Goal: Information Seeking & Learning: Compare options

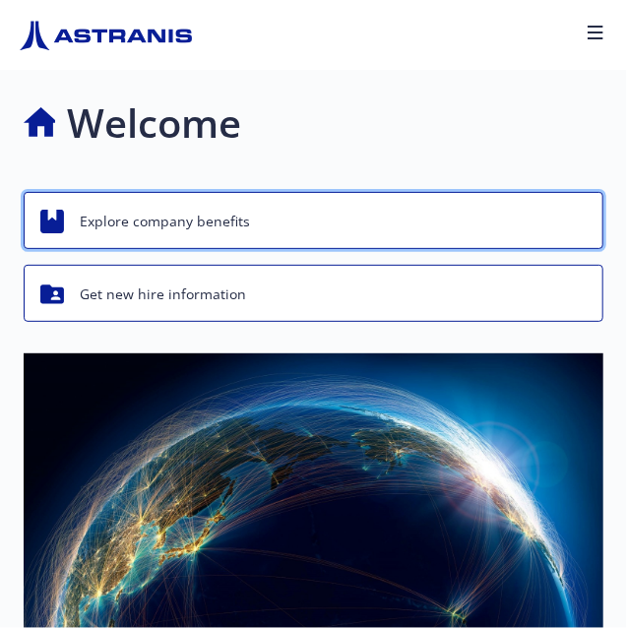
click at [276, 219] on div "Explore company benefits" at bounding box center [316, 221] width 552 height 37
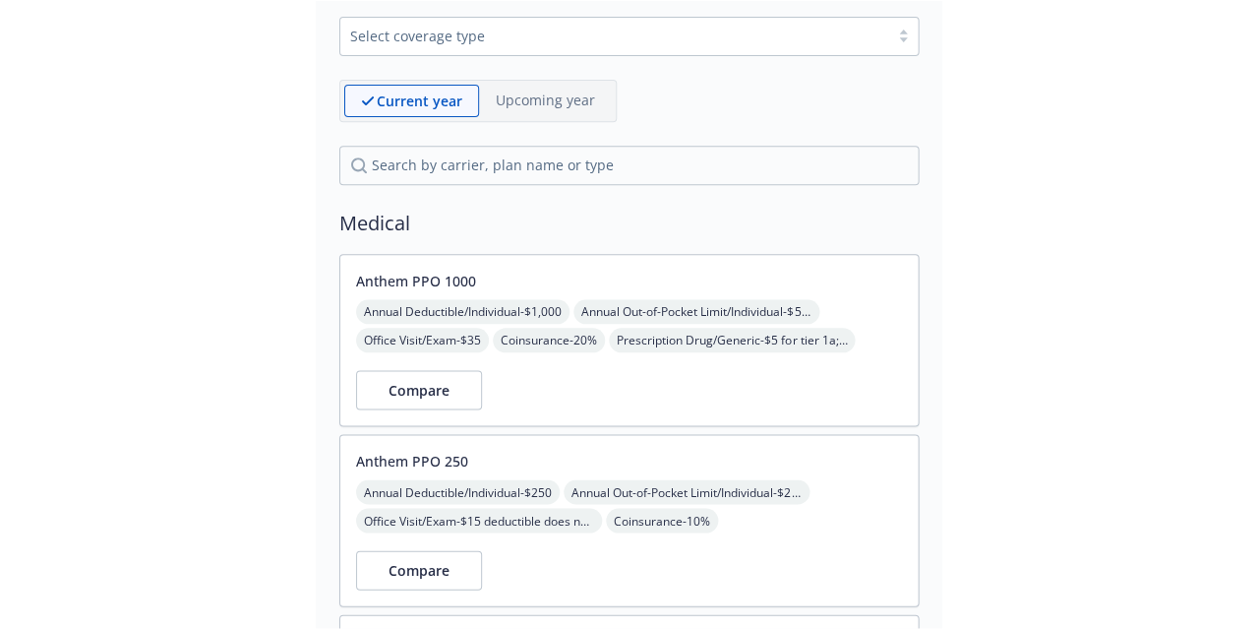
scroll to position [156, 0]
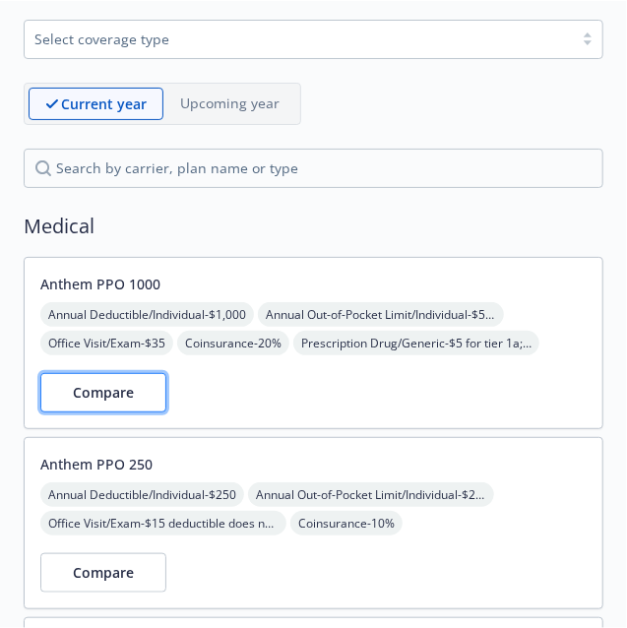
click at [148, 392] on button "Compare" at bounding box center [103, 392] width 126 height 39
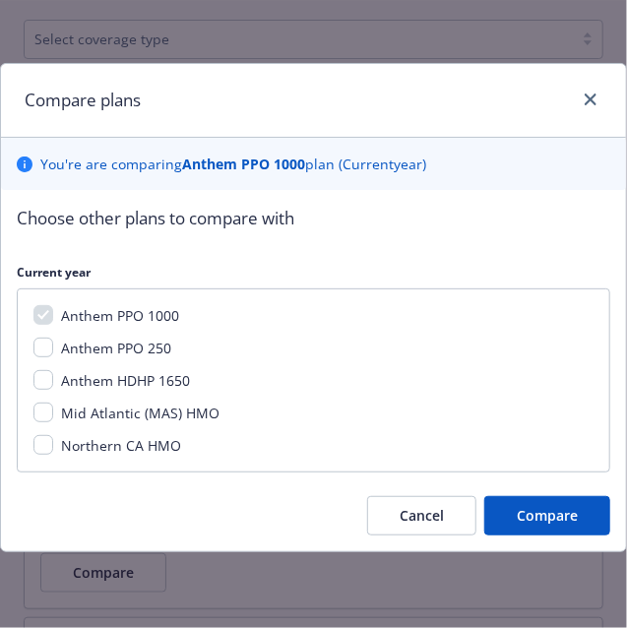
click at [137, 345] on span "Anthem PPO 250" at bounding box center [116, 347] width 110 height 19
click at [53, 345] on input "Anthem PPO 250" at bounding box center [43, 347] width 20 height 20
checkbox input "true"
click at [160, 379] on span "Anthem HDHP 1650" at bounding box center [125, 380] width 129 height 19
click at [53, 379] on input "Anthem HDHP 1650" at bounding box center [43, 380] width 20 height 20
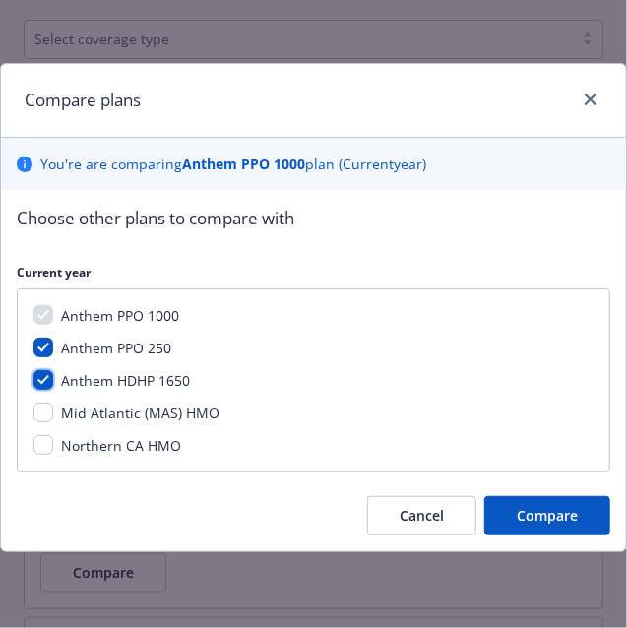
checkbox input "true"
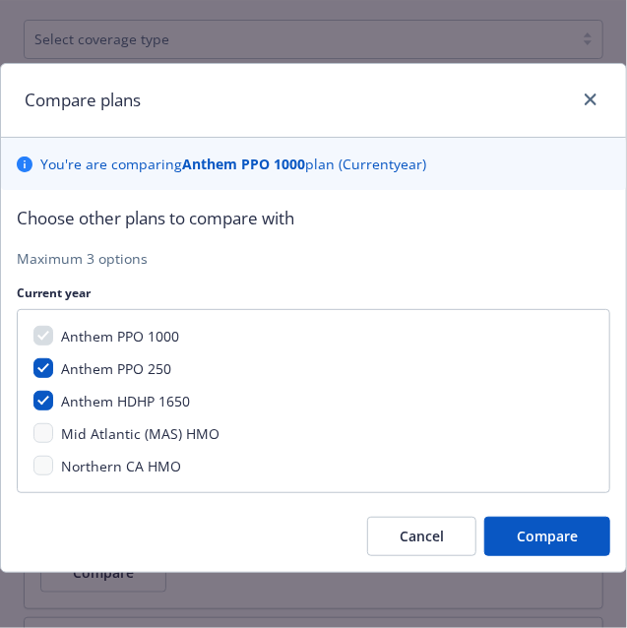
click at [139, 429] on span "Mid Atlantic (MAS) HMO" at bounding box center [140, 433] width 158 height 19
click at [98, 430] on span "Mid Atlantic (MAS) HMO" at bounding box center [140, 433] width 158 height 19
click at [62, 385] on div "Anthem PPO 1000 Anthem PPO 250 Anthem HDHP 1650 Mid Atlantic (MAS) HMO Northern…" at bounding box center [313, 401] width 593 height 184
click at [52, 389] on div "Anthem PPO 1000 Anthem PPO 250 Anthem HDHP 1650 Mid Atlantic (MAS) HMO Northern…" at bounding box center [313, 401] width 593 height 184
click at [44, 349] on div "Anthem PPO 1000 Anthem PPO 250 Anthem HDHP 1650 Mid Atlantic (MAS) HMO Northern…" at bounding box center [313, 401] width 593 height 184
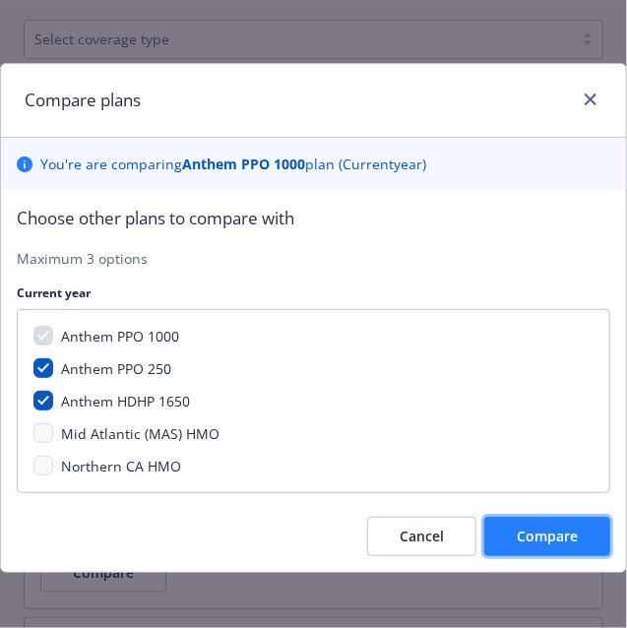
click at [551, 541] on span "Compare" at bounding box center [547, 535] width 61 height 19
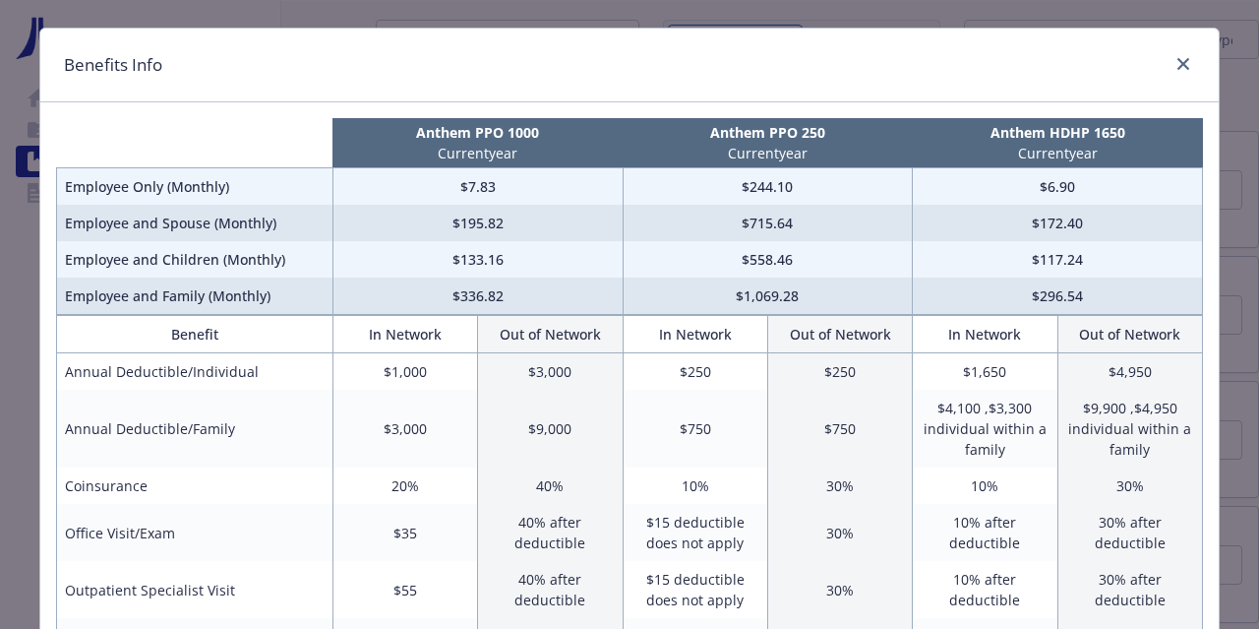
scroll to position [34, 0]
click at [567, 387] on td "$3,000" at bounding box center [550, 372] width 145 height 37
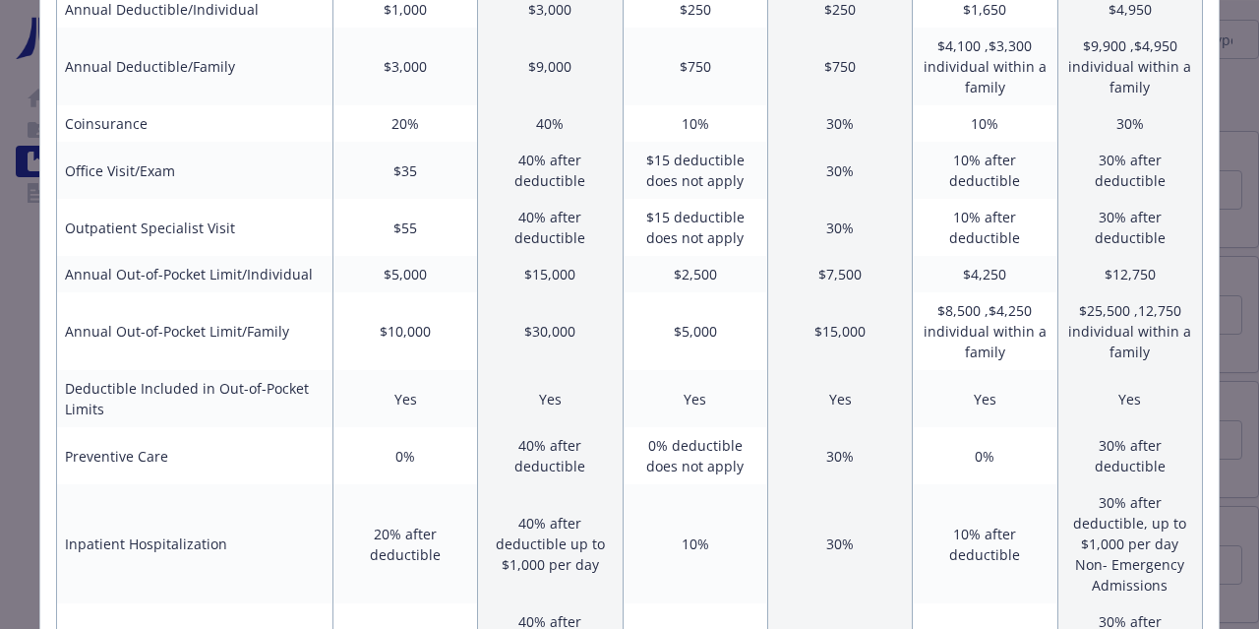
scroll to position [395, 0]
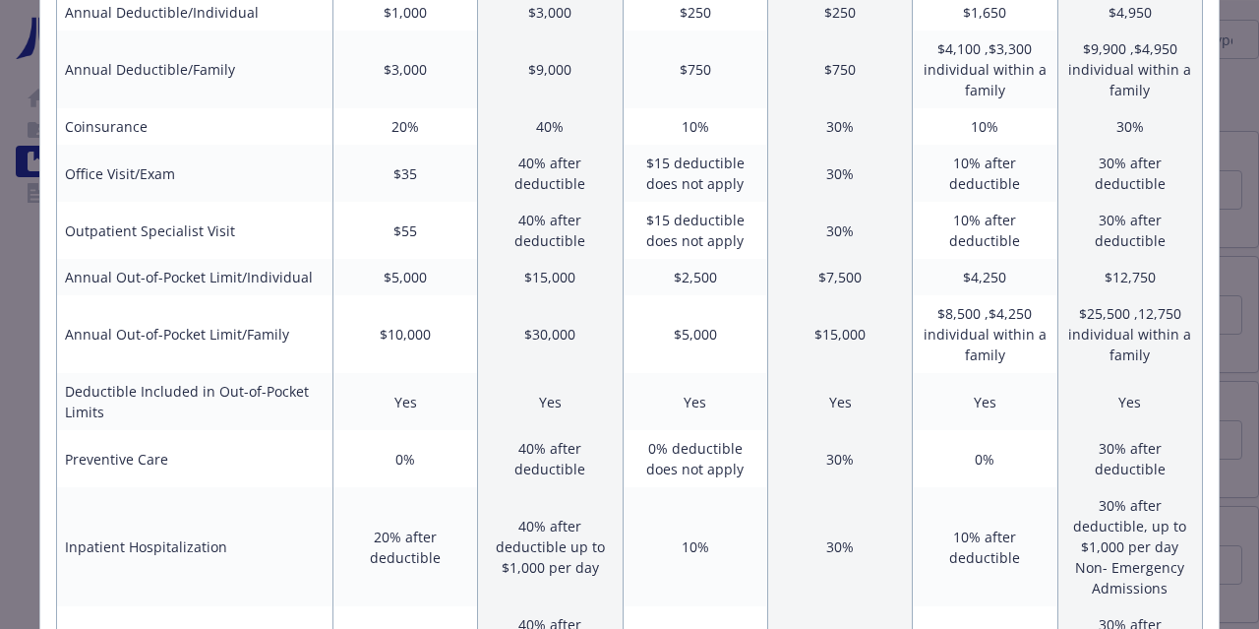
click at [392, 232] on td "$55" at bounding box center [405, 230] width 145 height 57
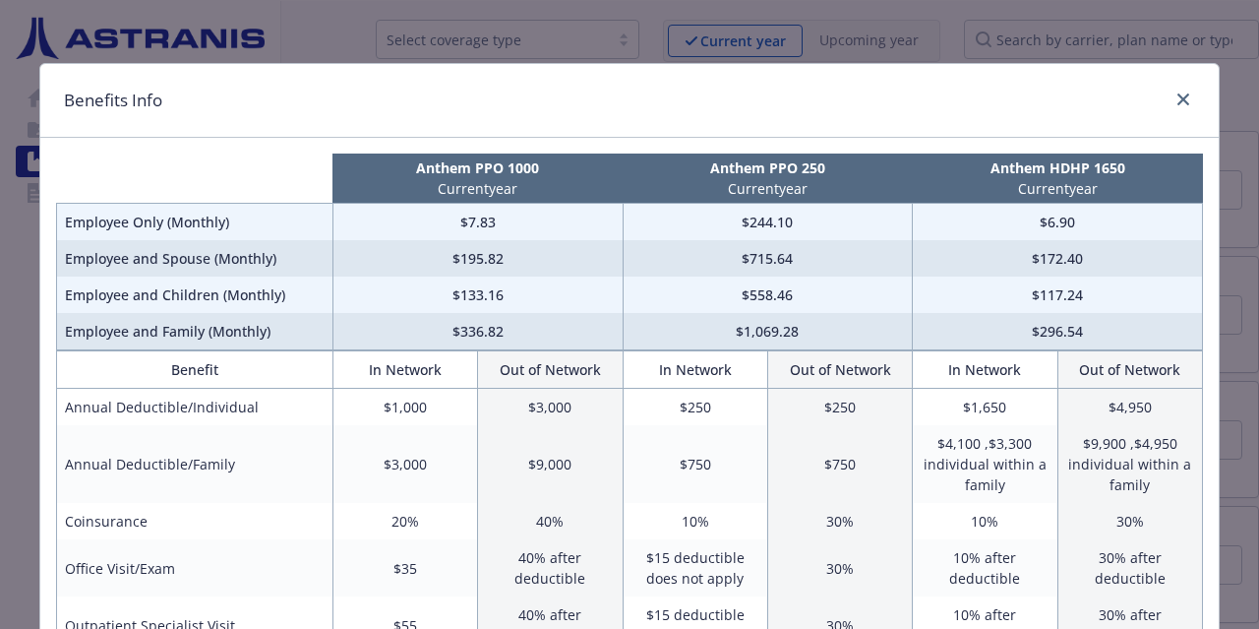
scroll to position [242, 0]
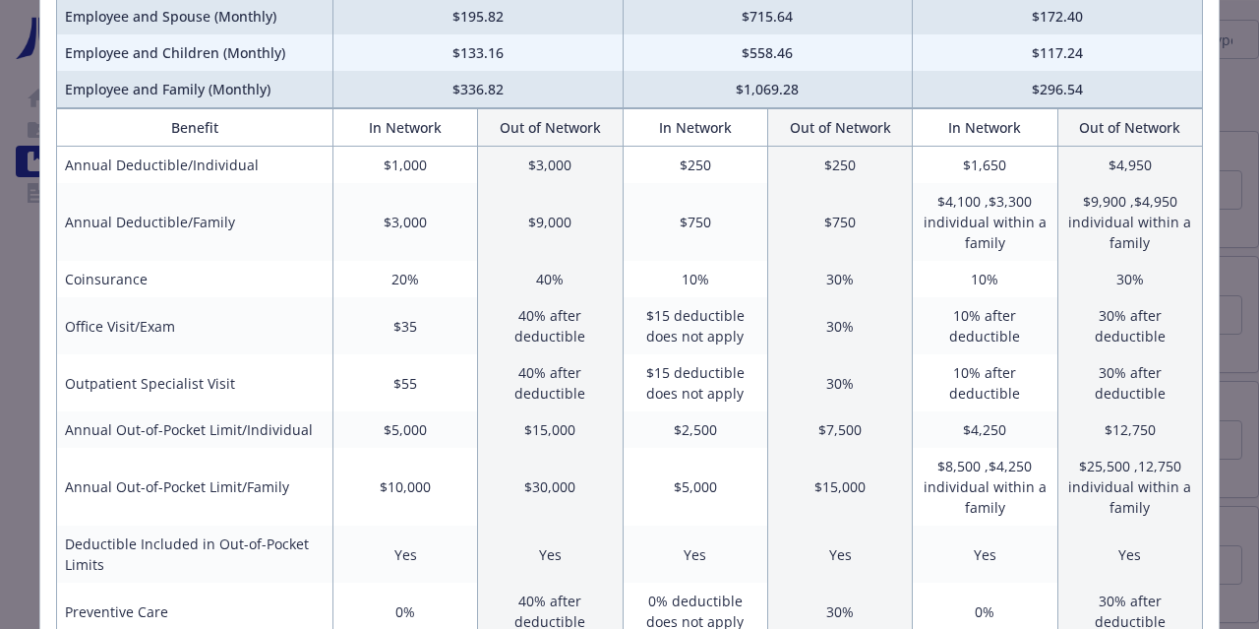
click at [414, 320] on td "$35" at bounding box center [405, 325] width 145 height 57
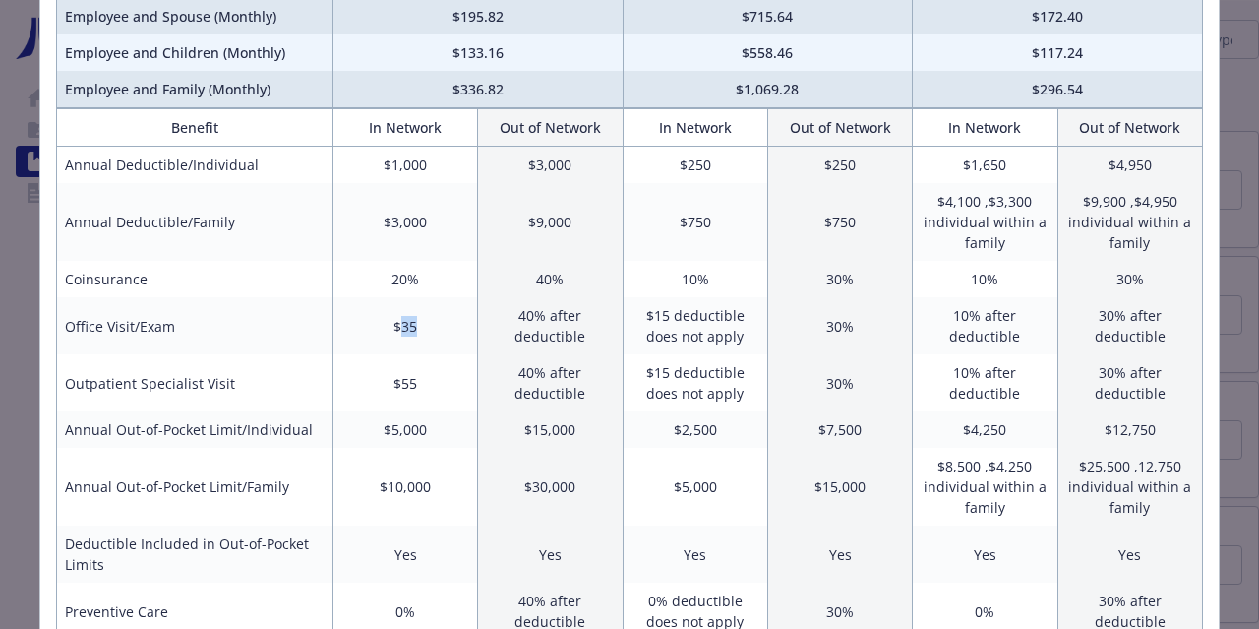
click at [414, 320] on td "$35" at bounding box center [405, 325] width 145 height 57
drag, startPoint x: 414, startPoint y: 320, endPoint x: 439, endPoint y: 361, distance: 48.1
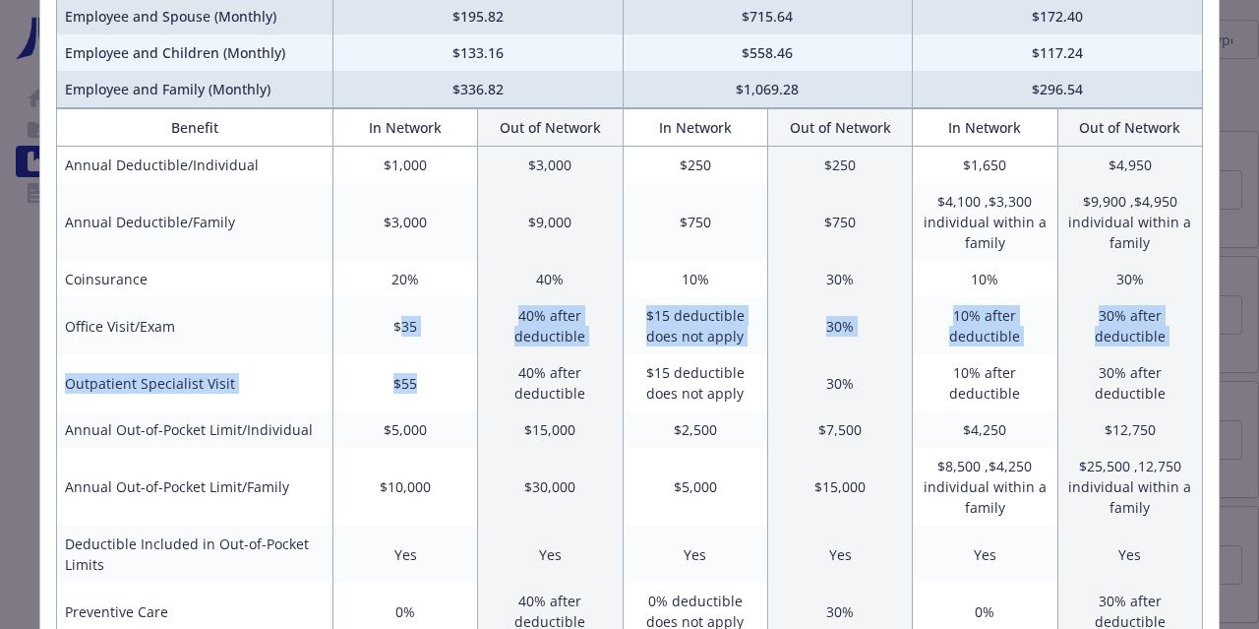
click at [440, 354] on td "$55" at bounding box center [405, 382] width 145 height 57
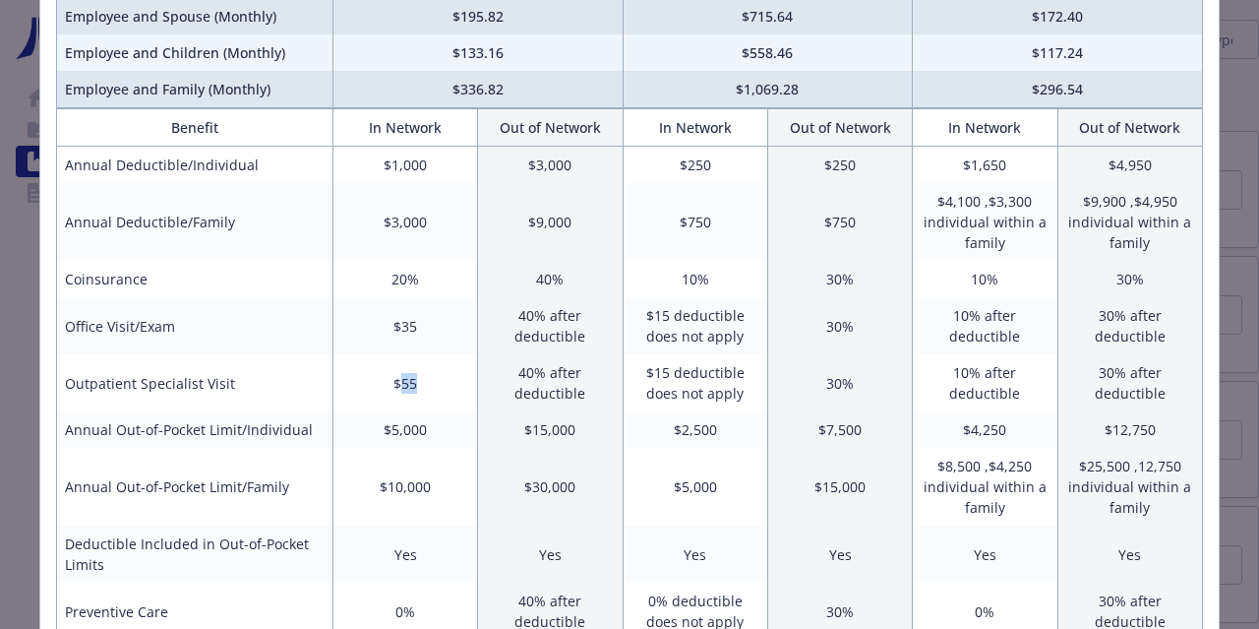
click at [440, 354] on td "$55" at bounding box center [405, 382] width 145 height 57
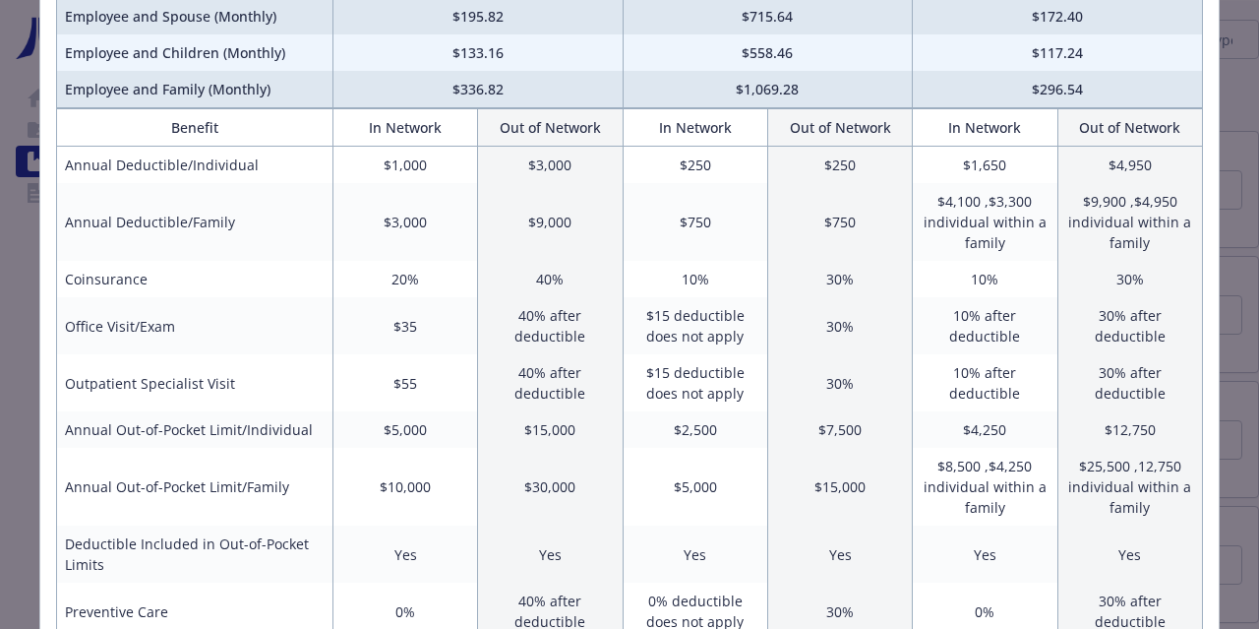
click at [440, 354] on td "$55" at bounding box center [405, 382] width 145 height 57
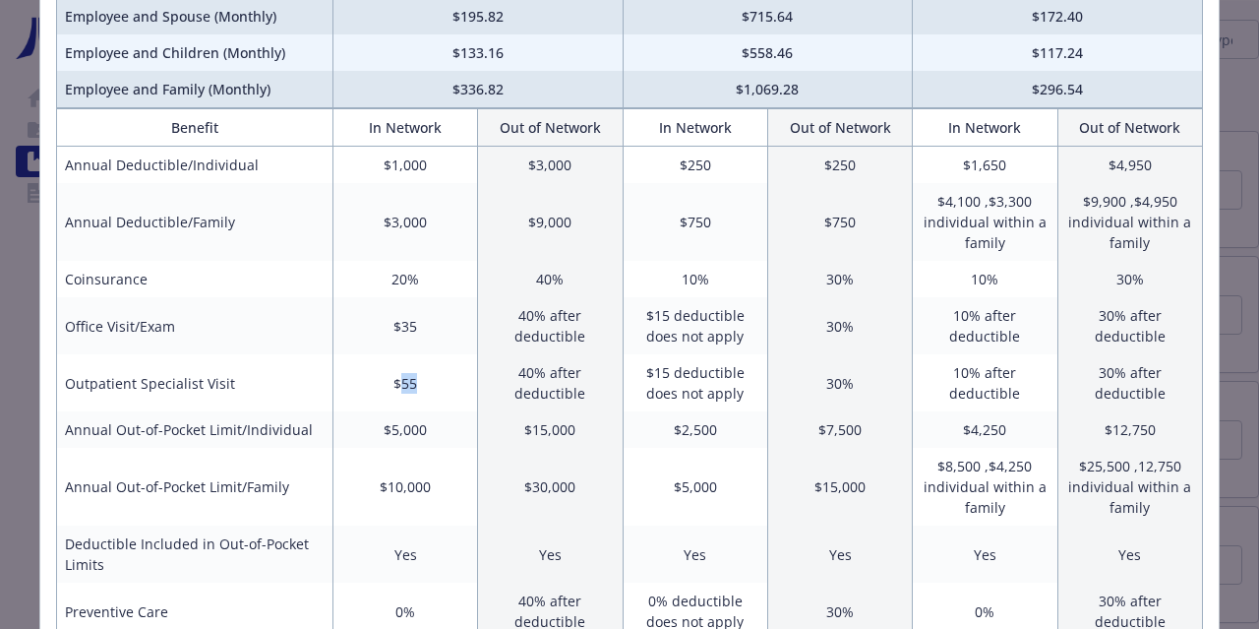
click at [440, 354] on td "$55" at bounding box center [405, 382] width 145 height 57
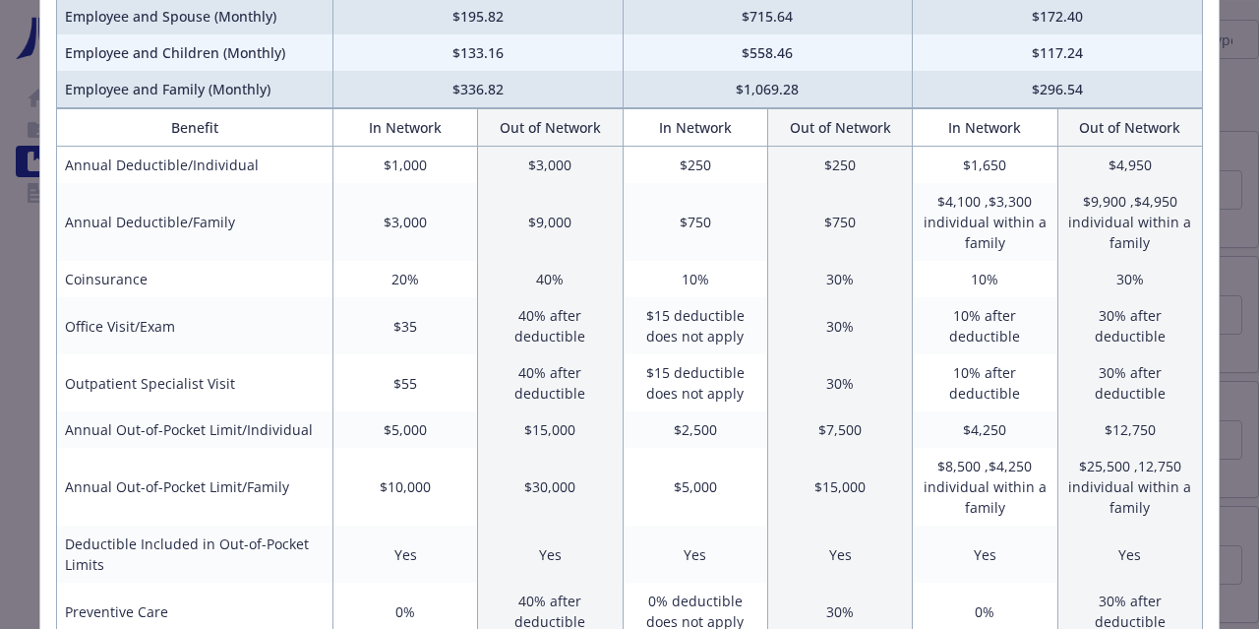
click at [440, 354] on td "$55" at bounding box center [405, 382] width 145 height 57
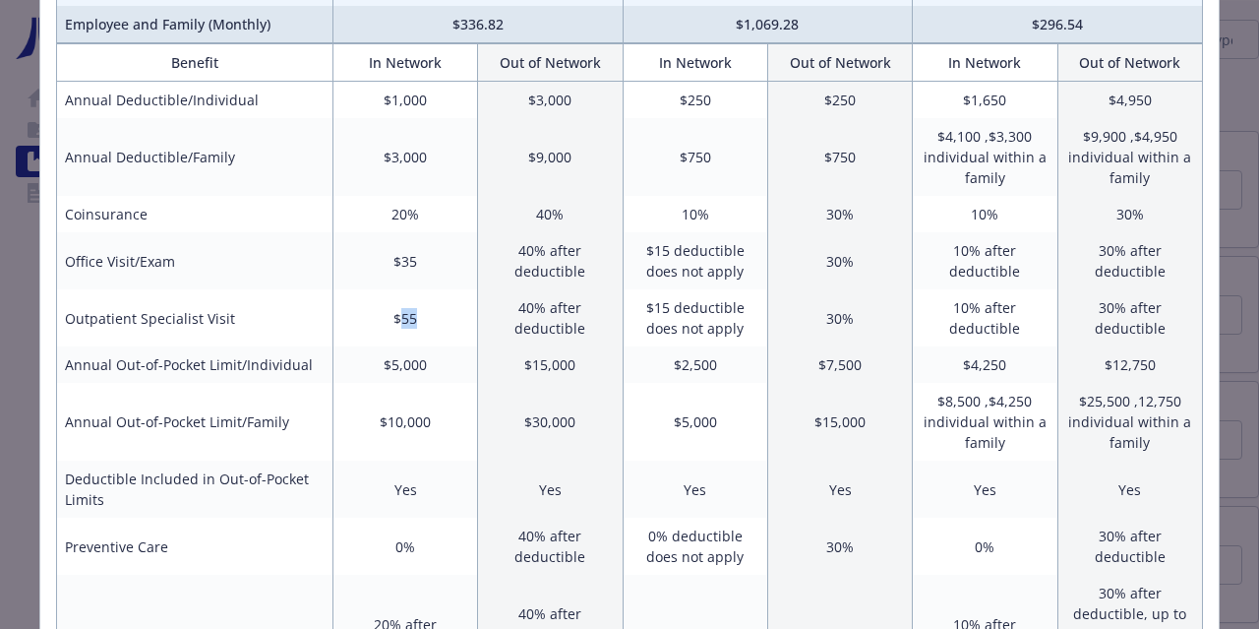
scroll to position [342, 0]
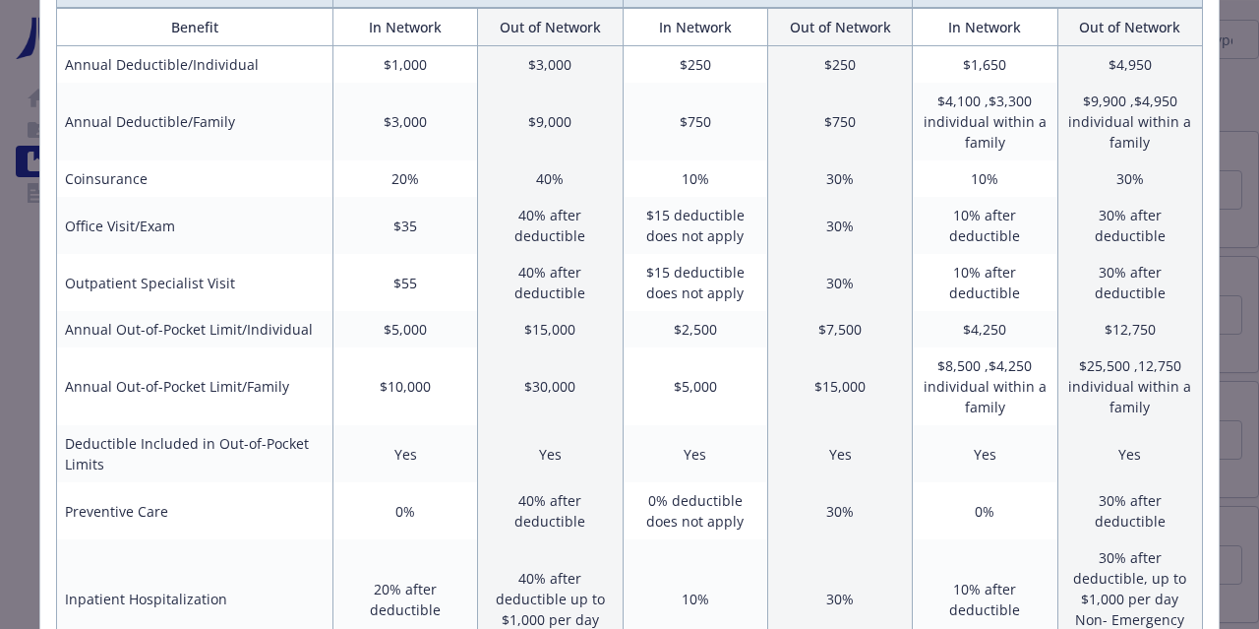
click at [427, 217] on td "$35" at bounding box center [405, 225] width 145 height 57
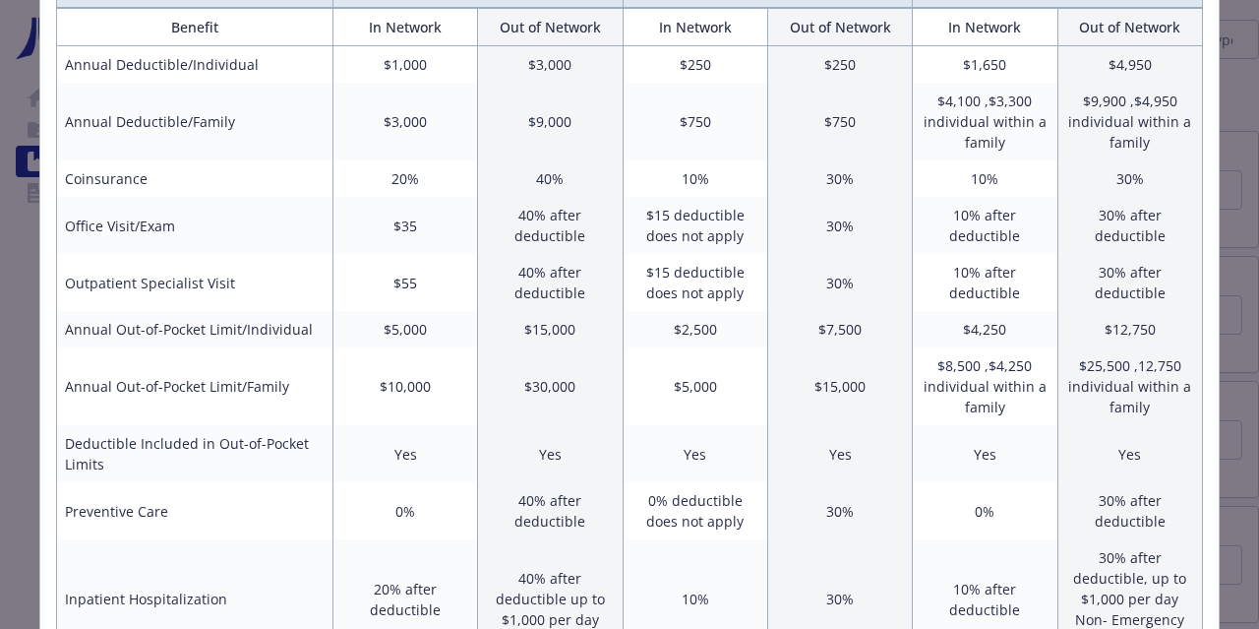
click at [440, 56] on td "$1,000" at bounding box center [405, 64] width 145 height 37
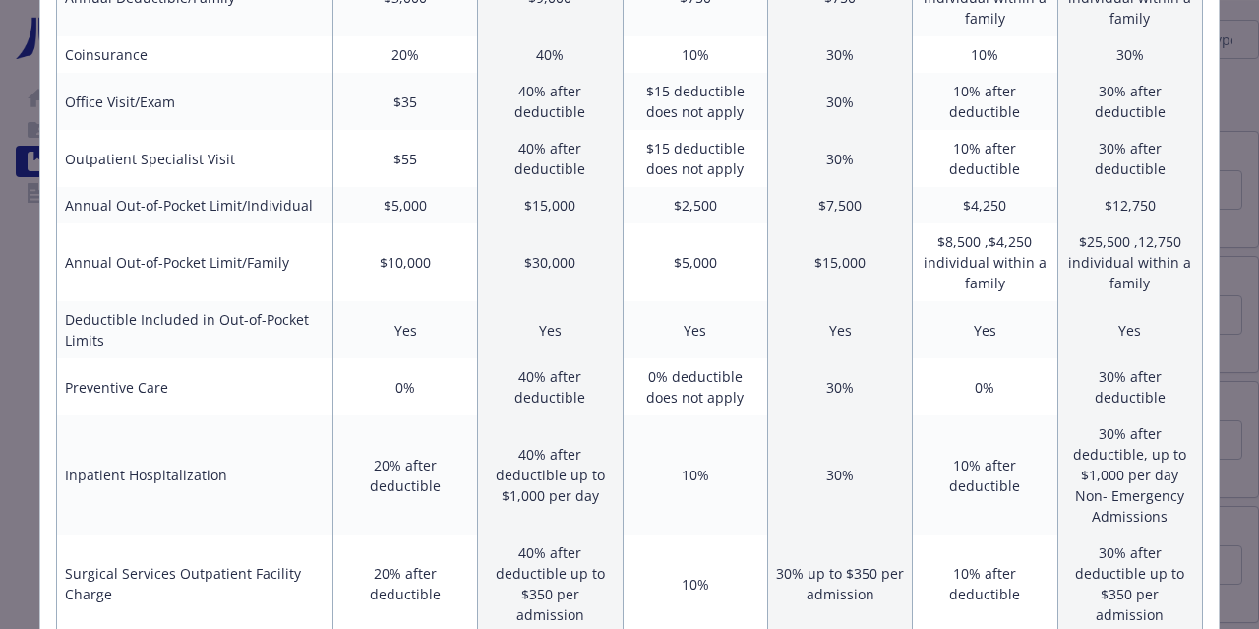
scroll to position [472, 0]
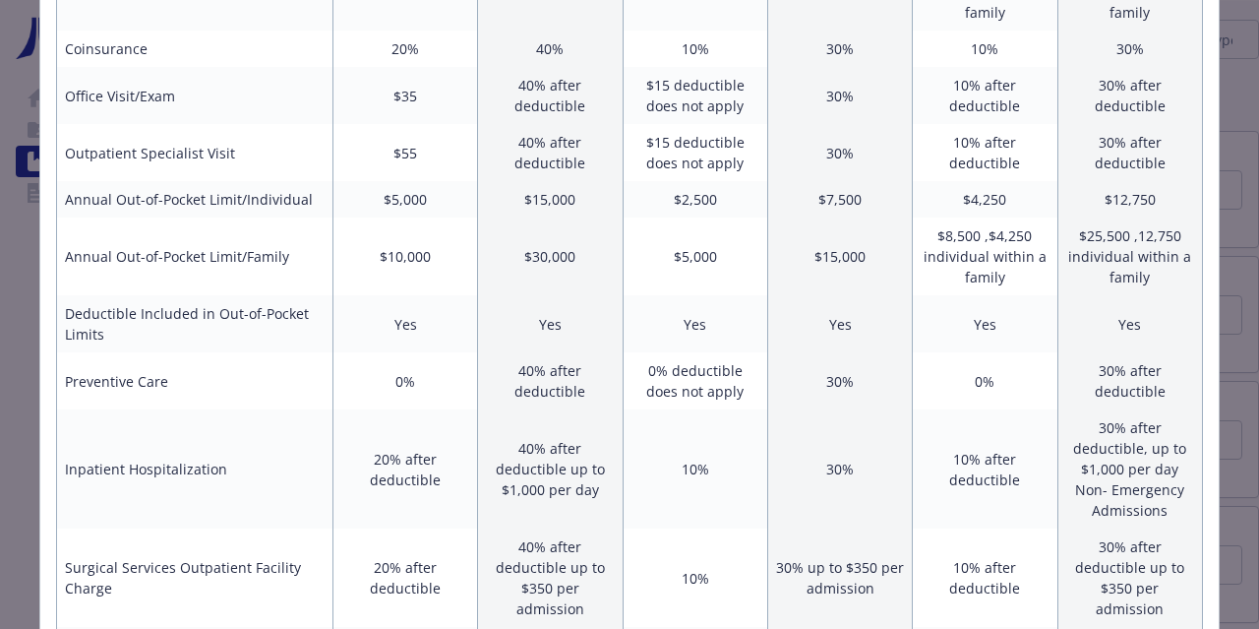
click at [440, 469] on td "20% after deductible" at bounding box center [405, 468] width 145 height 119
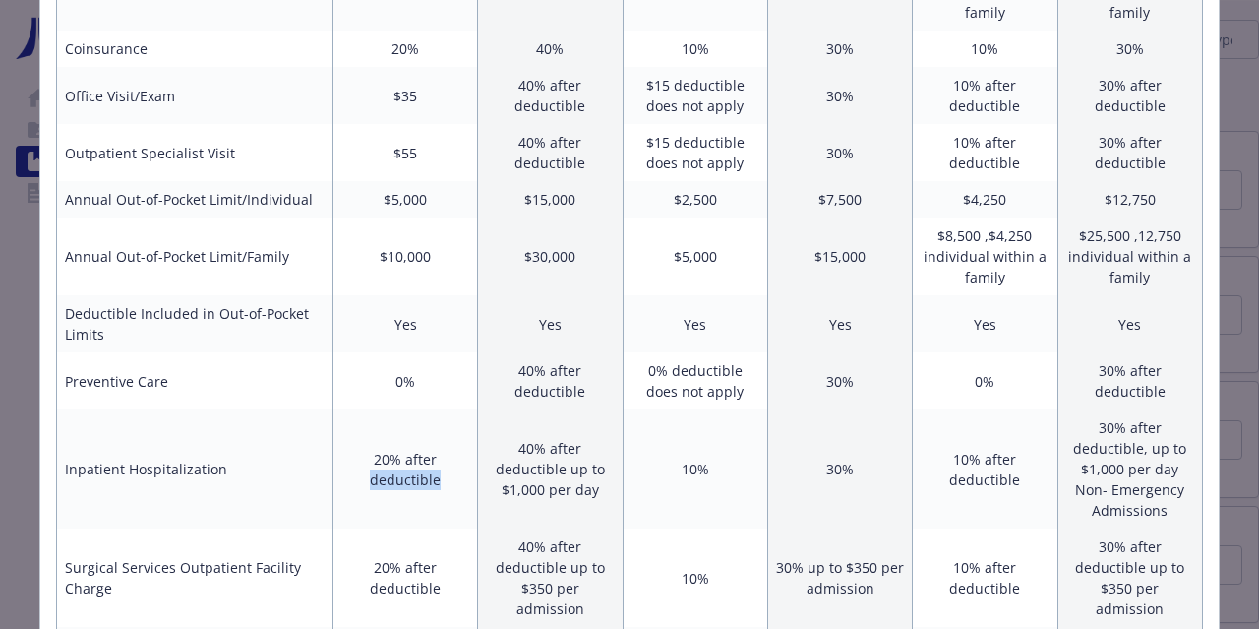
click at [440, 469] on td "20% after deductible" at bounding box center [405, 468] width 145 height 119
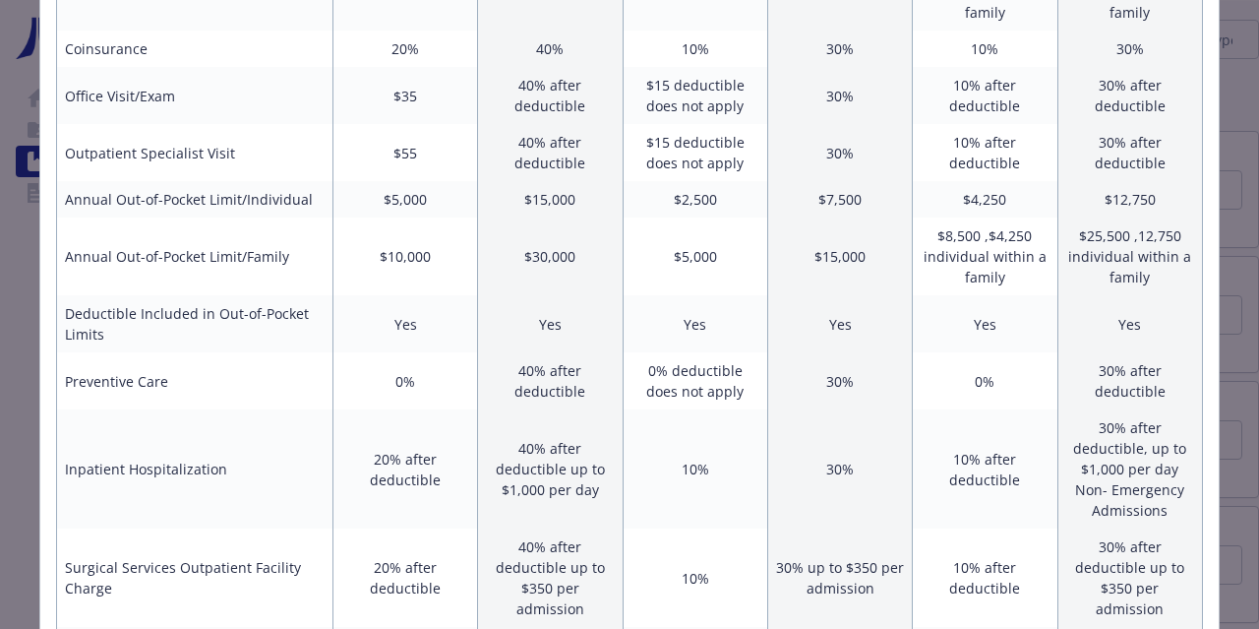
click at [440, 469] on td "20% after deductible" at bounding box center [405, 468] width 145 height 119
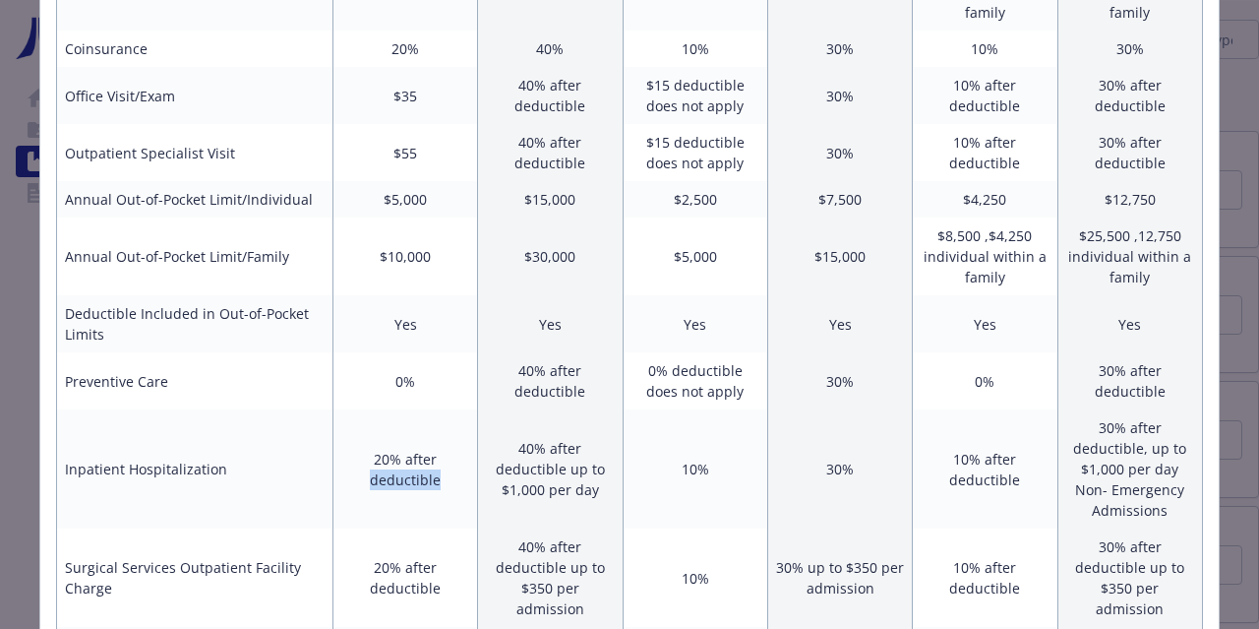
click at [440, 469] on td "20% after deductible" at bounding box center [405, 468] width 145 height 119
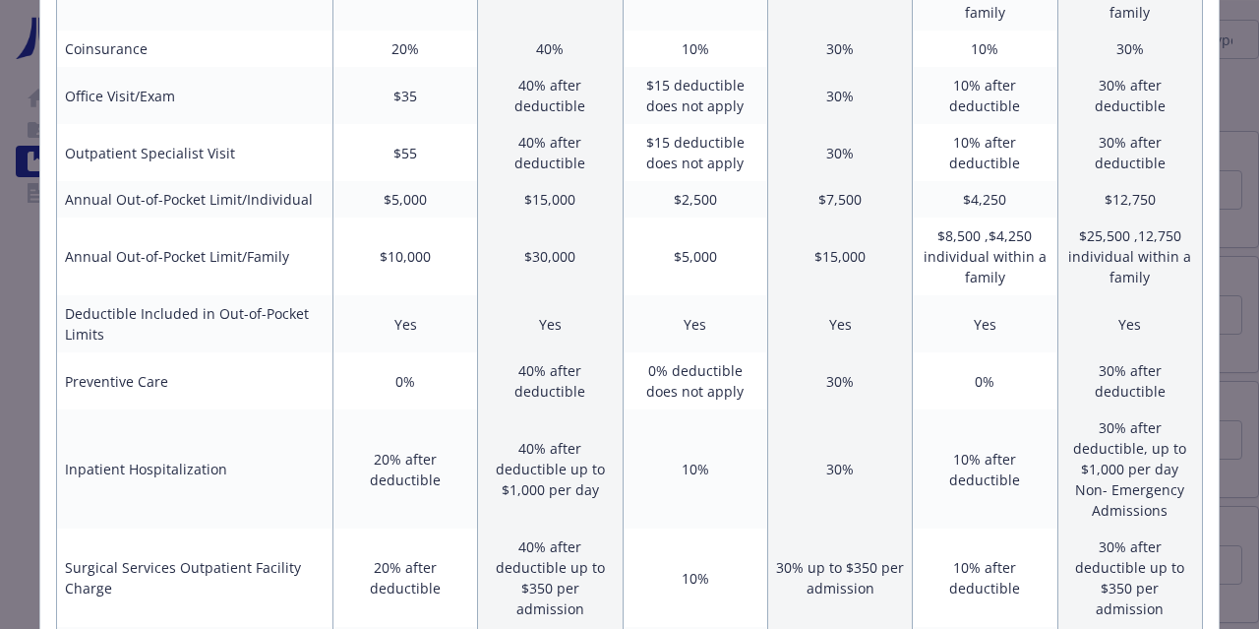
click at [440, 469] on td "20% after deductible" at bounding box center [405, 468] width 145 height 119
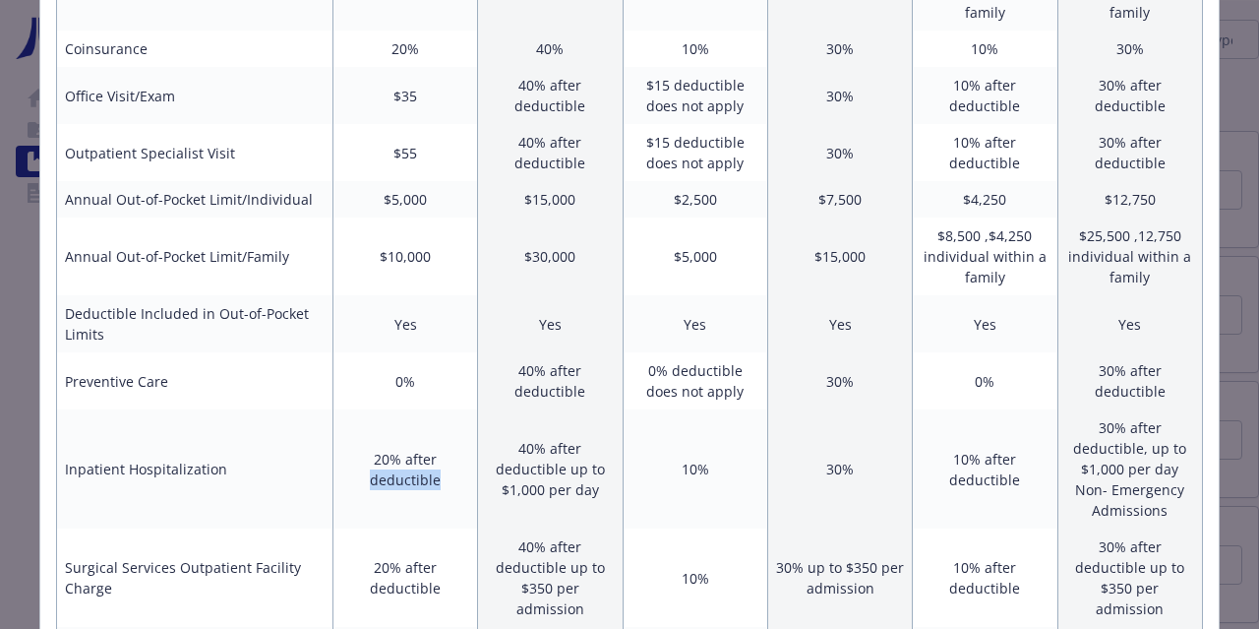
click at [440, 469] on td "20% after deductible" at bounding box center [405, 468] width 145 height 119
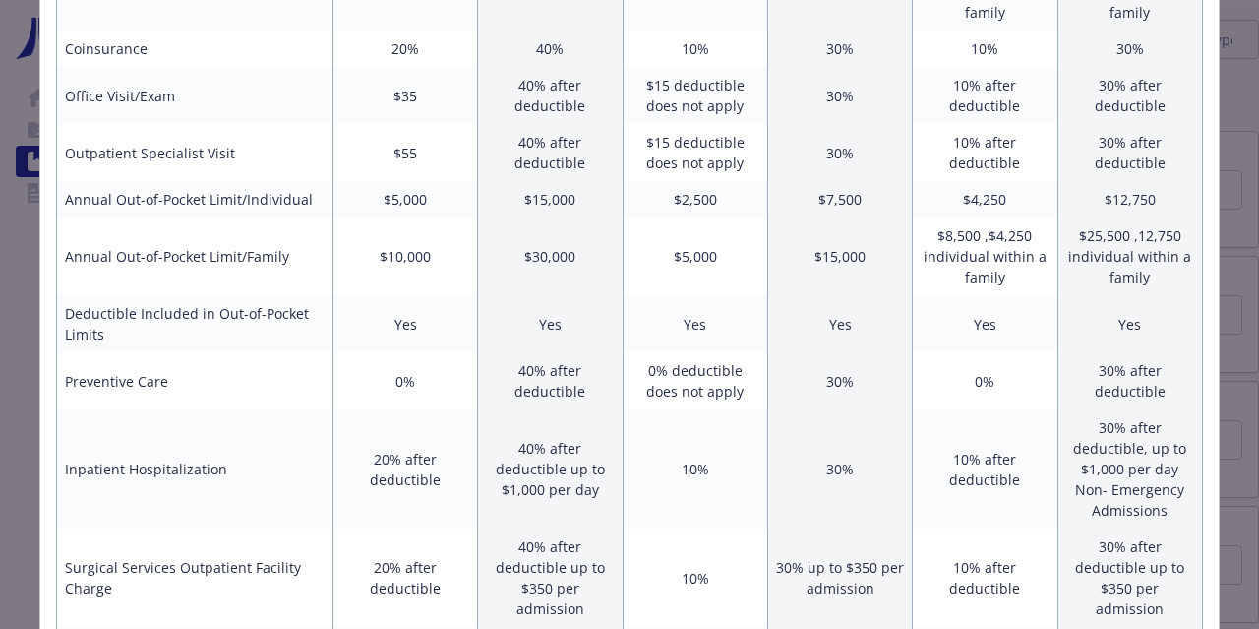
click at [440, 469] on td "20% after deductible" at bounding box center [405, 468] width 145 height 119
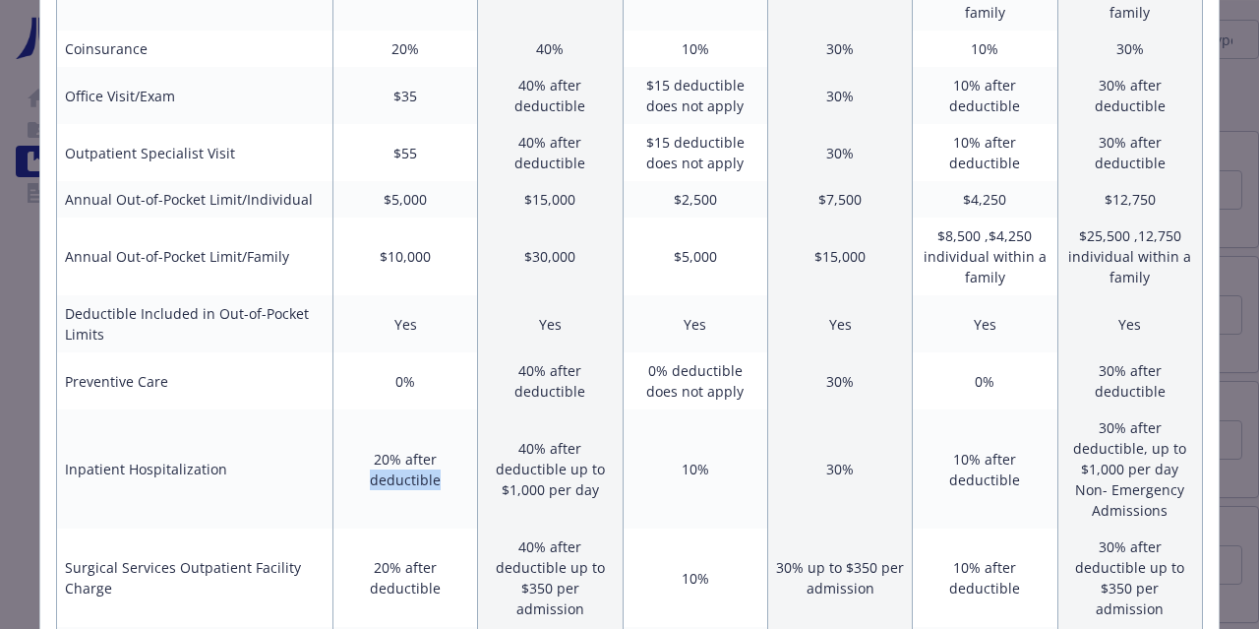
click at [440, 469] on td "20% after deductible" at bounding box center [405, 468] width 145 height 119
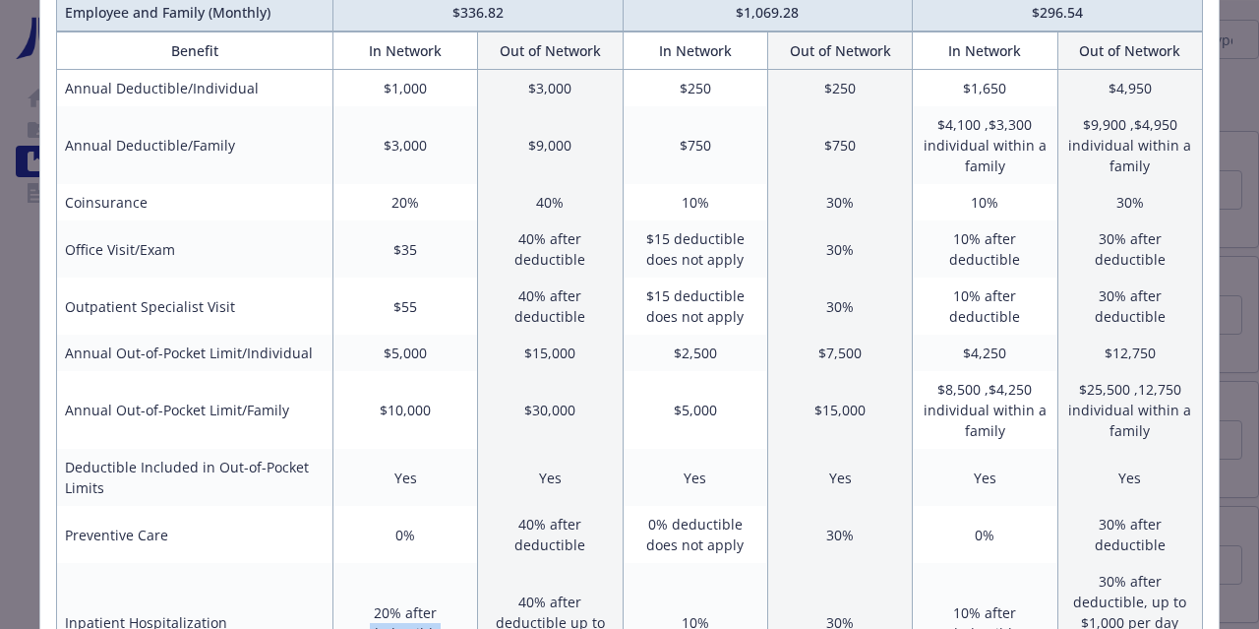
scroll to position [305, 0]
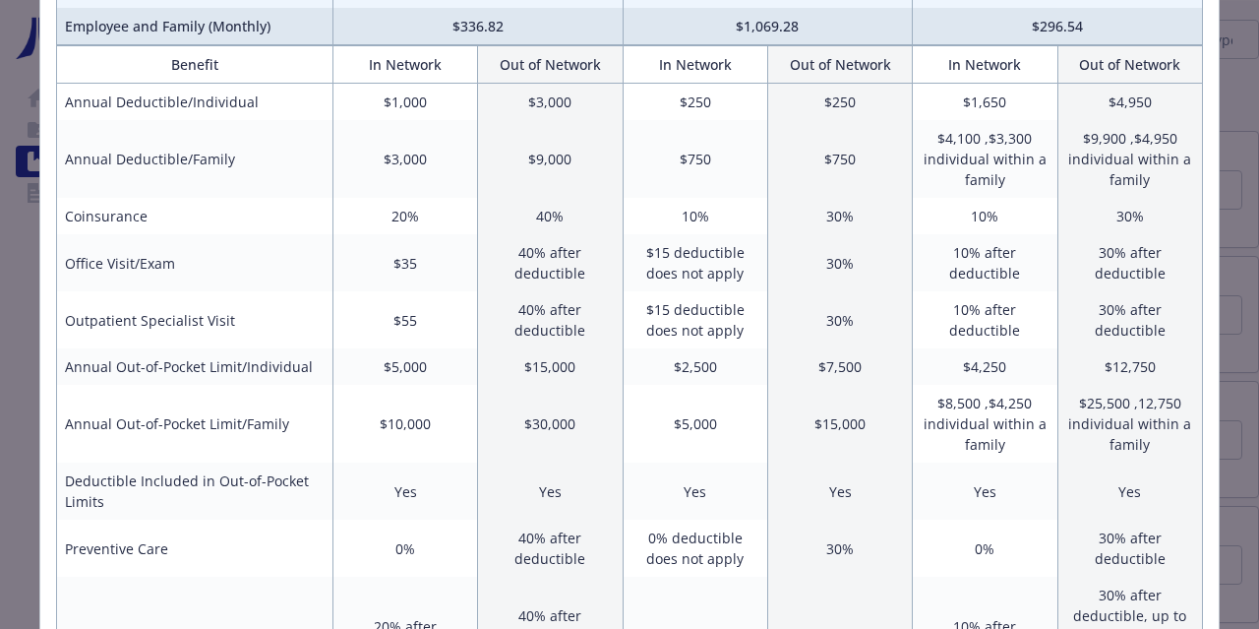
click at [544, 113] on td "$3,000" at bounding box center [550, 102] width 145 height 37
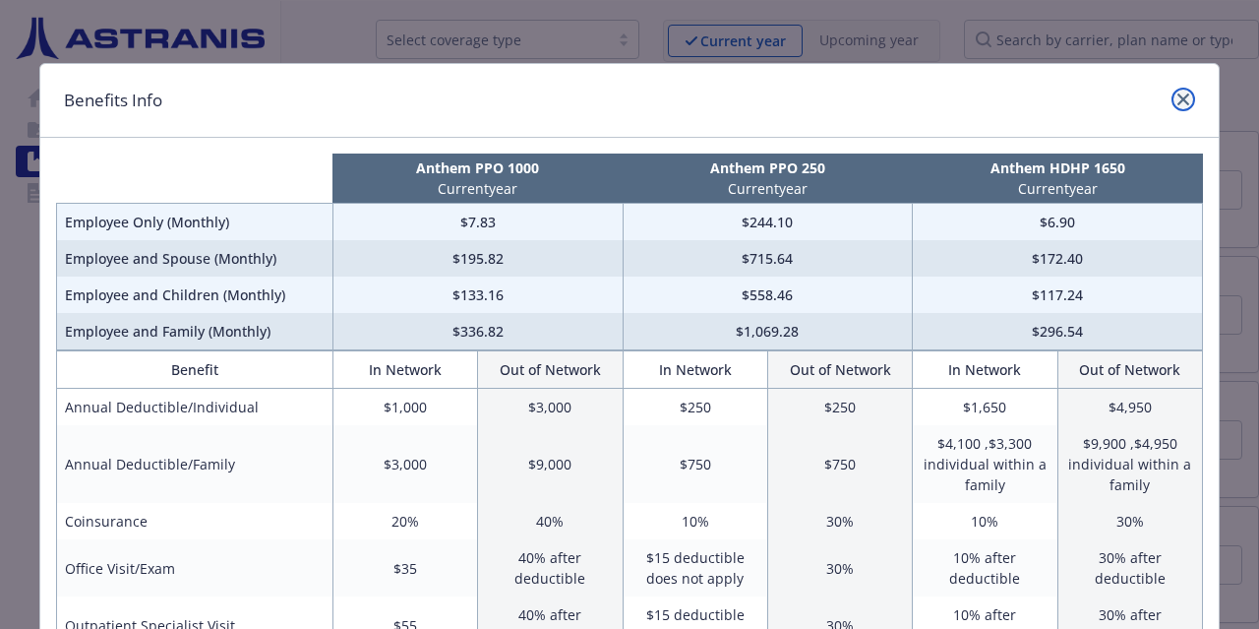
click at [626, 92] on link "close" at bounding box center [1184, 100] width 24 height 24
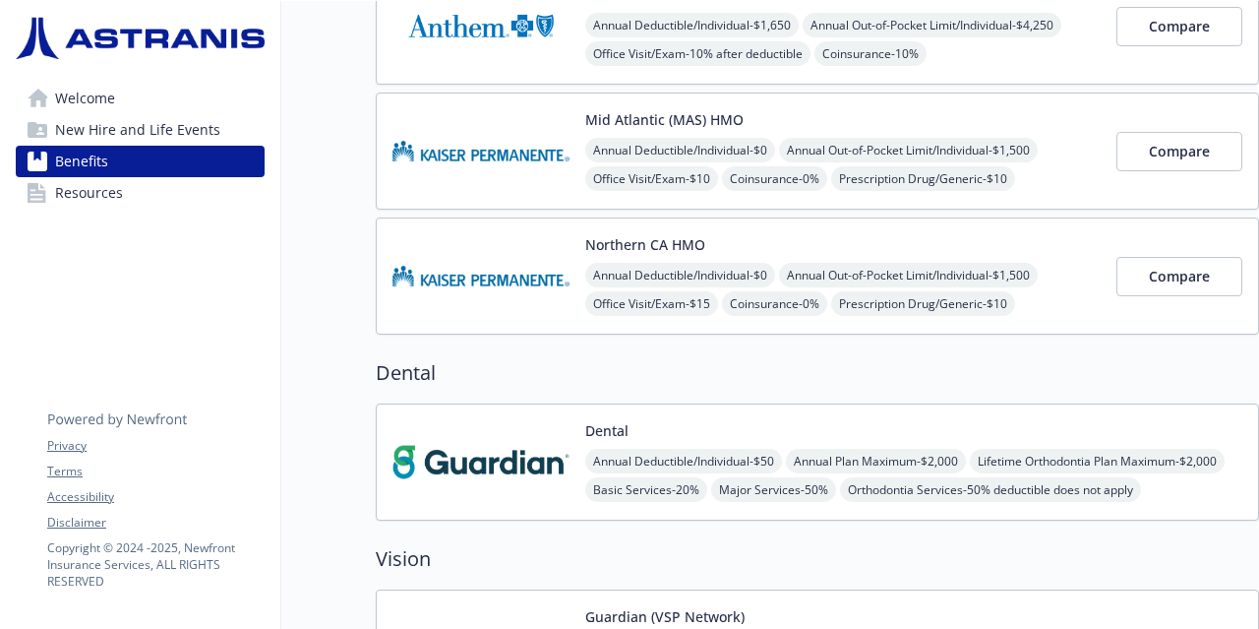
scroll to position [541, 0]
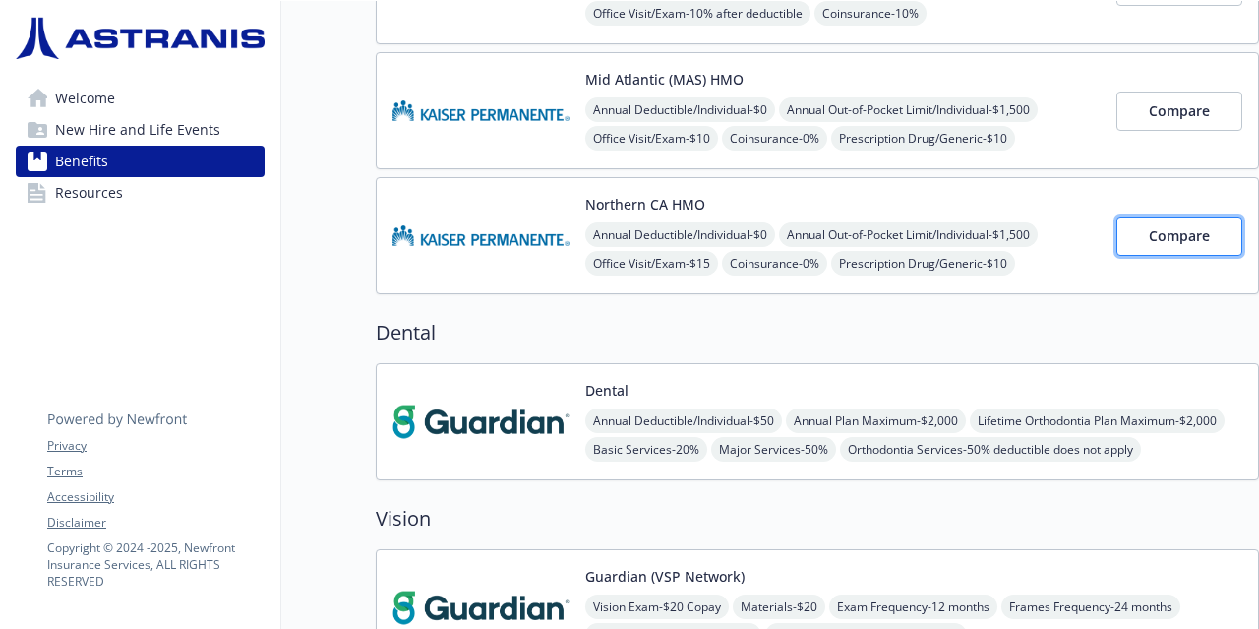
click at [626, 231] on span "Compare" at bounding box center [1179, 235] width 61 height 19
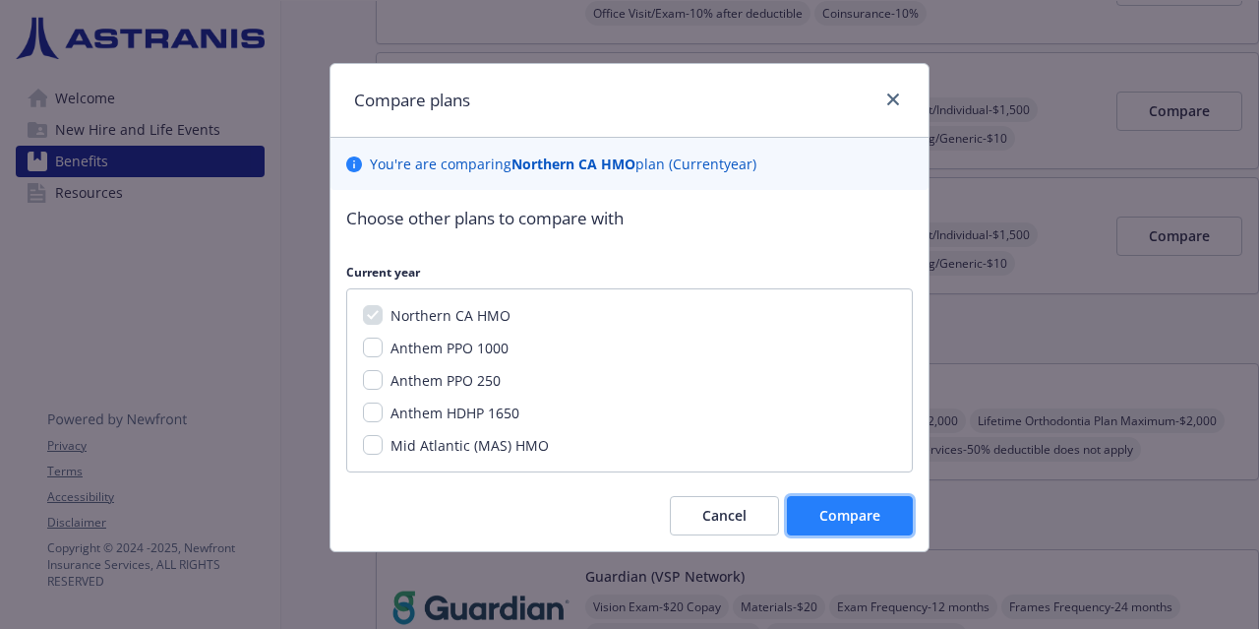
click at [626, 527] on button "Compare" at bounding box center [850, 515] width 126 height 39
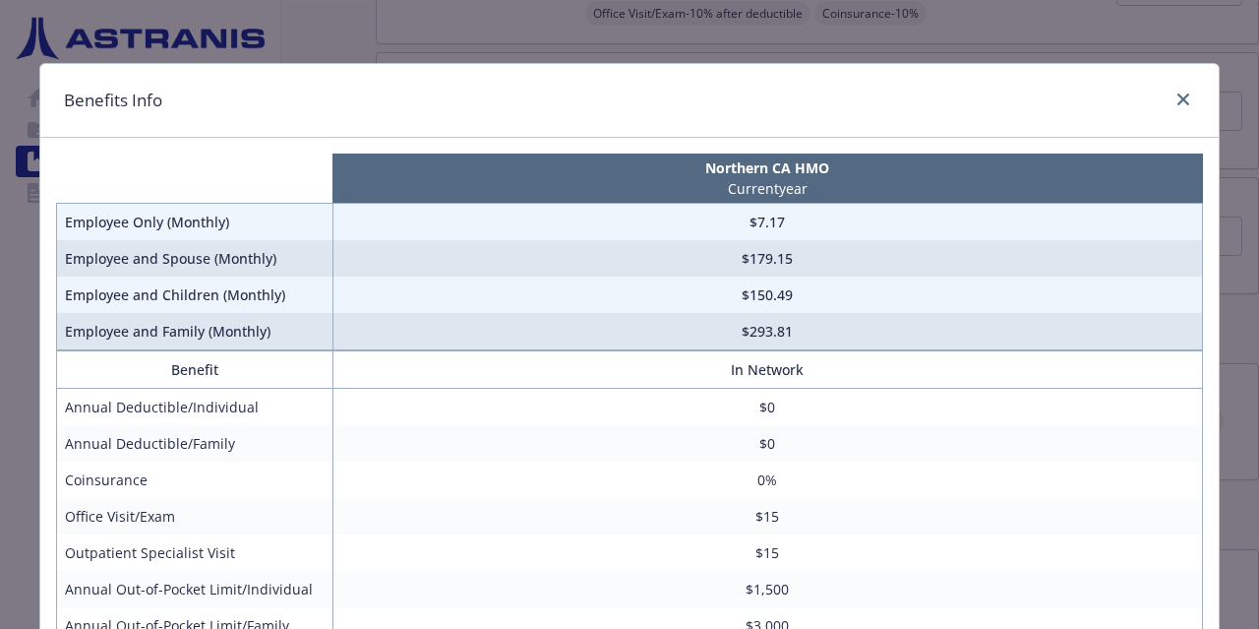
scroll to position [701, 0]
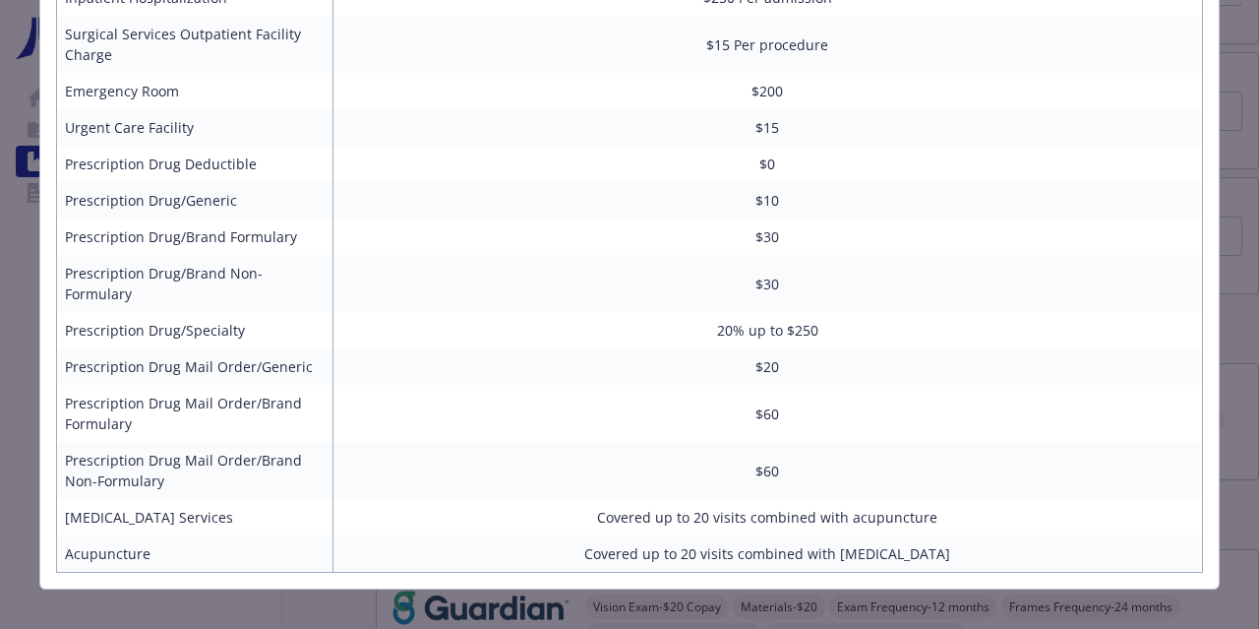
click at [626, 499] on td "Covered up to 20 visits combined with acupuncture" at bounding box center [768, 517] width 870 height 36
click at [626, 510] on td "Covered up to 20 visits combined with acupuncture" at bounding box center [768, 517] width 870 height 36
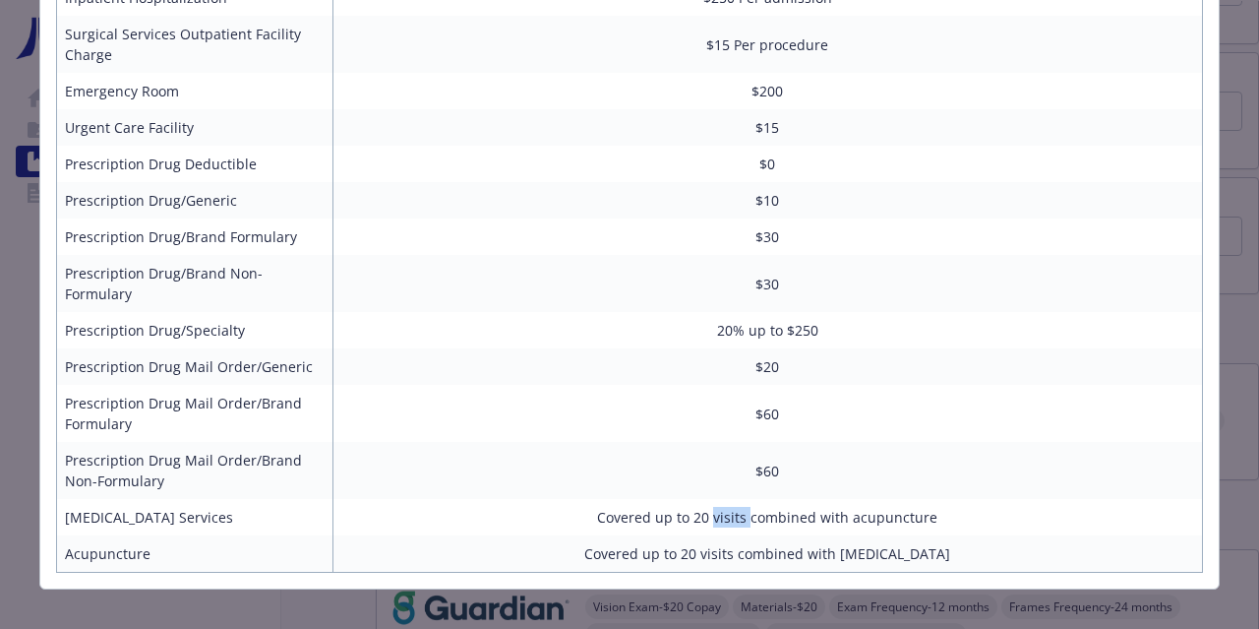
click at [626, 510] on td "Covered up to 20 visits combined with acupuncture" at bounding box center [768, 517] width 870 height 36
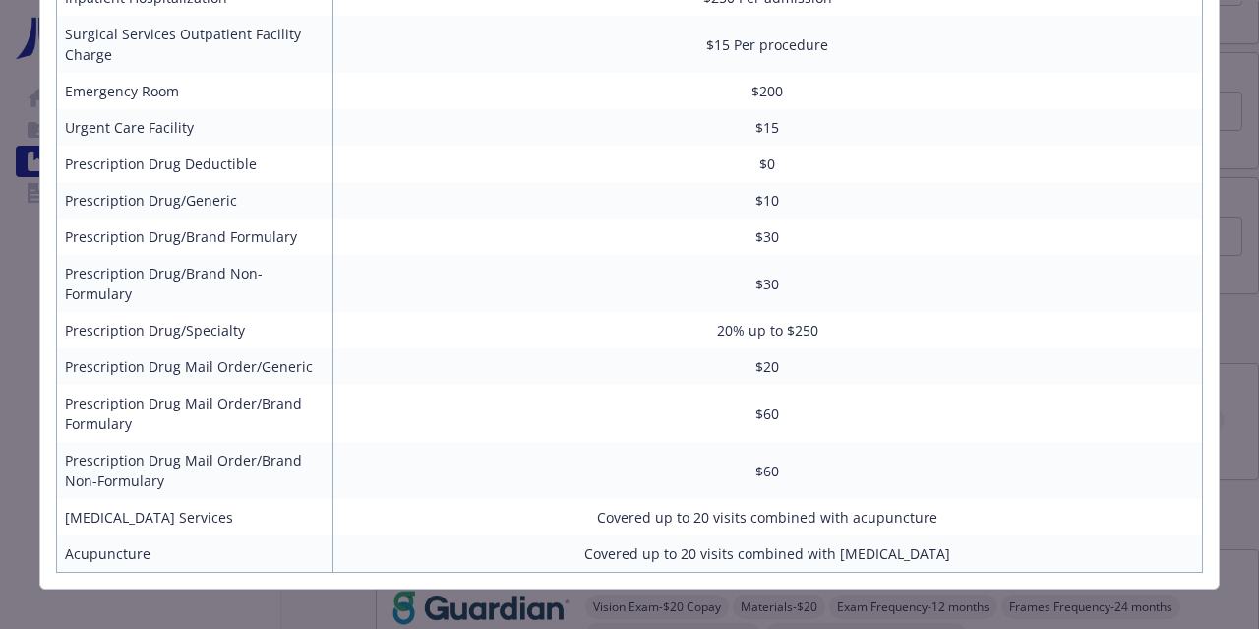
click at [626, 510] on td "Covered up to 20 visits combined with acupuncture" at bounding box center [768, 517] width 870 height 36
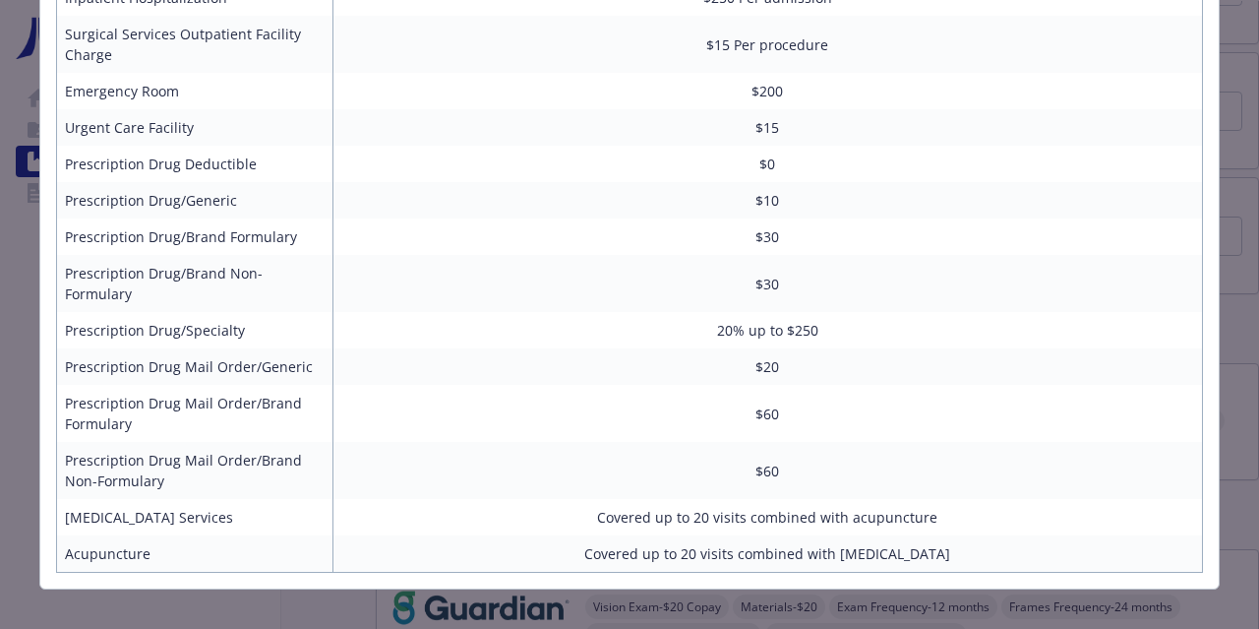
click at [522, 470] on td "$60" at bounding box center [768, 470] width 870 height 57
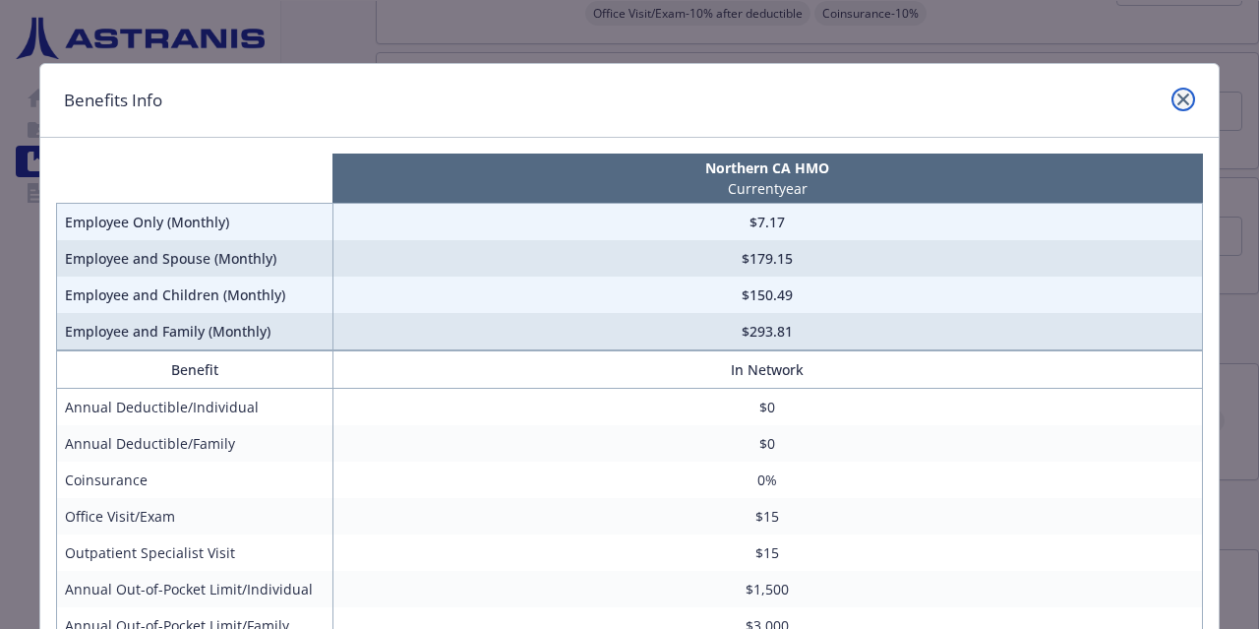
click at [626, 95] on link "close" at bounding box center [1184, 100] width 24 height 24
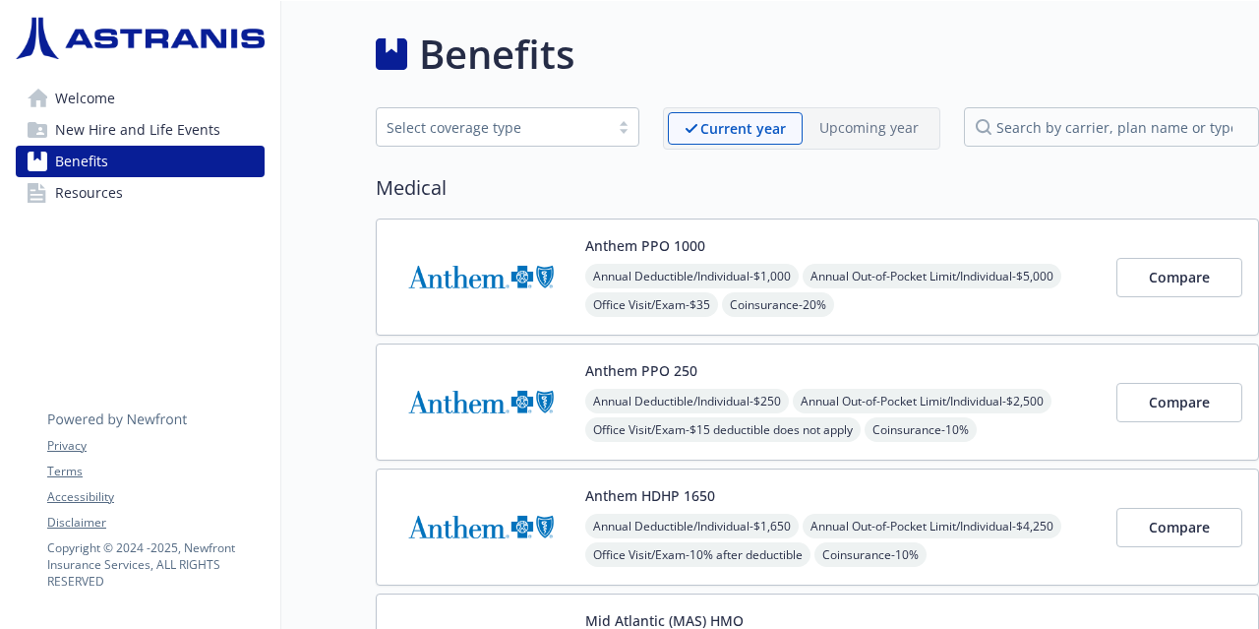
click at [626, 301] on div "Compare" at bounding box center [1180, 277] width 126 height 84
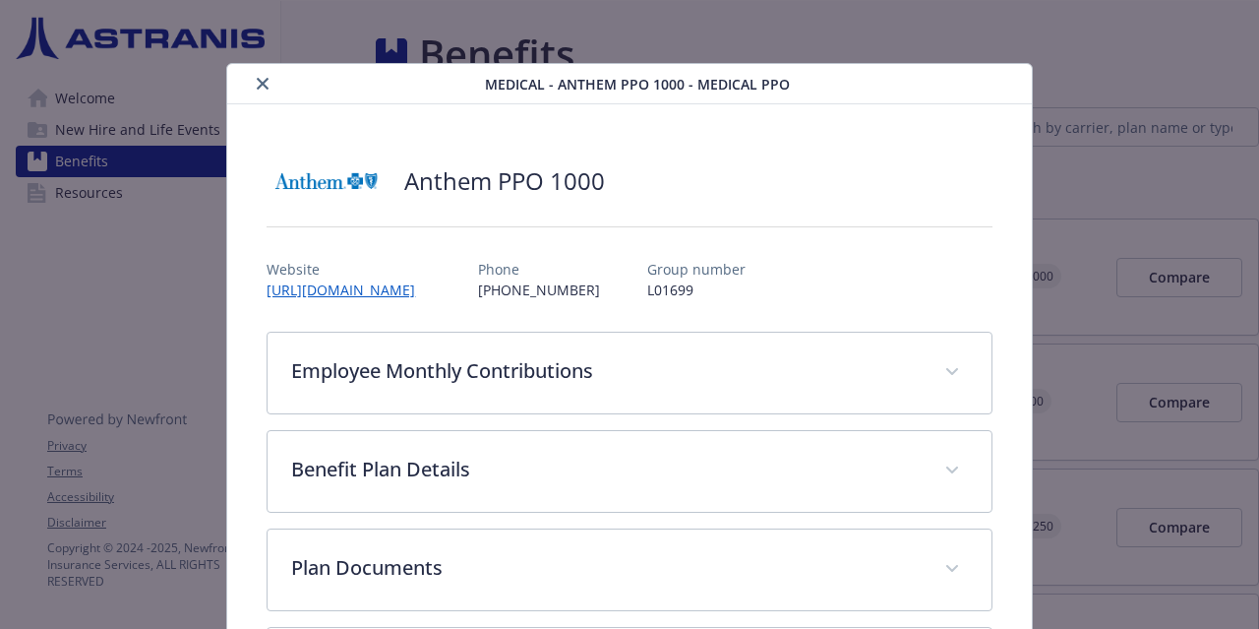
click at [271, 92] on button "close" at bounding box center [263, 84] width 24 height 24
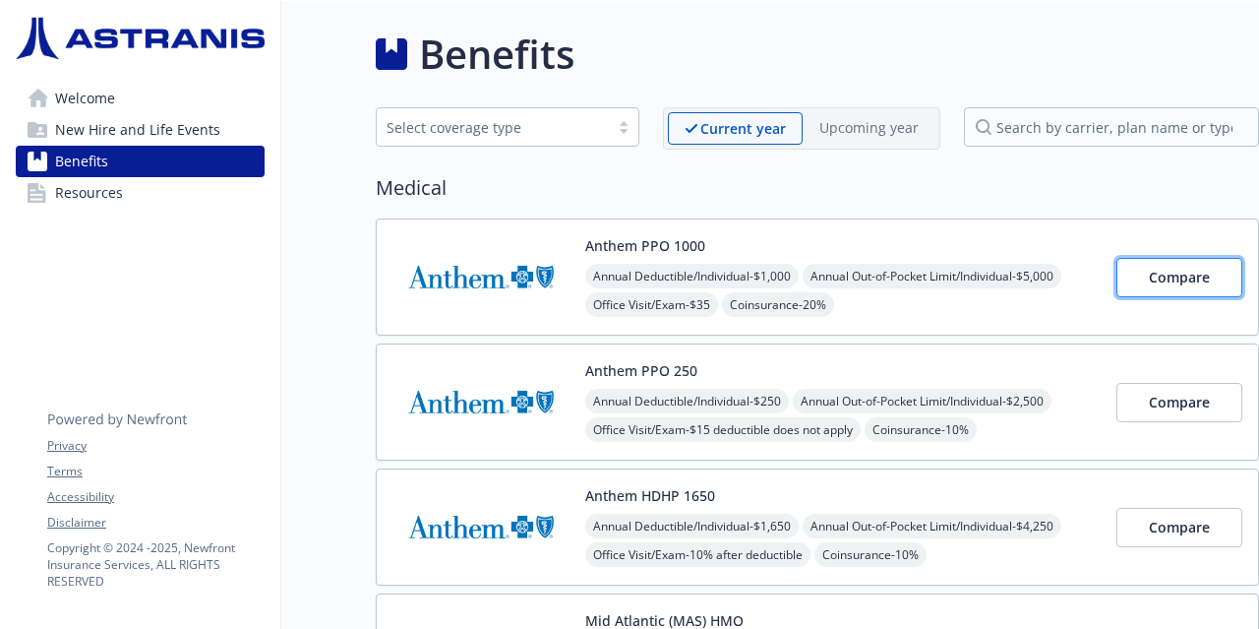
click at [626, 281] on span "Compare" at bounding box center [1179, 277] width 61 height 19
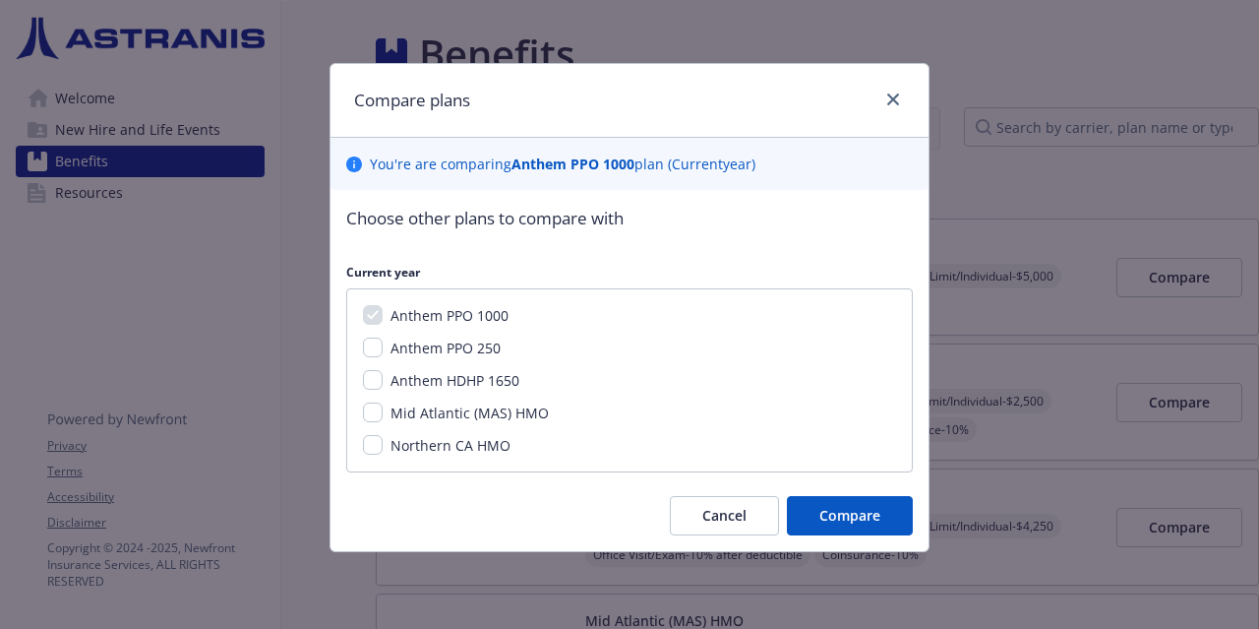
click at [493, 418] on span "Mid Atlantic (MAS) HMO" at bounding box center [470, 412] width 158 height 19
click at [383, 418] on input "Mid Atlantic (MAS) HMO" at bounding box center [373, 412] width 20 height 20
click at [493, 418] on span "Mid Atlantic (MAS) HMO" at bounding box center [470, 412] width 158 height 19
click at [383, 418] on input "Mid Atlantic (MAS) HMO" at bounding box center [373, 412] width 20 height 20
checkbox input "false"
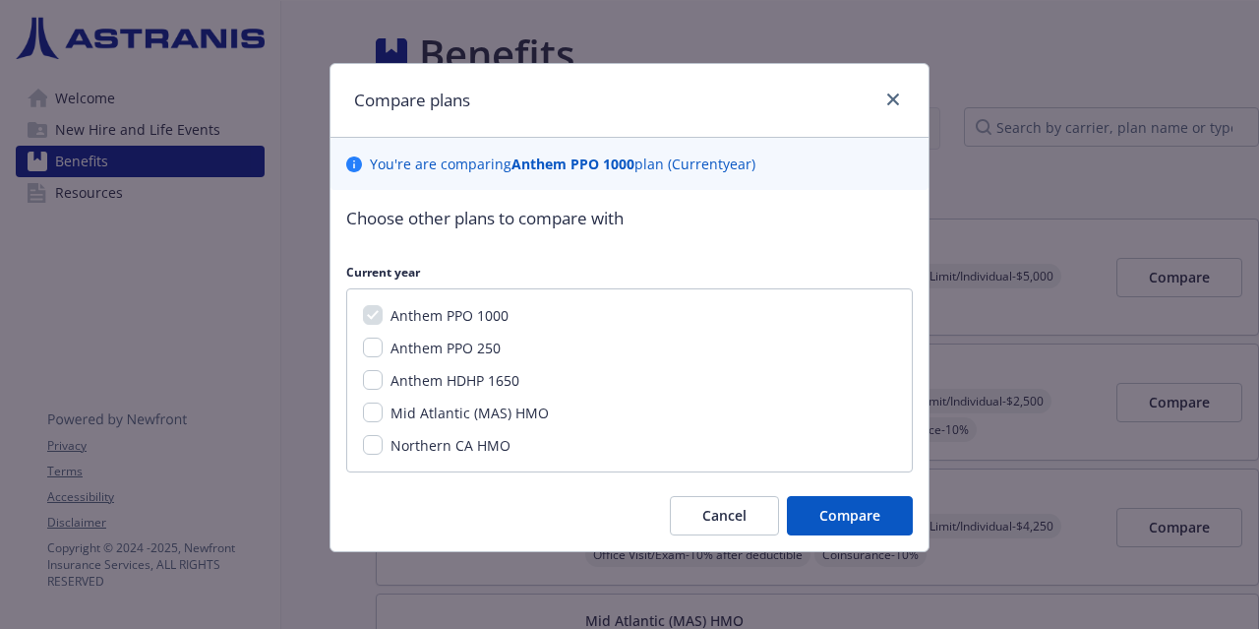
click at [488, 440] on span "Northern CA HMO" at bounding box center [451, 445] width 120 height 19
click at [383, 440] on input "Northern CA HMO" at bounding box center [373, 445] width 20 height 20
checkbox input "true"
click at [485, 377] on span "Anthem HDHP 1650" at bounding box center [455, 380] width 129 height 19
click at [383, 377] on input "Anthem HDHP 1650" at bounding box center [373, 380] width 20 height 20
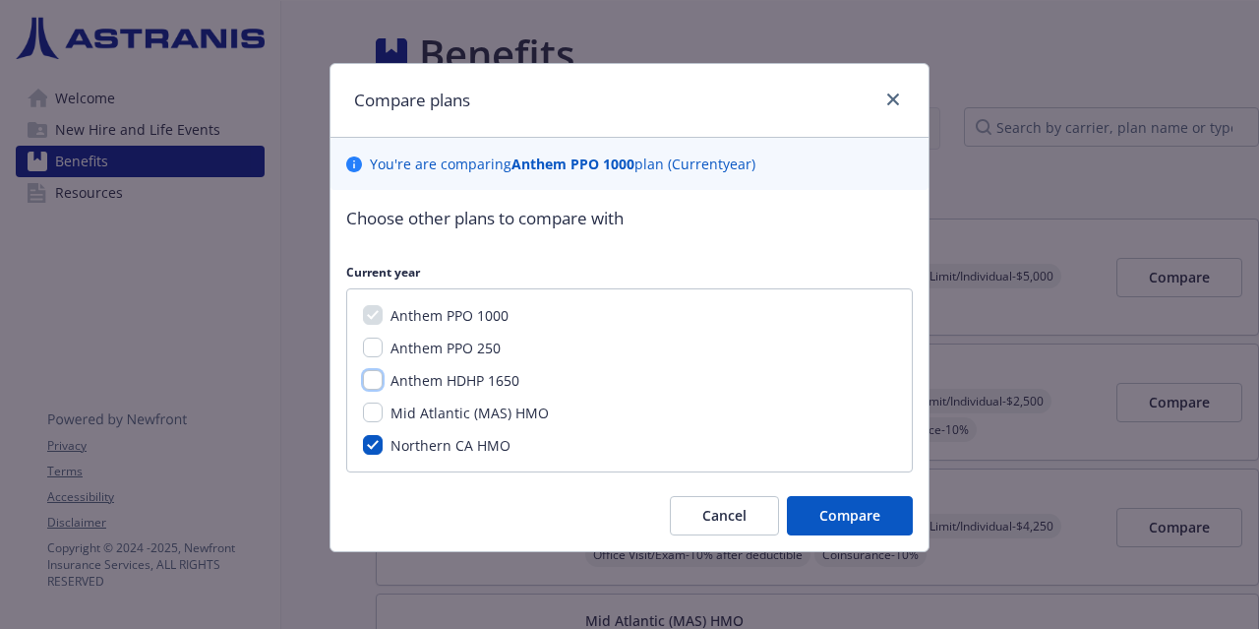
checkbox input "true"
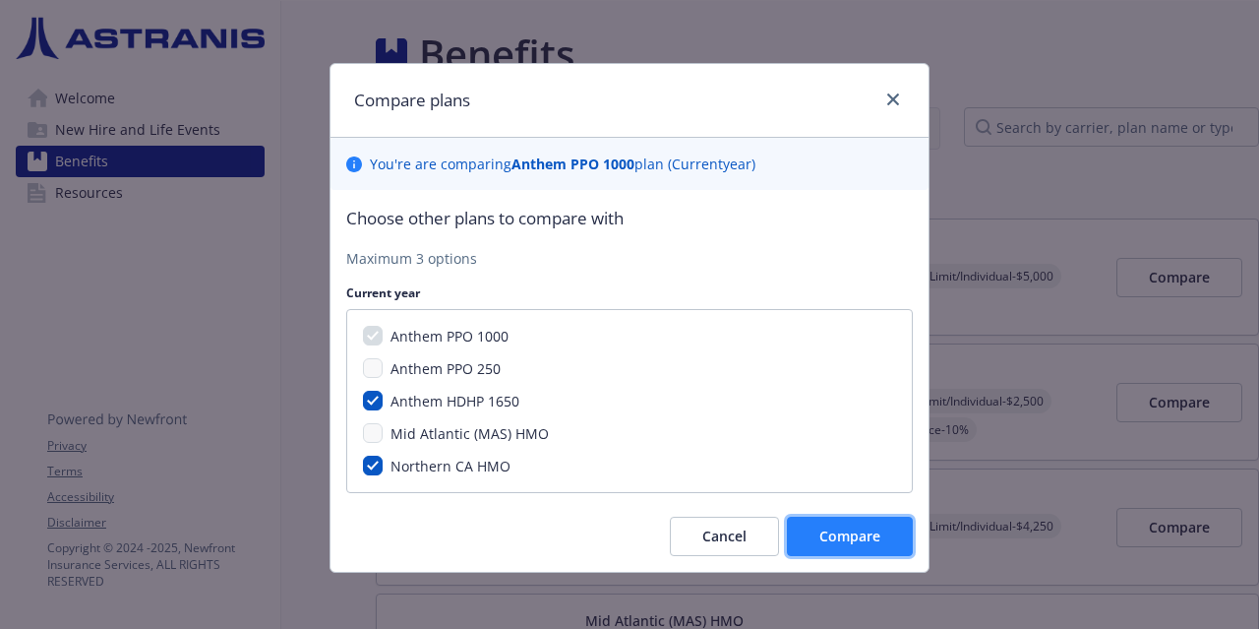
click at [626, 534] on span "Compare" at bounding box center [850, 535] width 61 height 19
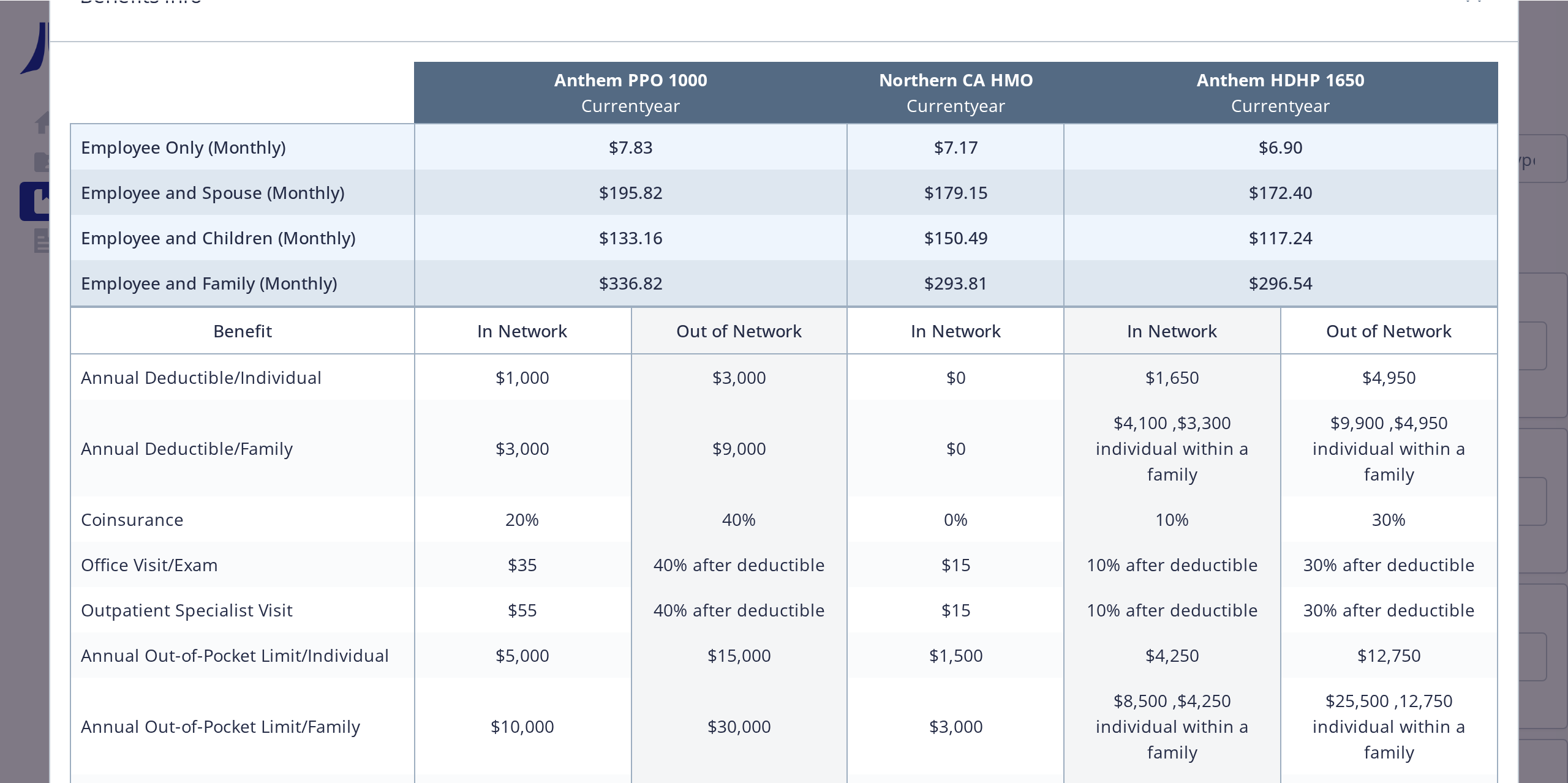
scroll to position [67, 0]
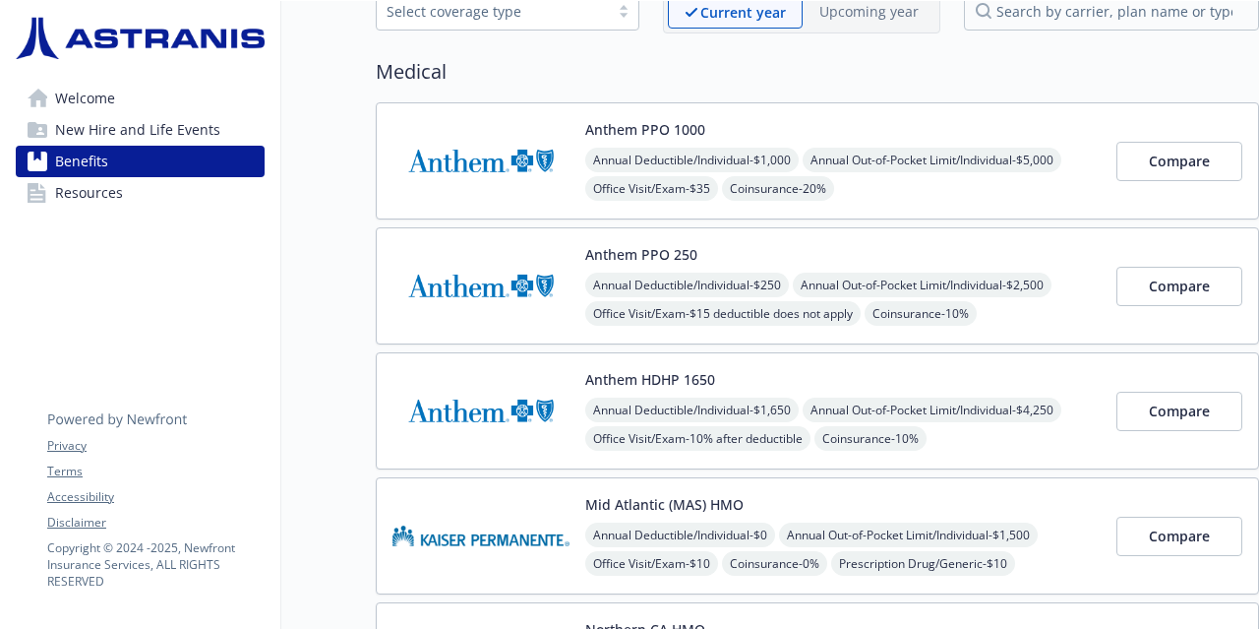
scroll to position [117, 0]
click at [1169, 154] on span "Compare" at bounding box center [1179, 160] width 61 height 19
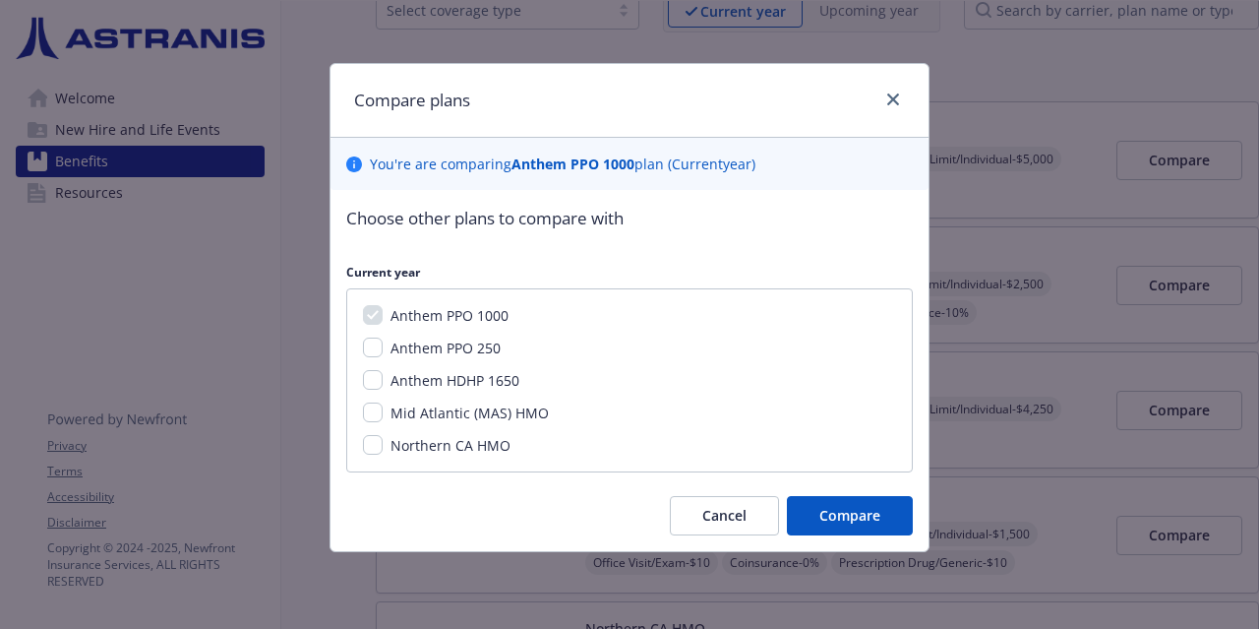
click at [457, 417] on span "Mid Atlantic (MAS) HMO" at bounding box center [470, 412] width 158 height 19
click at [383, 417] on input "Mid Atlantic (MAS) HMO" at bounding box center [373, 412] width 20 height 20
checkbox input "true"
click at [448, 461] on div "Anthem PPO 1000 Anthem PPO 250 Anthem HDHP 1650 Mid Atlantic (MAS) HMO Northern…" at bounding box center [629, 380] width 567 height 184
click at [428, 449] on span "Northern CA HMO" at bounding box center [451, 445] width 120 height 19
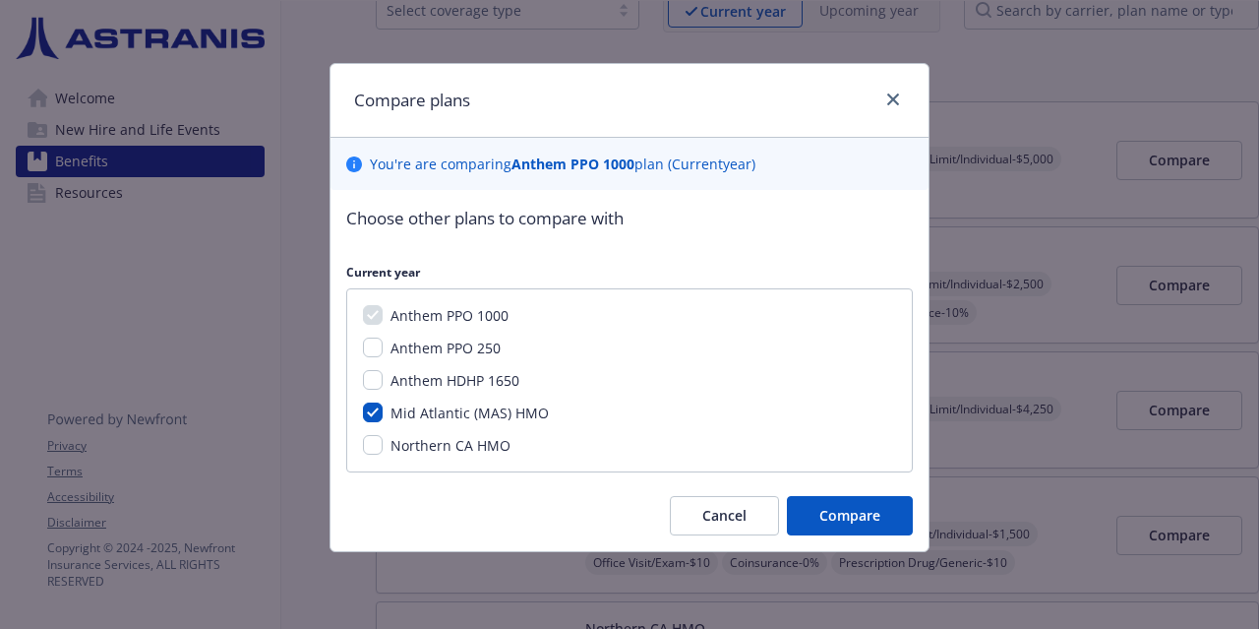
click at [383, 449] on input "Northern CA HMO" at bounding box center [373, 445] width 20 height 20
checkbox input "true"
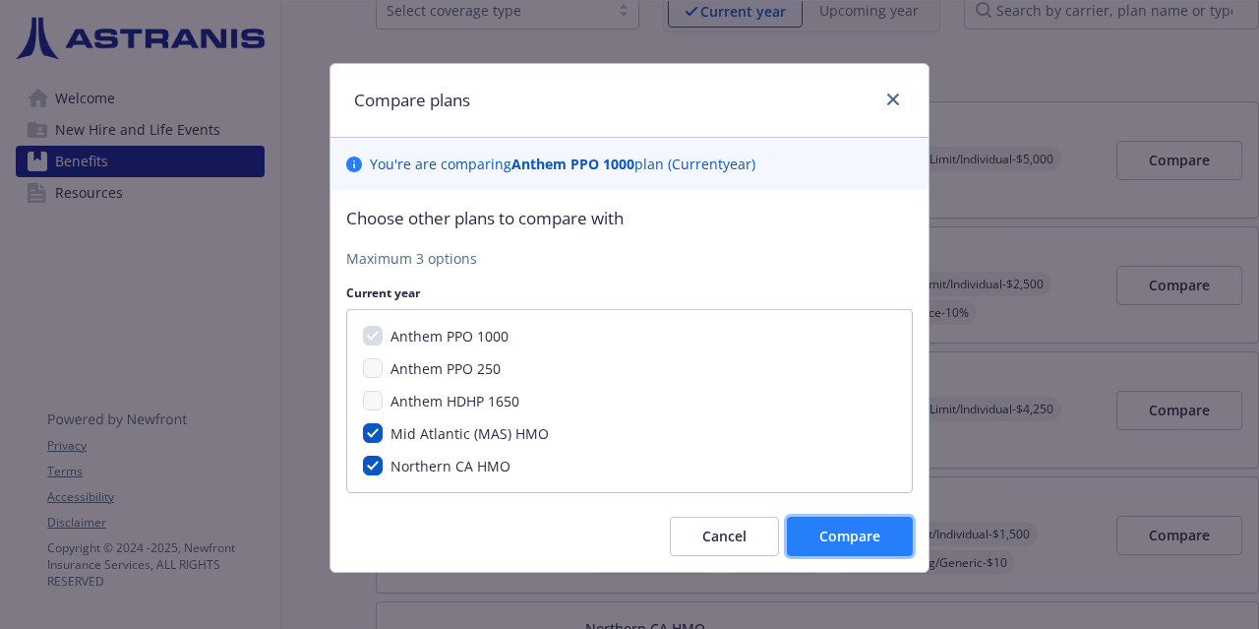
click at [857, 518] on button "Compare" at bounding box center [850, 536] width 126 height 39
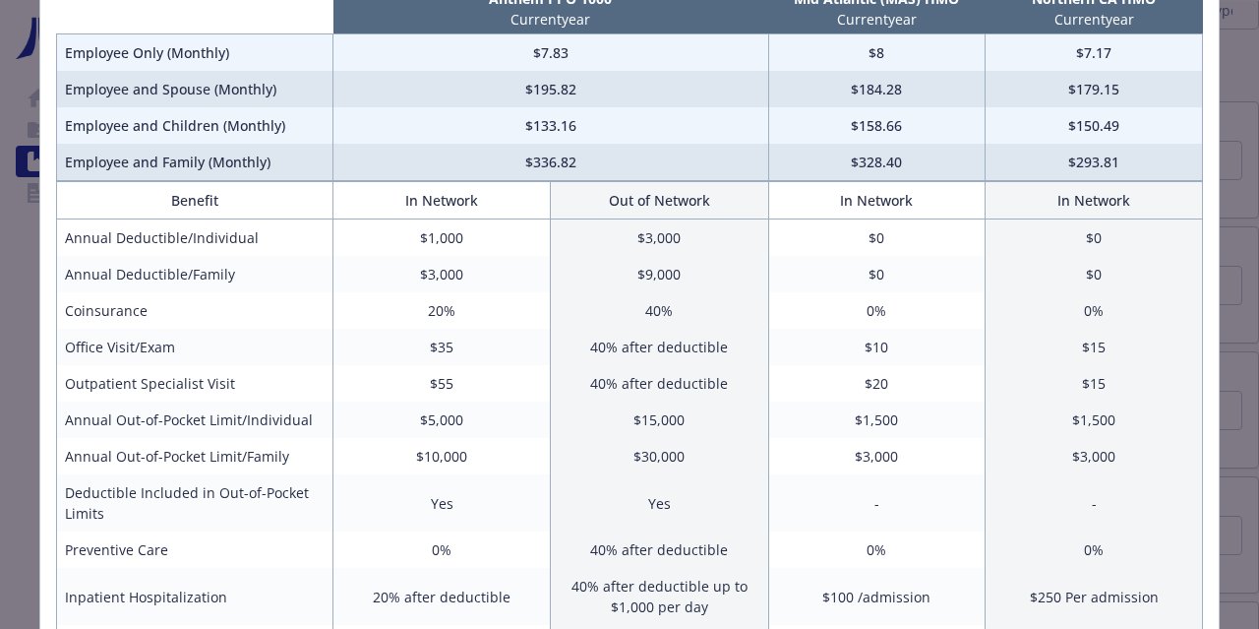
scroll to position [174, 0]
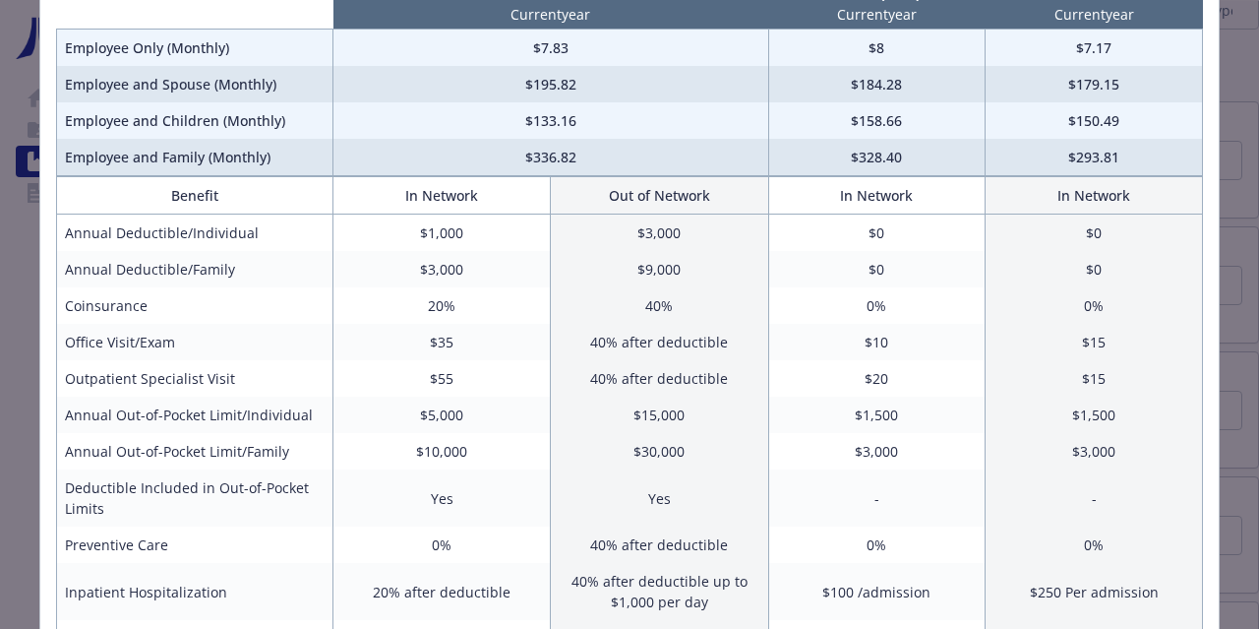
click at [873, 337] on td "$10" at bounding box center [876, 342] width 217 height 36
click at [873, 367] on td "$20" at bounding box center [876, 378] width 217 height 36
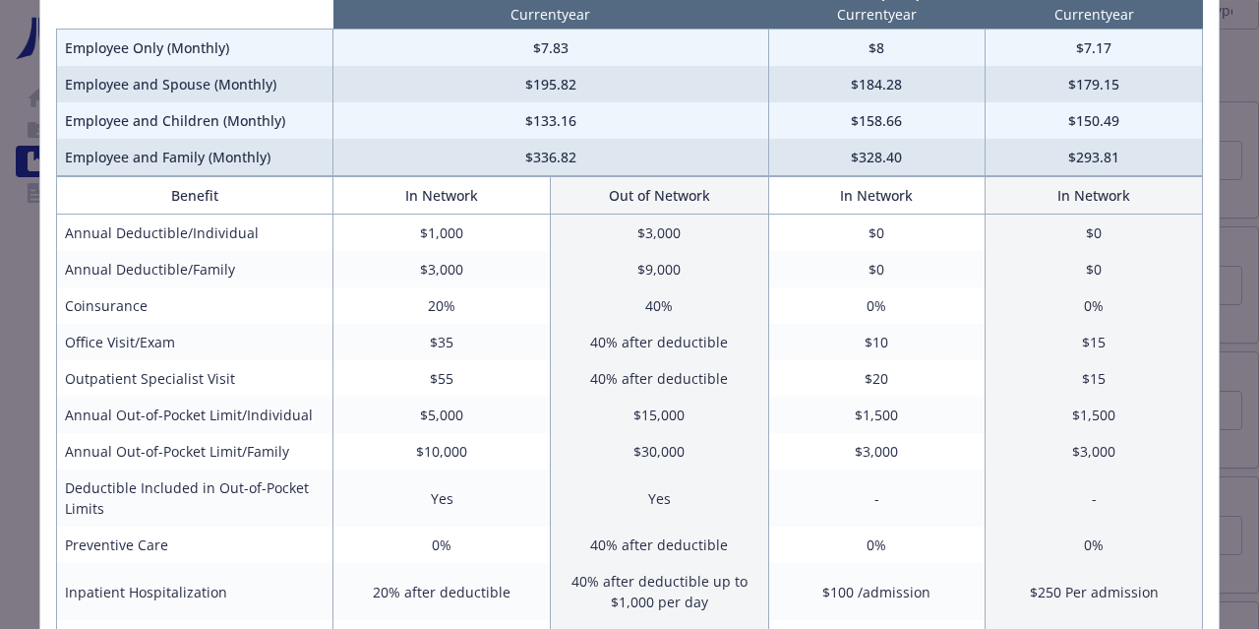
click at [873, 367] on td "$20" at bounding box center [876, 378] width 217 height 36
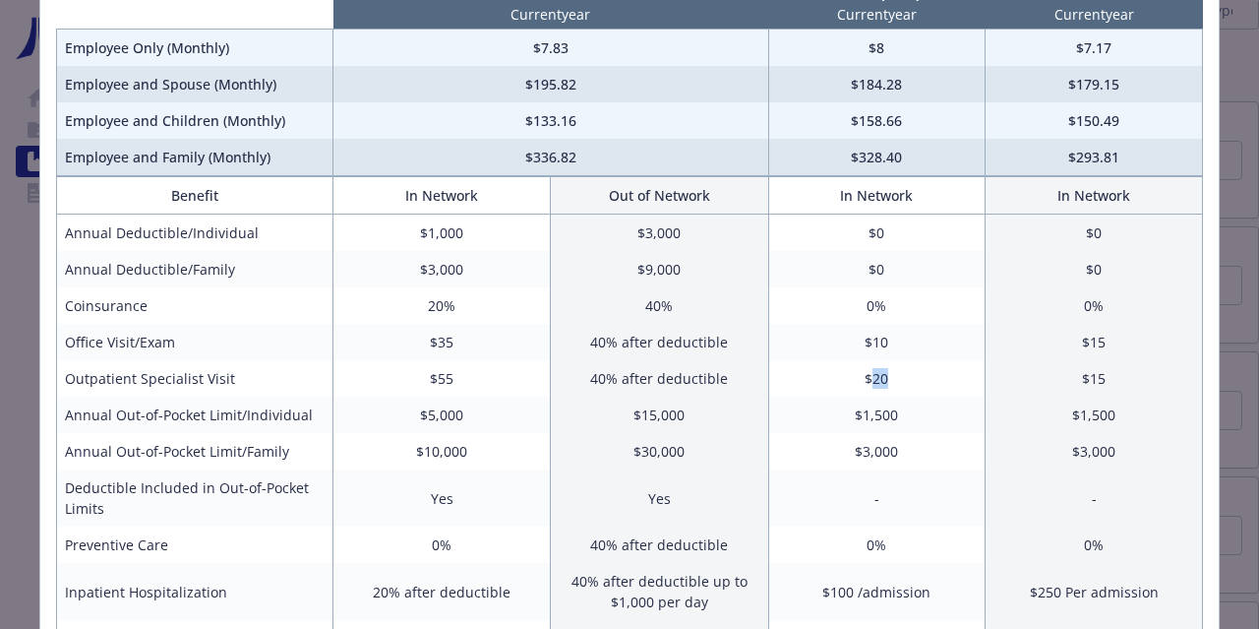
click at [873, 367] on td "$20" at bounding box center [876, 378] width 217 height 36
click at [881, 426] on td "$1,500" at bounding box center [876, 415] width 217 height 36
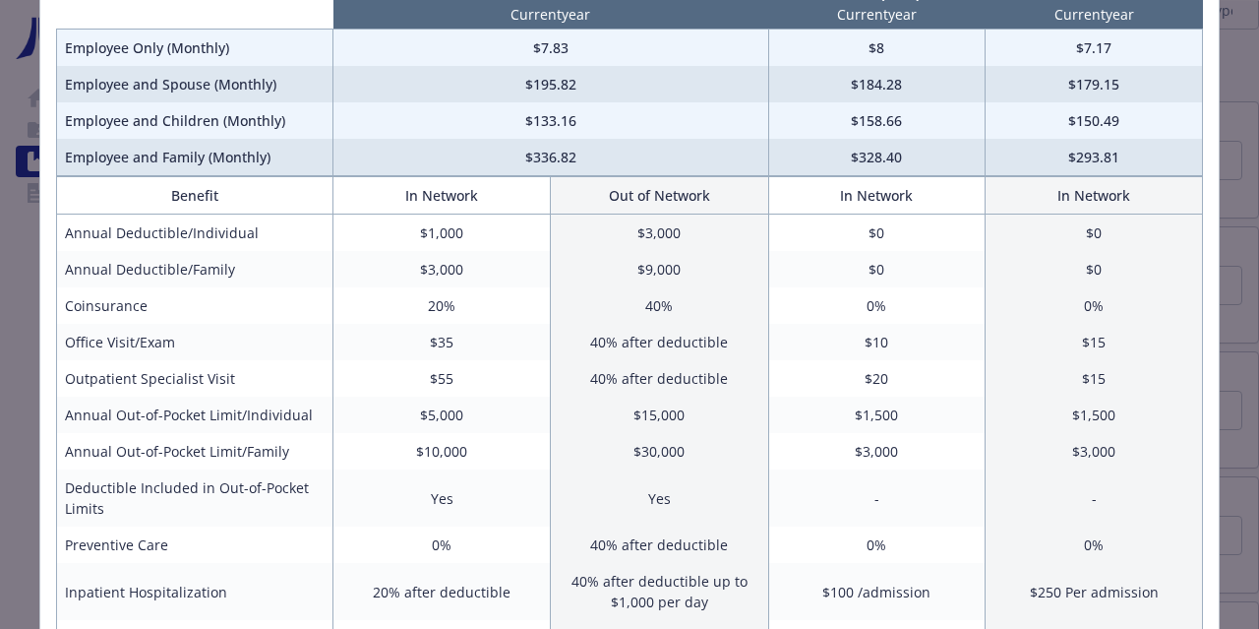
click at [881, 426] on td "$1,500" at bounding box center [876, 415] width 217 height 36
click at [887, 476] on td "-" at bounding box center [876, 497] width 217 height 57
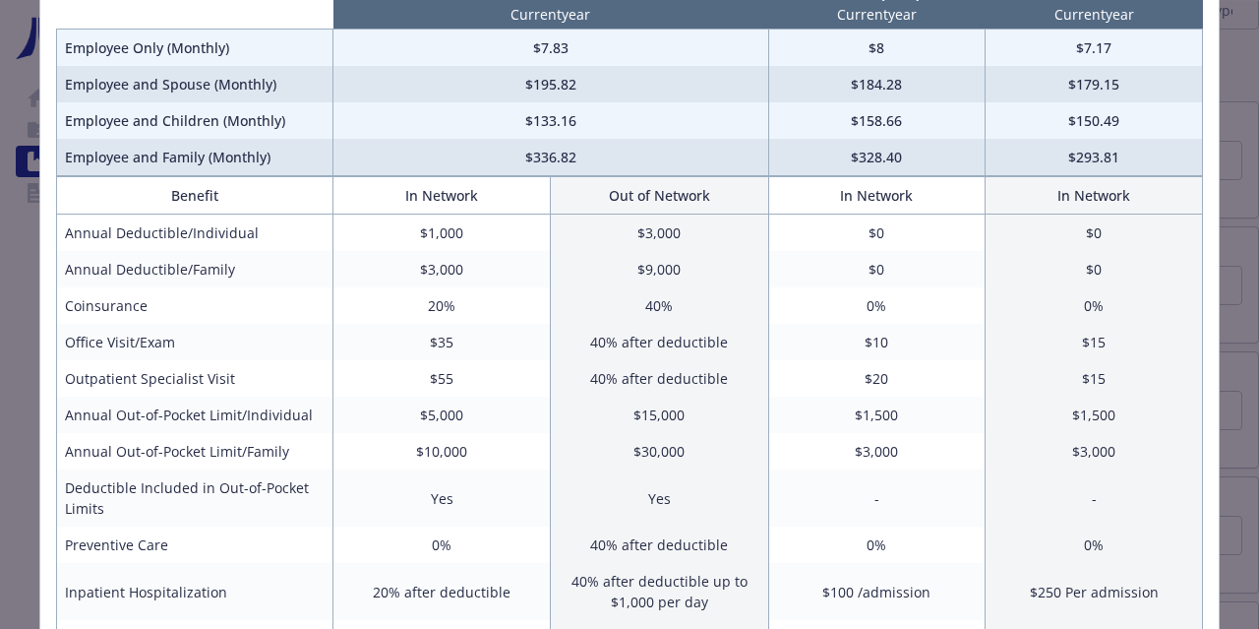
click at [887, 476] on td "-" at bounding box center [876, 497] width 217 height 57
click at [888, 495] on td "-" at bounding box center [876, 497] width 217 height 57
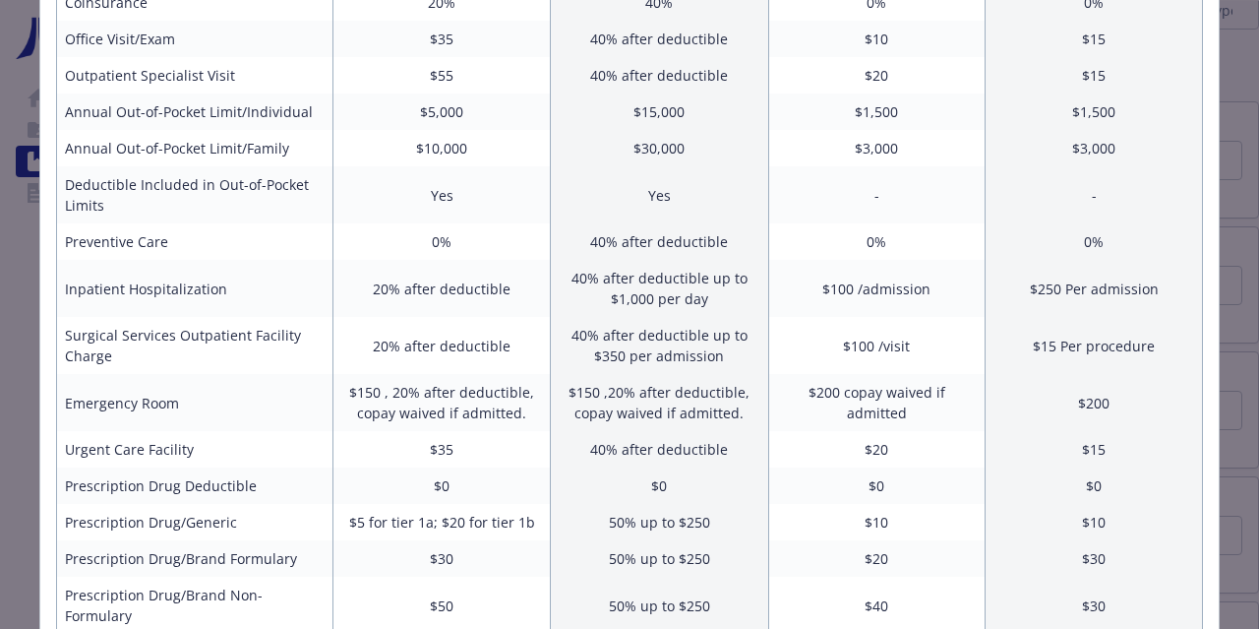
scroll to position [486, 0]
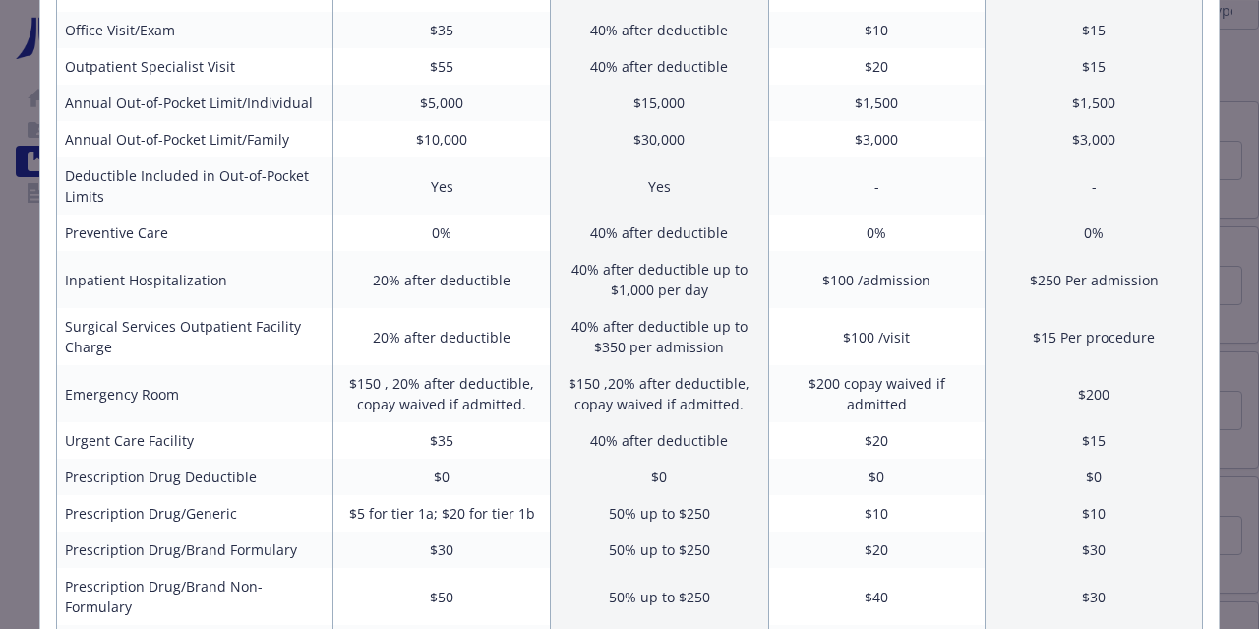
click at [889, 236] on td "0%" at bounding box center [876, 233] width 217 height 36
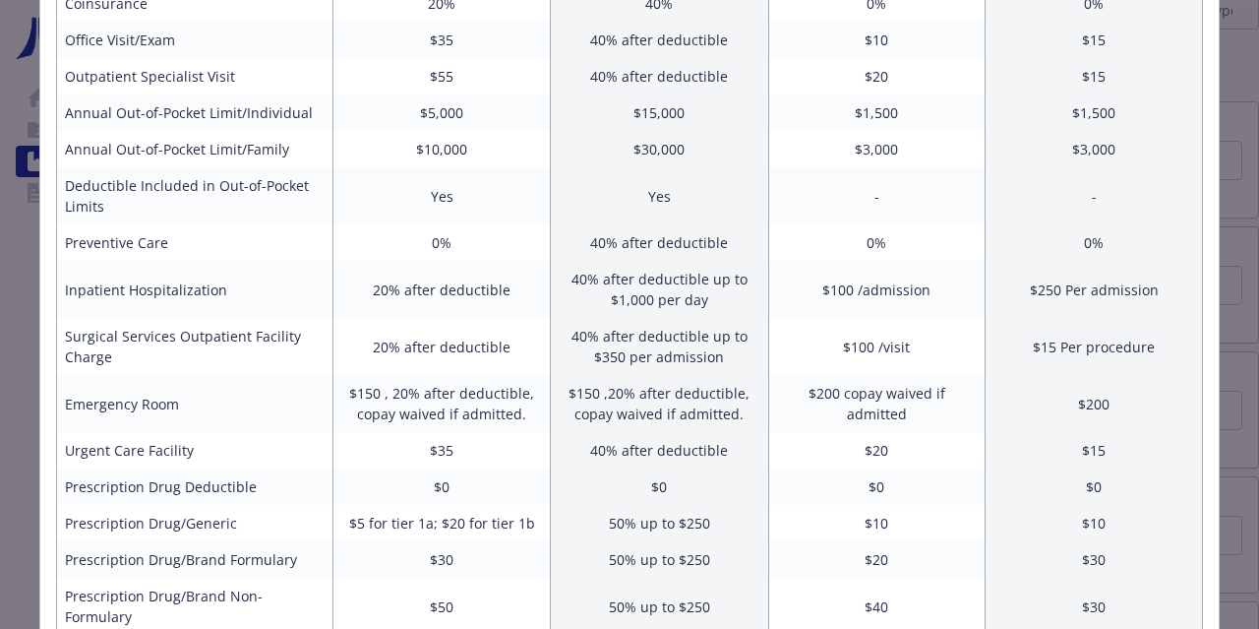
scroll to position [480, 0]
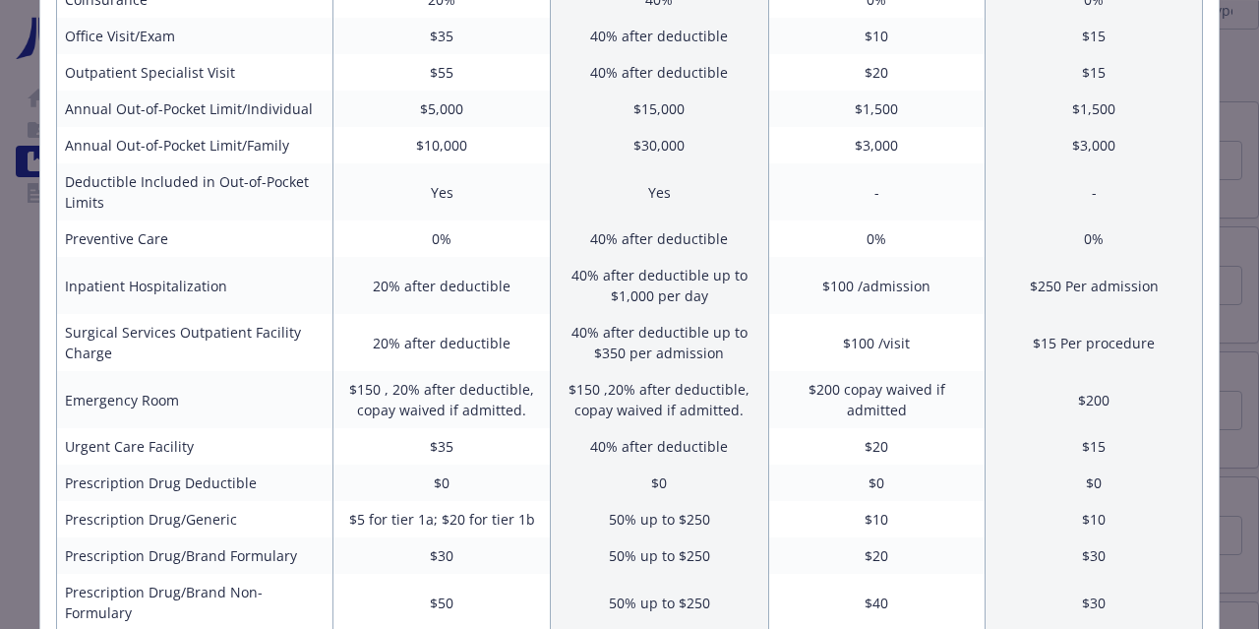
click at [889, 236] on td "0%" at bounding box center [876, 238] width 217 height 36
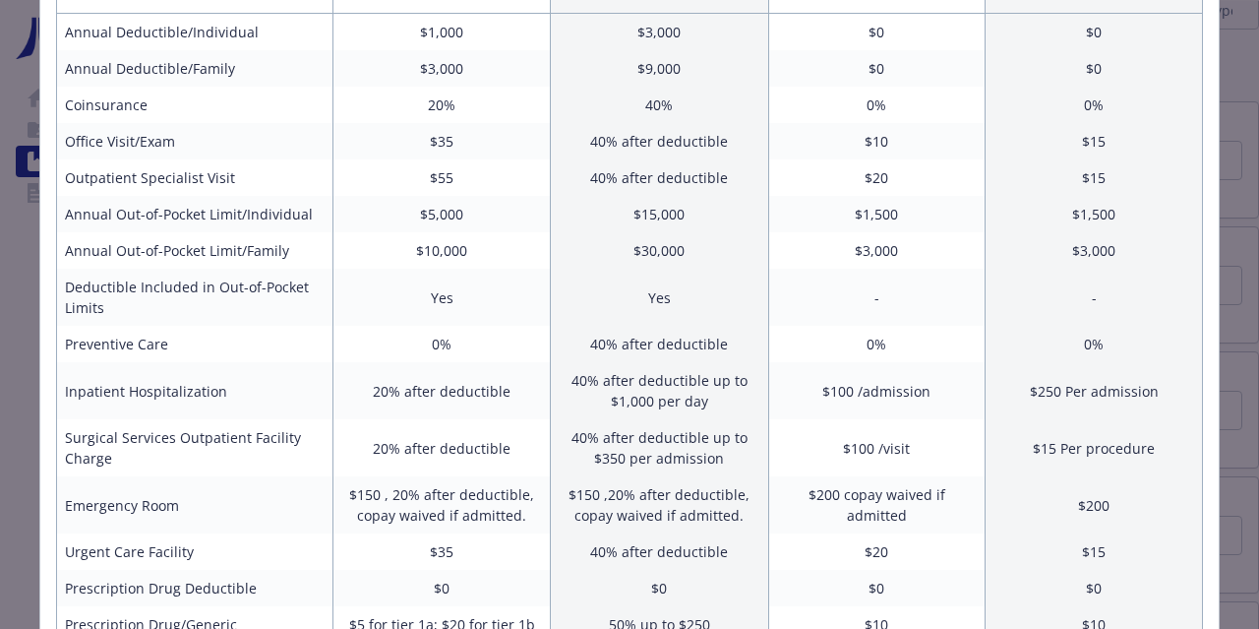
click at [454, 148] on td "$35" at bounding box center [442, 141] width 217 height 36
click at [457, 179] on td "$55" at bounding box center [442, 177] width 217 height 36
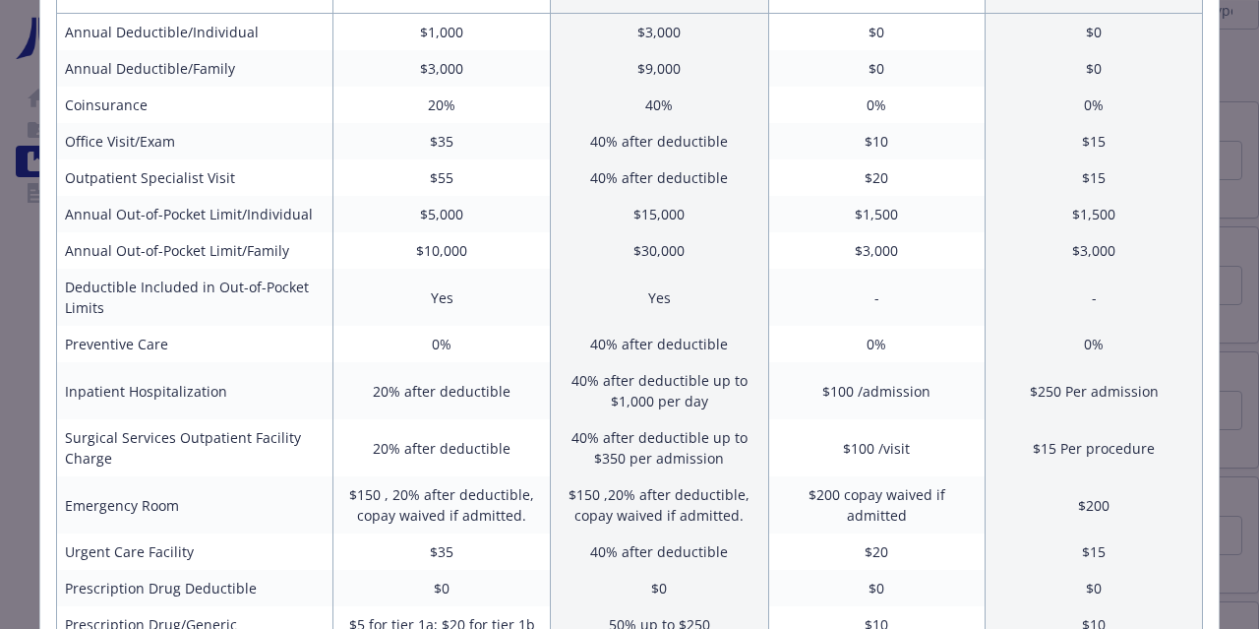
click at [457, 179] on td "$55" at bounding box center [442, 177] width 217 height 36
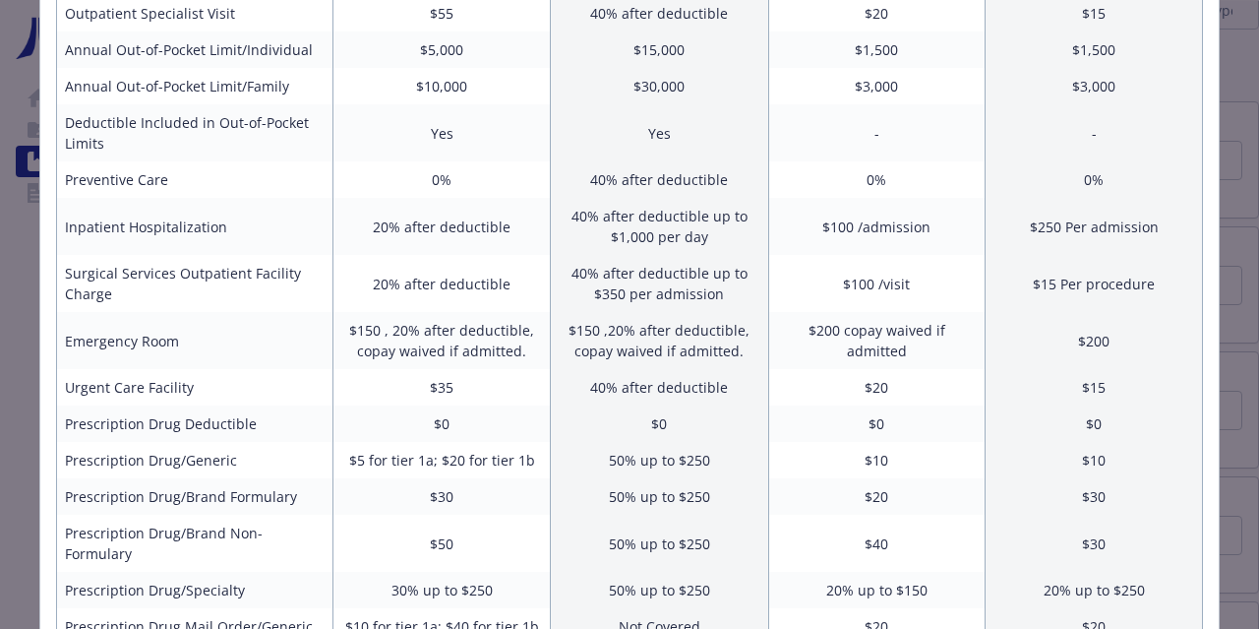
scroll to position [570, 0]
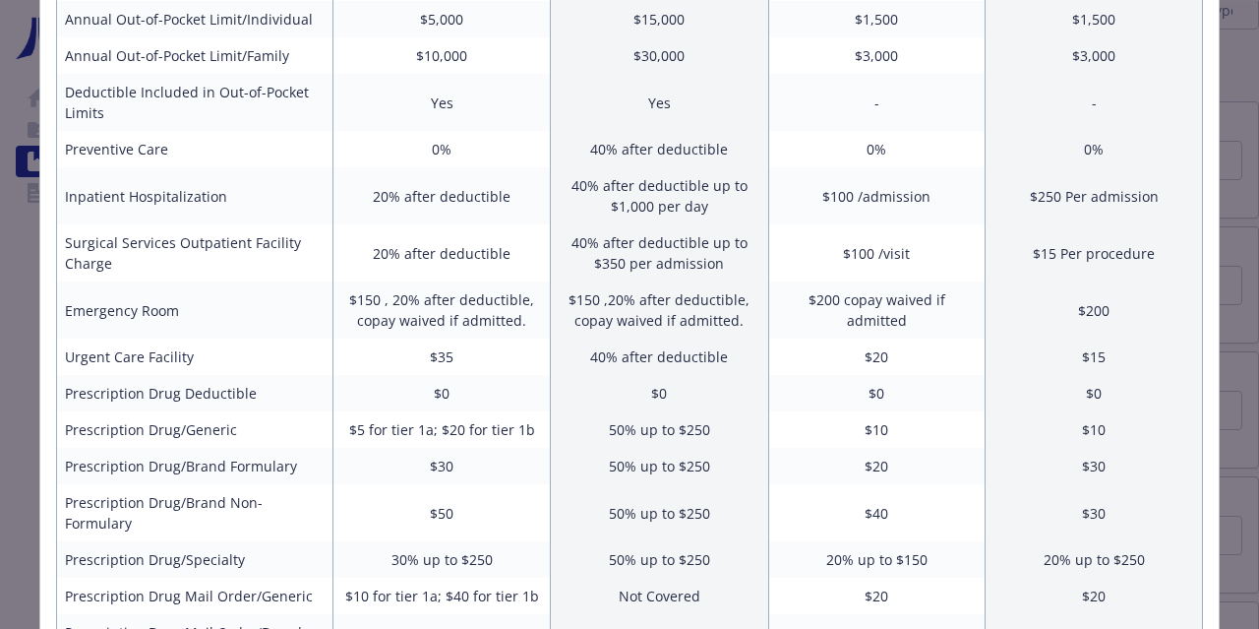
click at [881, 257] on td "$100 /visit" at bounding box center [876, 252] width 217 height 57
click at [865, 186] on td "$100 /admission" at bounding box center [876, 195] width 217 height 57
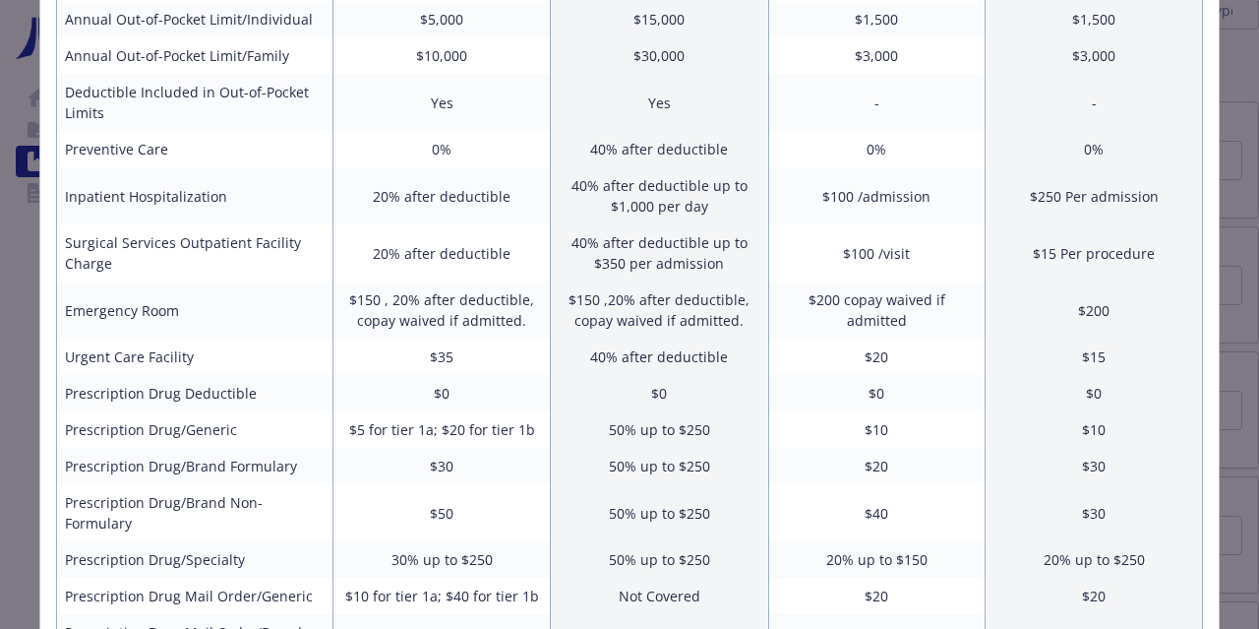
click at [865, 186] on td "$100 /admission" at bounding box center [876, 195] width 217 height 57
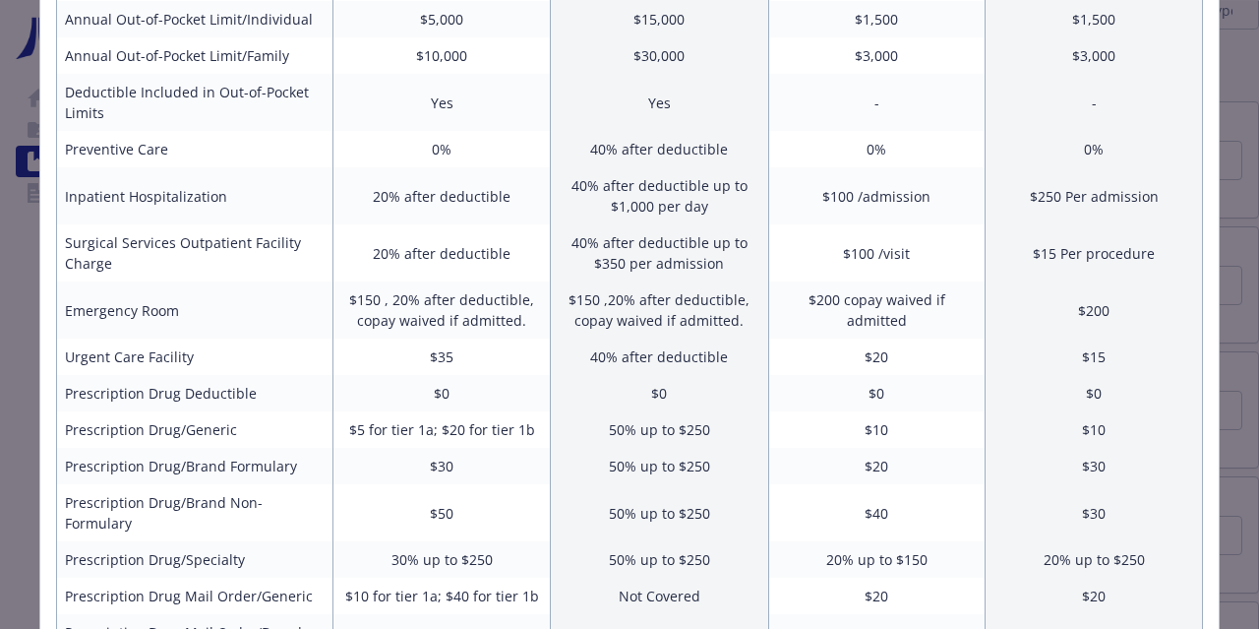
click at [865, 186] on td "$100 /admission" at bounding box center [876, 195] width 217 height 57
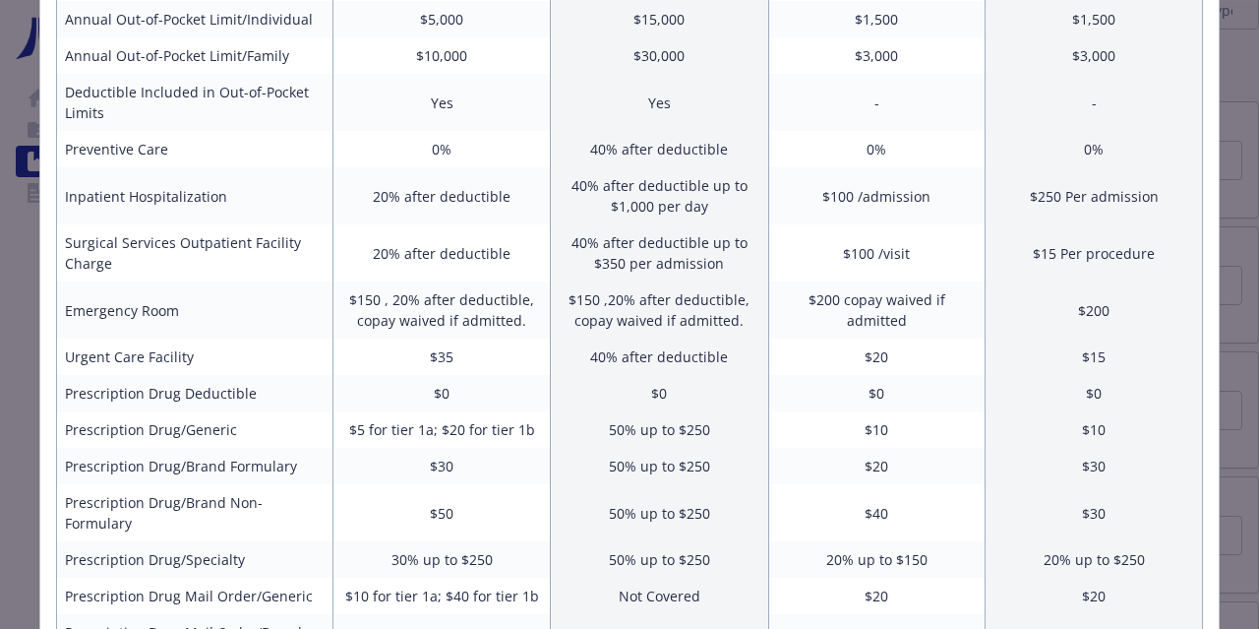
click at [876, 244] on td "$100 /visit" at bounding box center [876, 252] width 217 height 57
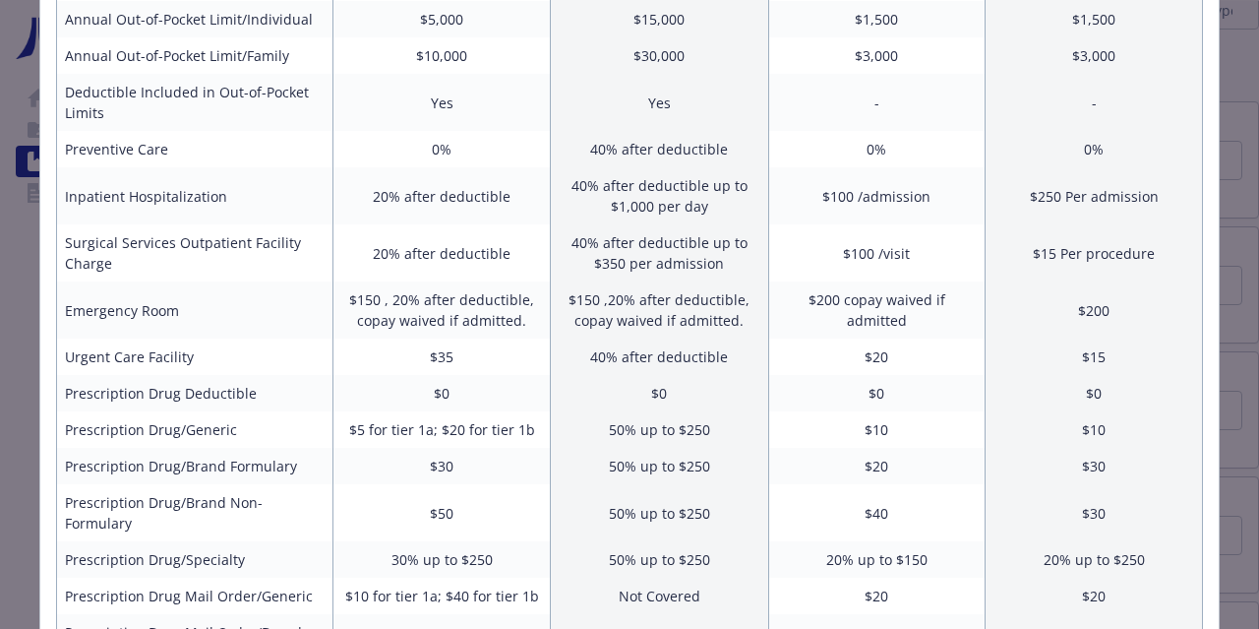
click at [876, 244] on td "$100 /visit" at bounding box center [876, 252] width 217 height 57
click at [875, 298] on td "$200 copay waived if admitted" at bounding box center [876, 309] width 217 height 57
click at [884, 311] on td "$200 copay waived if admitted" at bounding box center [876, 309] width 217 height 57
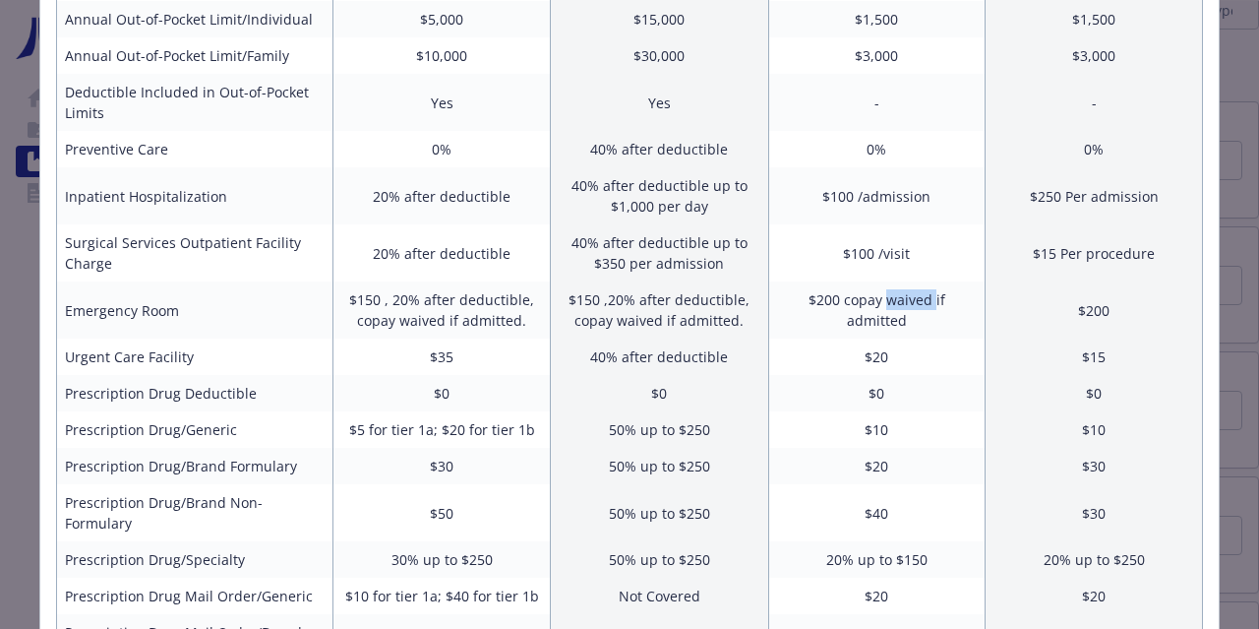
click at [884, 311] on td "$200 copay waived if admitted" at bounding box center [876, 309] width 217 height 57
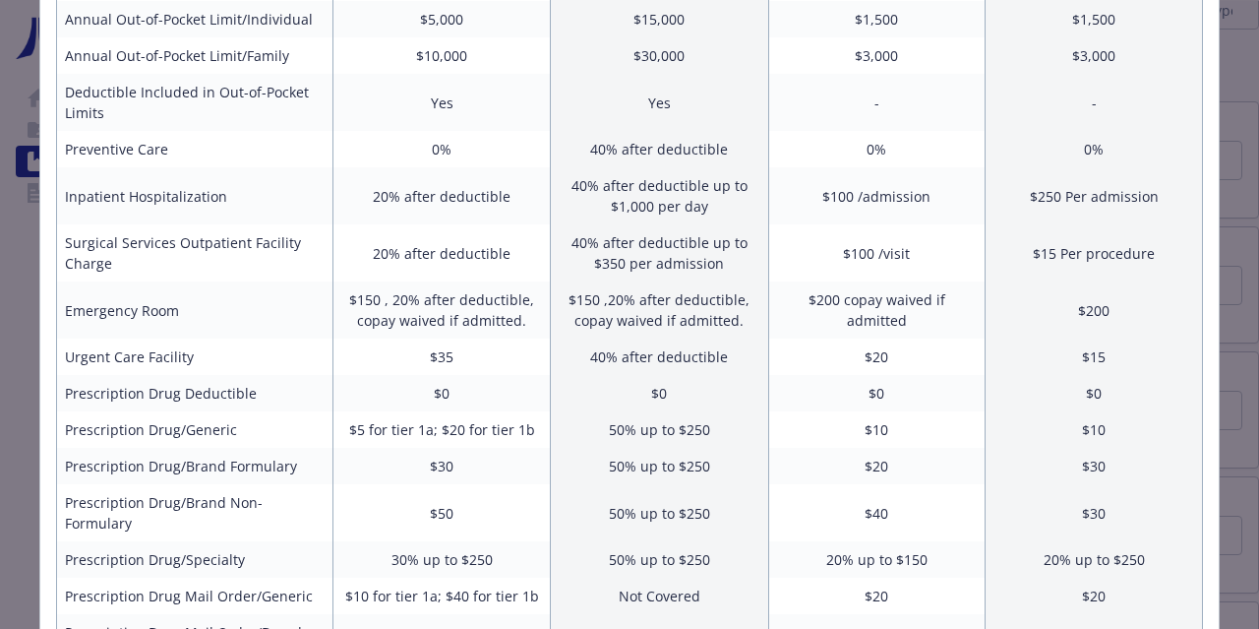
click at [884, 311] on td "$200 copay waived if admitted" at bounding box center [876, 309] width 217 height 57
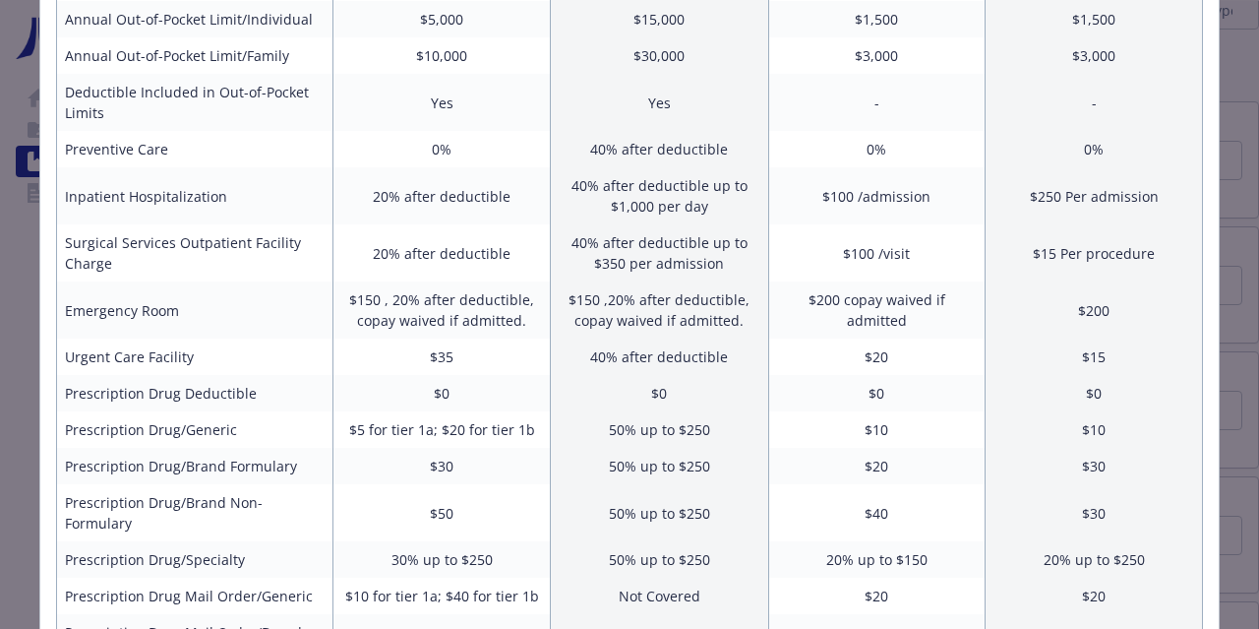
click at [884, 311] on td "$200 copay waived if admitted" at bounding box center [876, 309] width 217 height 57
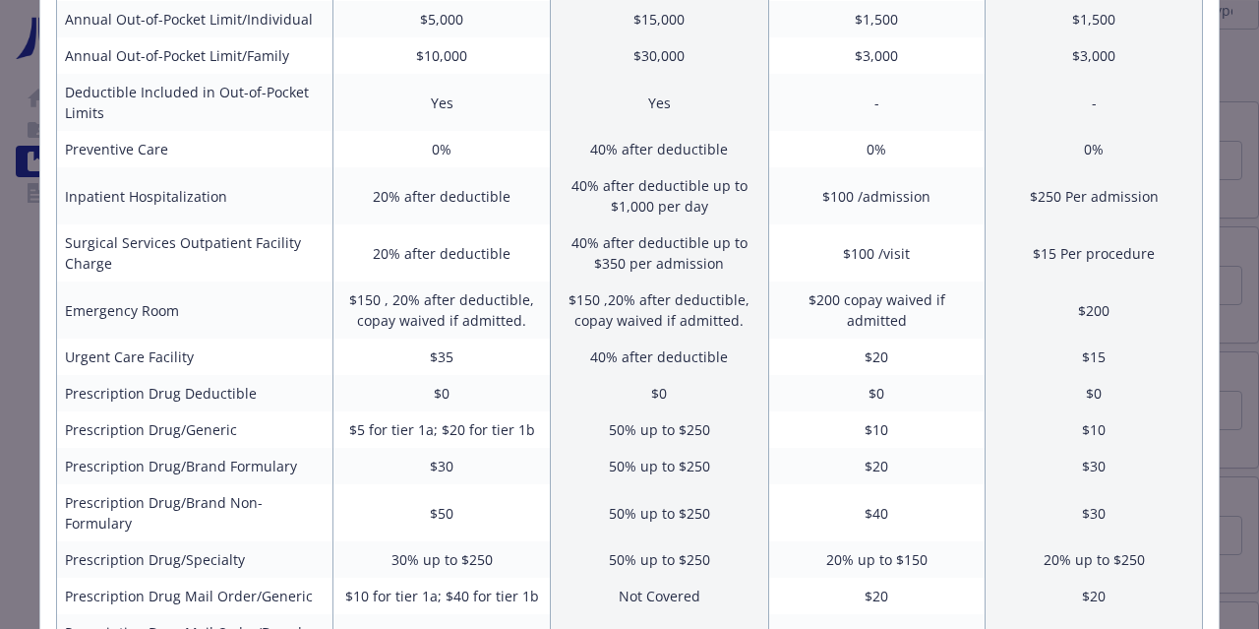
click at [884, 311] on td "$200 copay waived if admitted" at bounding box center [876, 309] width 217 height 57
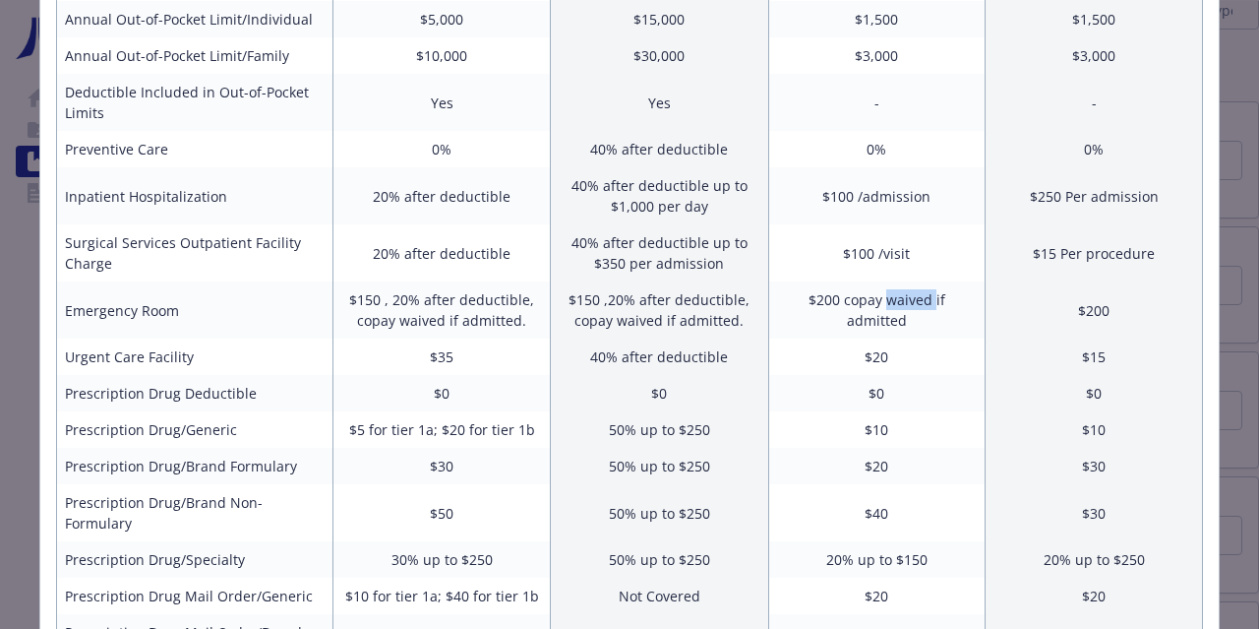
click at [884, 311] on td "$200 copay waived if admitted" at bounding box center [876, 309] width 217 height 57
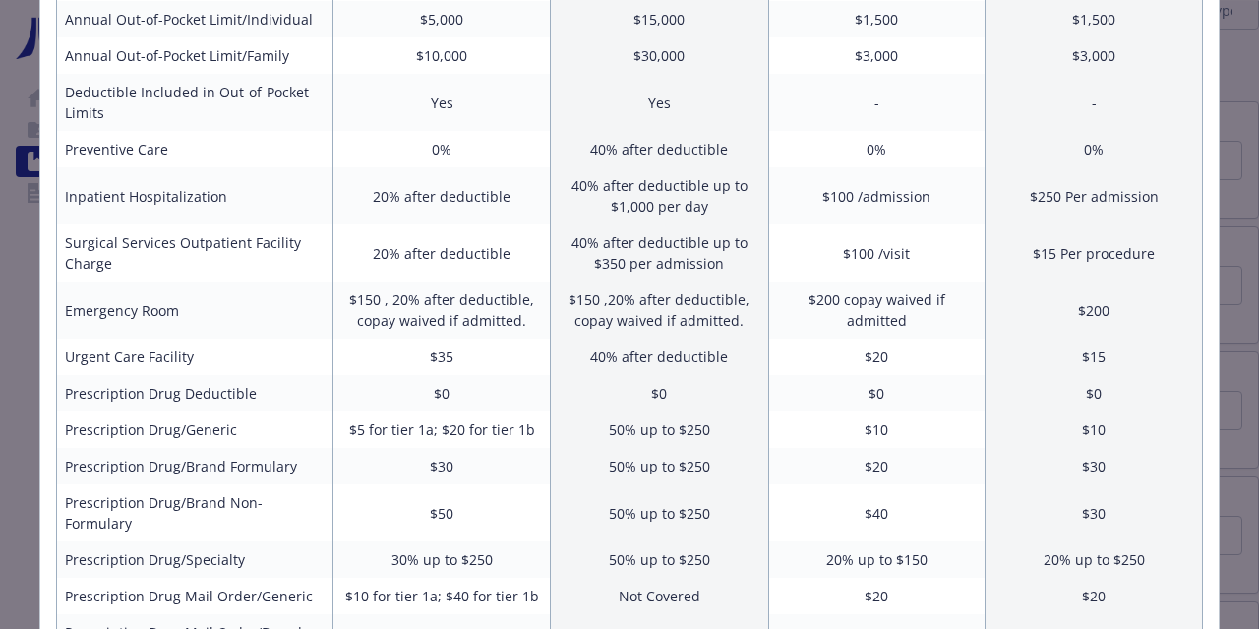
click at [884, 311] on td "$200 copay waived if admitted" at bounding box center [876, 309] width 217 height 57
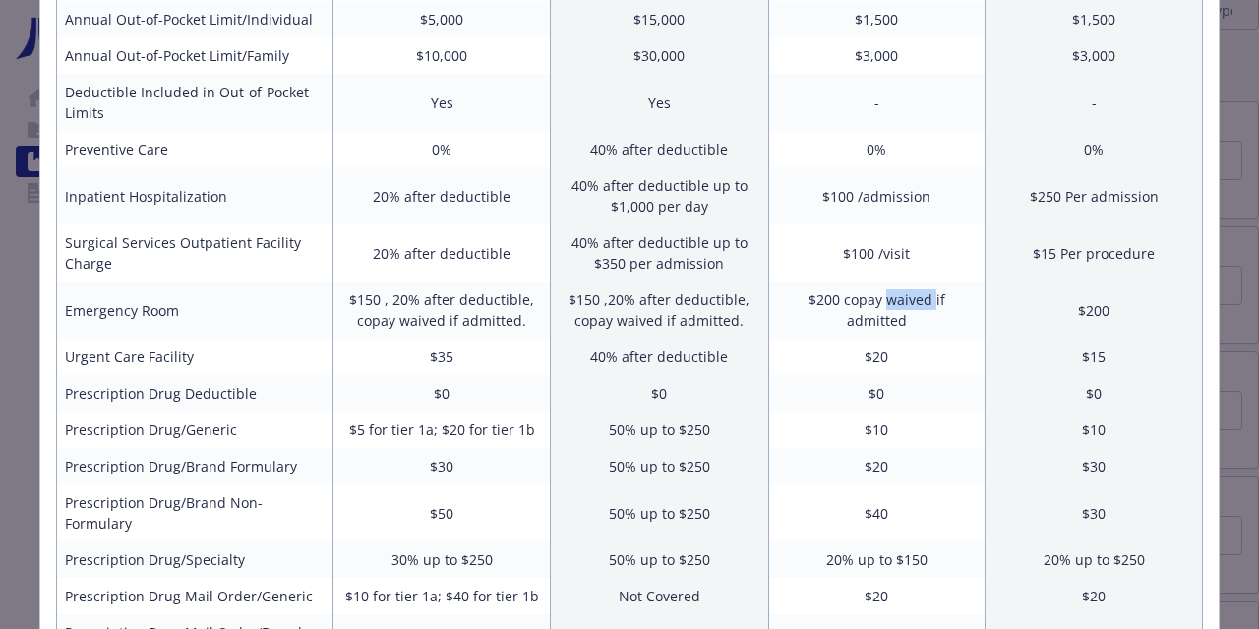
click at [884, 311] on td "$200 copay waived if admitted" at bounding box center [876, 309] width 217 height 57
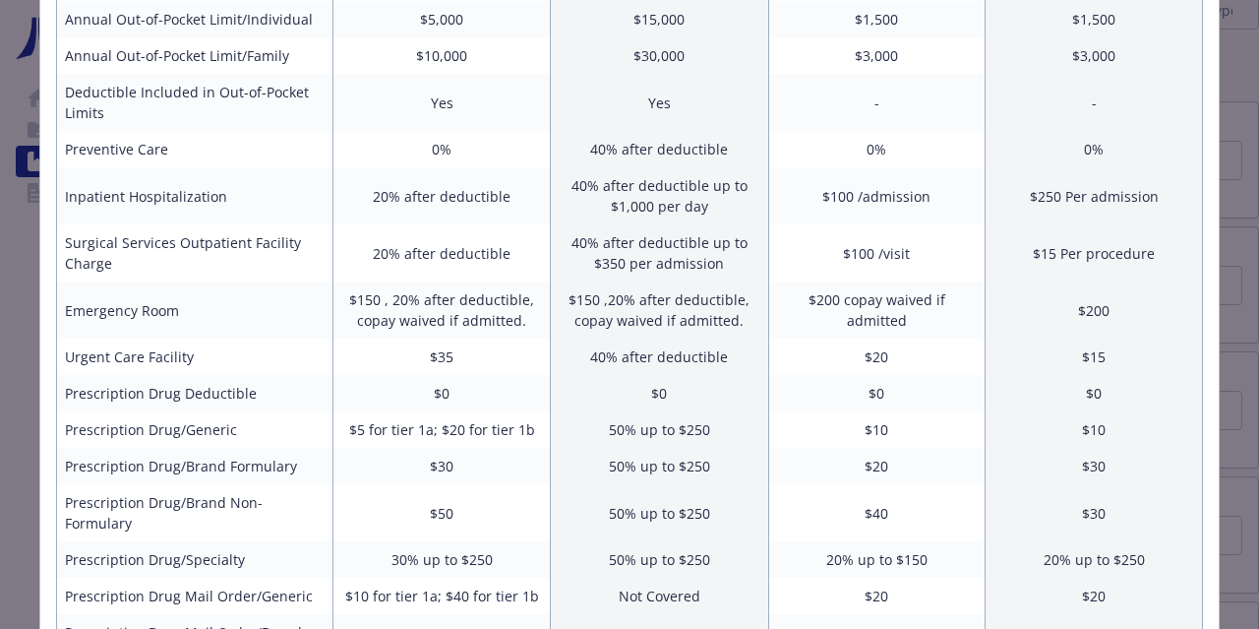
click at [884, 311] on td "$200 copay waived if admitted" at bounding box center [876, 309] width 217 height 57
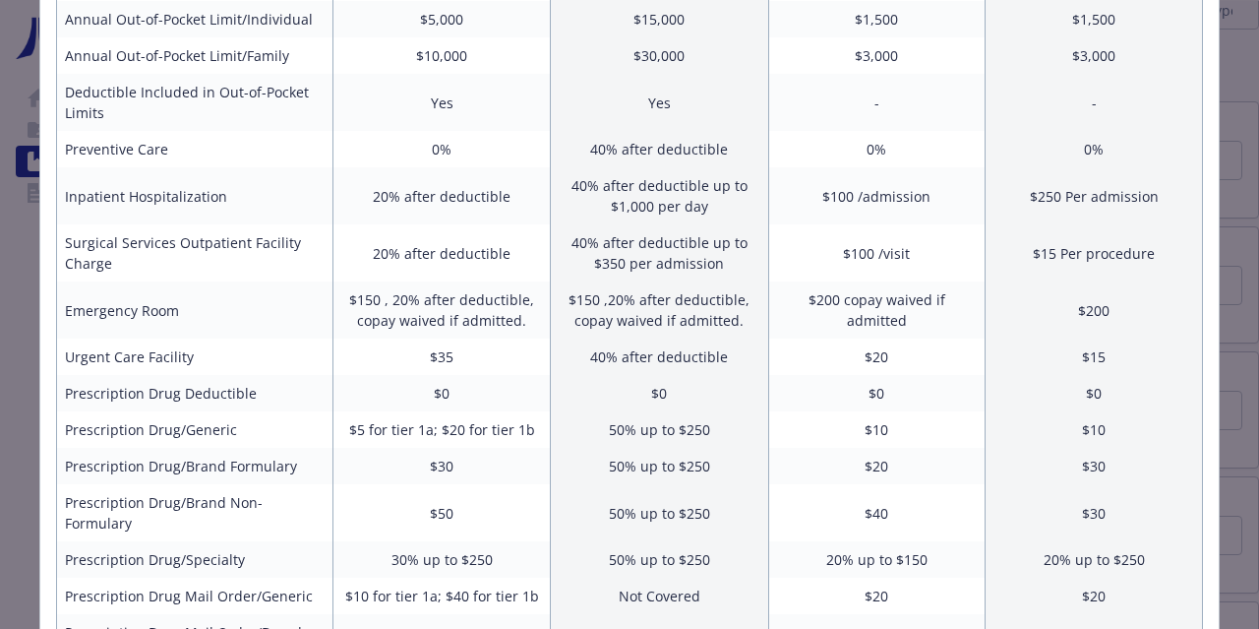
click at [884, 311] on td "$200 copay waived if admitted" at bounding box center [876, 309] width 217 height 57
click at [852, 288] on td "$200 copay waived if admitted" at bounding box center [876, 309] width 217 height 57
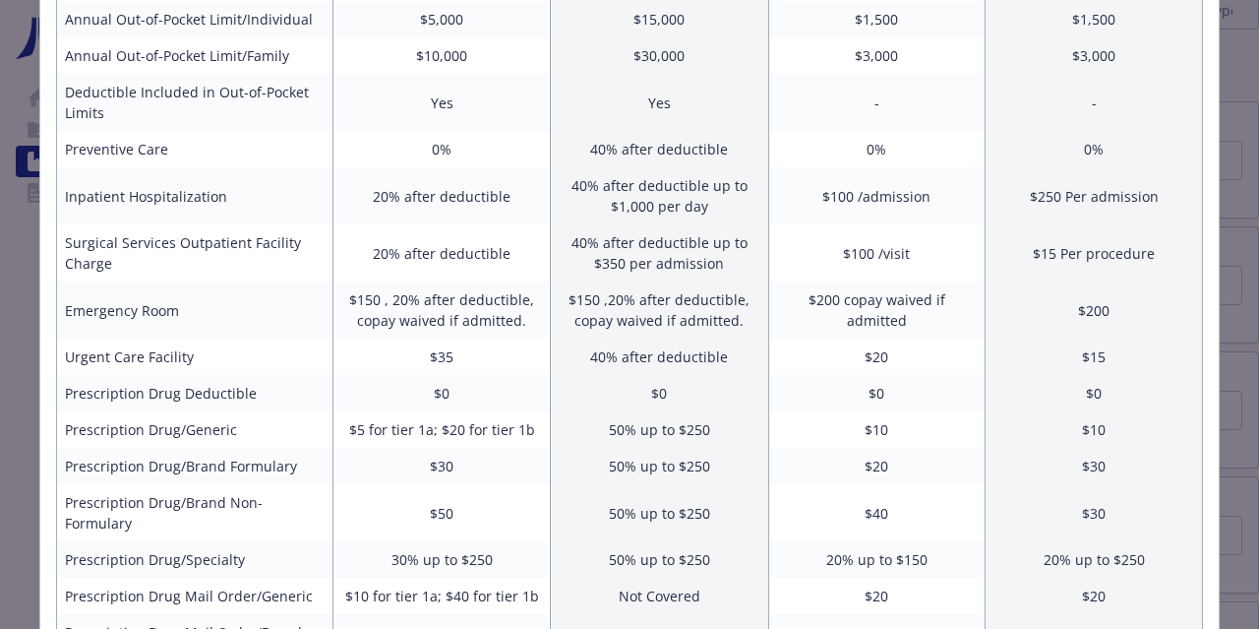
click at [852, 288] on td "$200 copay waived if admitted" at bounding box center [876, 309] width 217 height 57
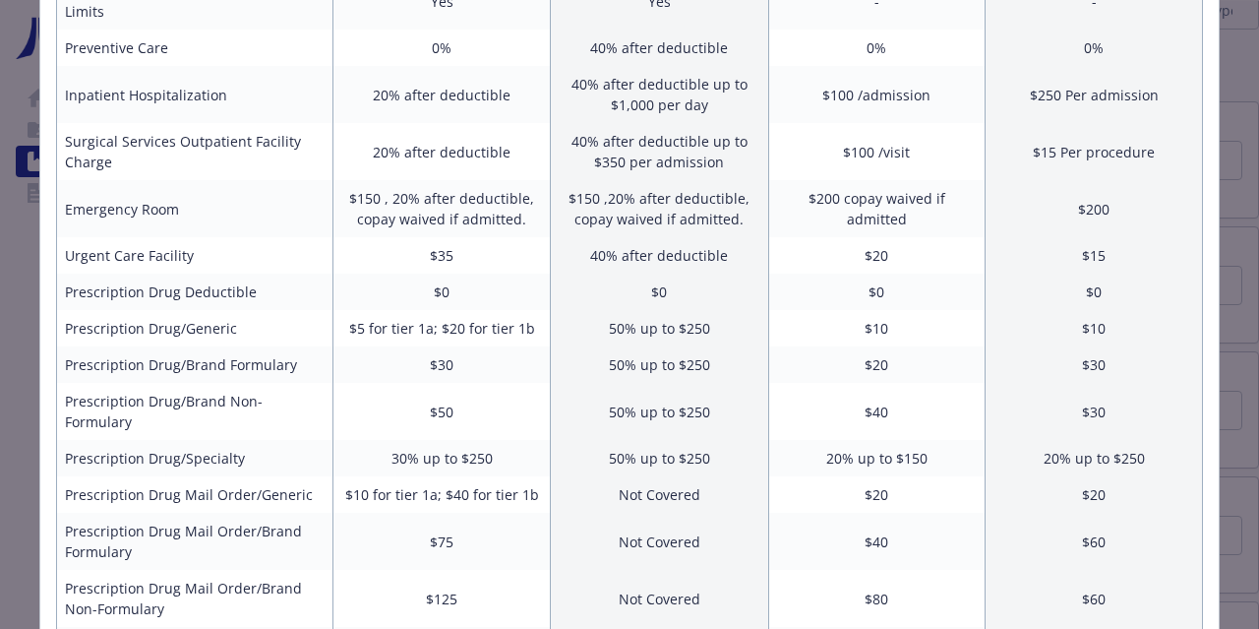
scroll to position [692, 0]
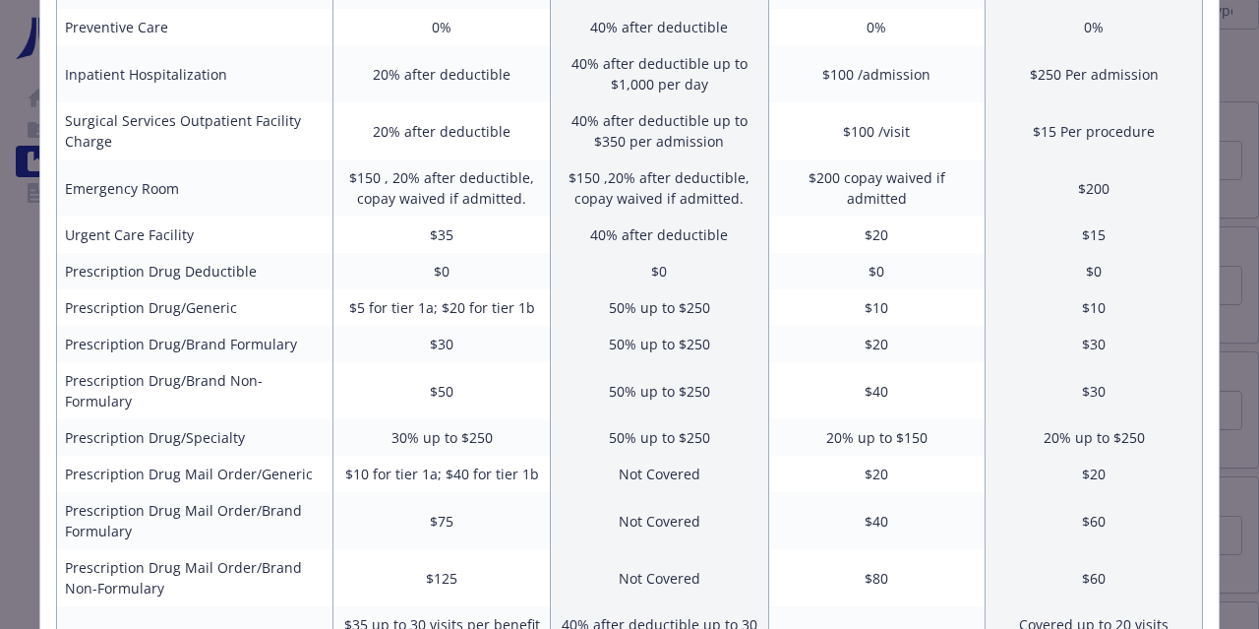
click at [888, 227] on td "$20" at bounding box center [876, 234] width 217 height 36
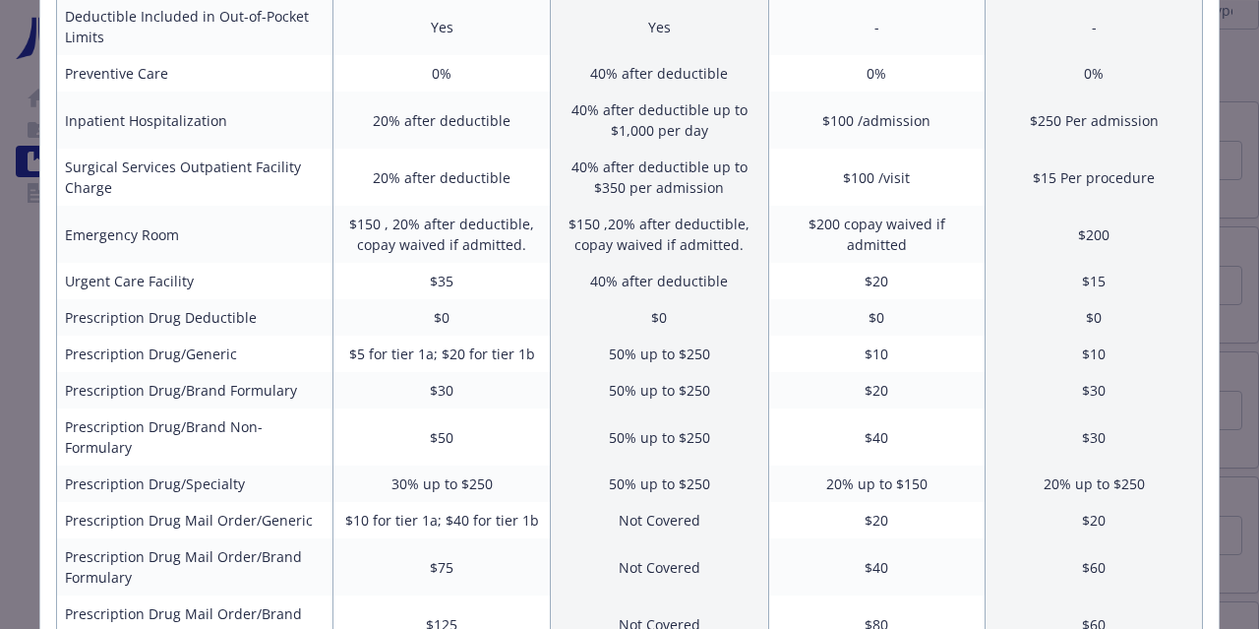
scroll to position [685, 0]
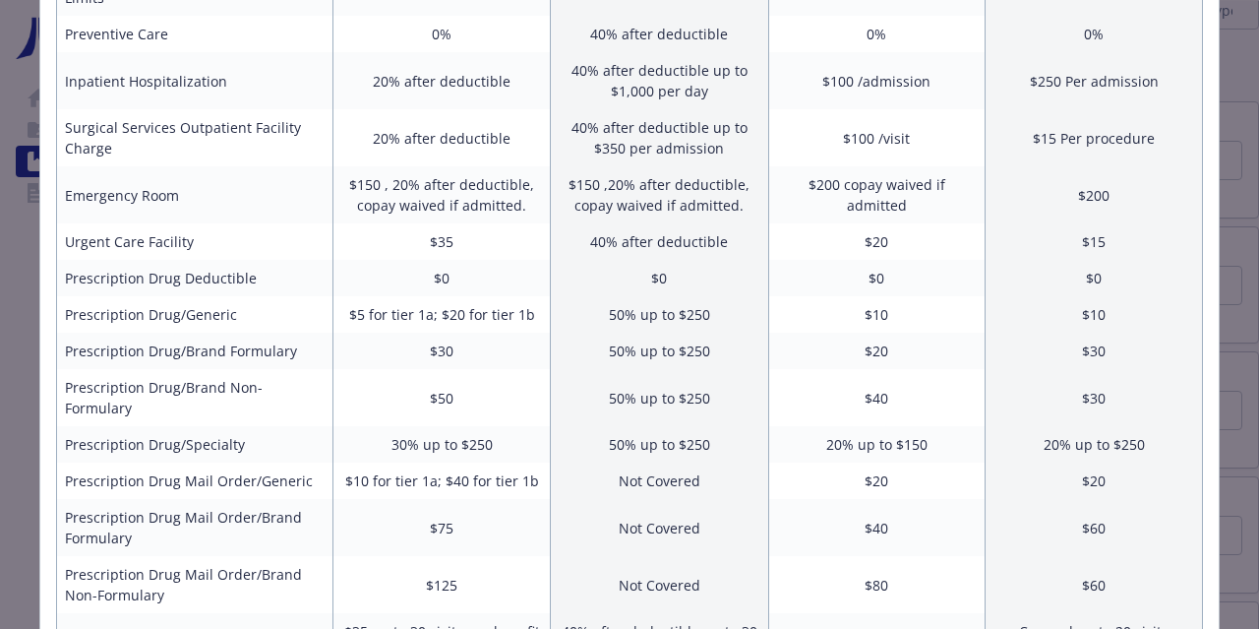
click at [879, 276] on td "$0" at bounding box center [876, 278] width 217 height 36
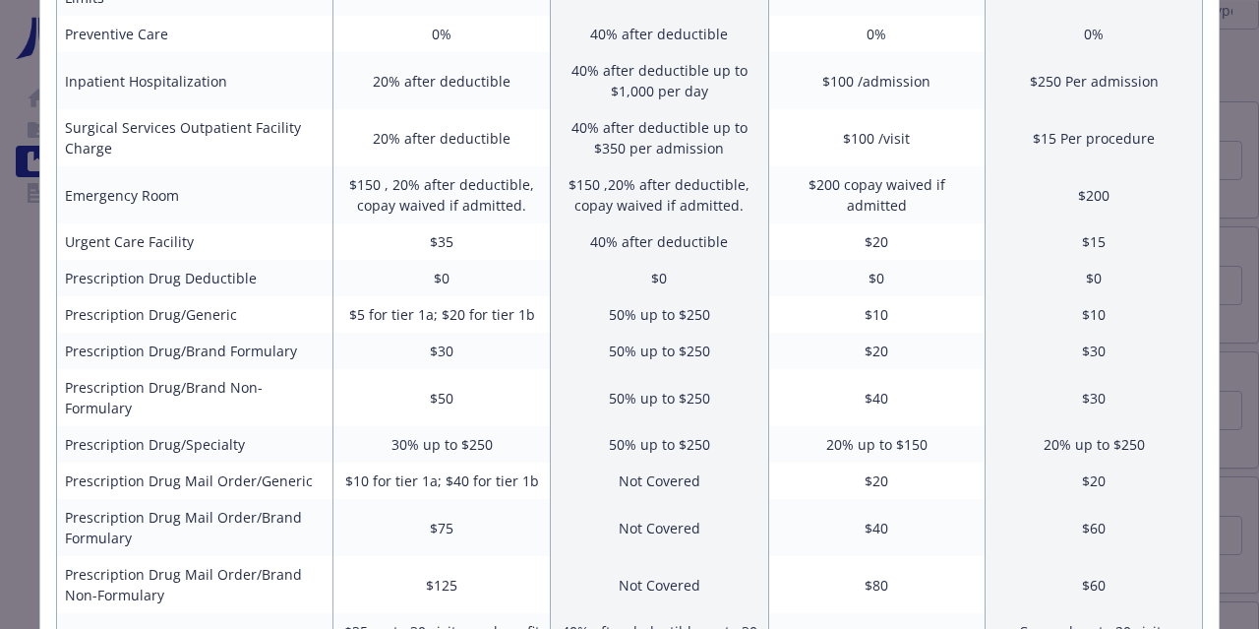
click at [884, 309] on td "$10" at bounding box center [876, 314] width 217 height 36
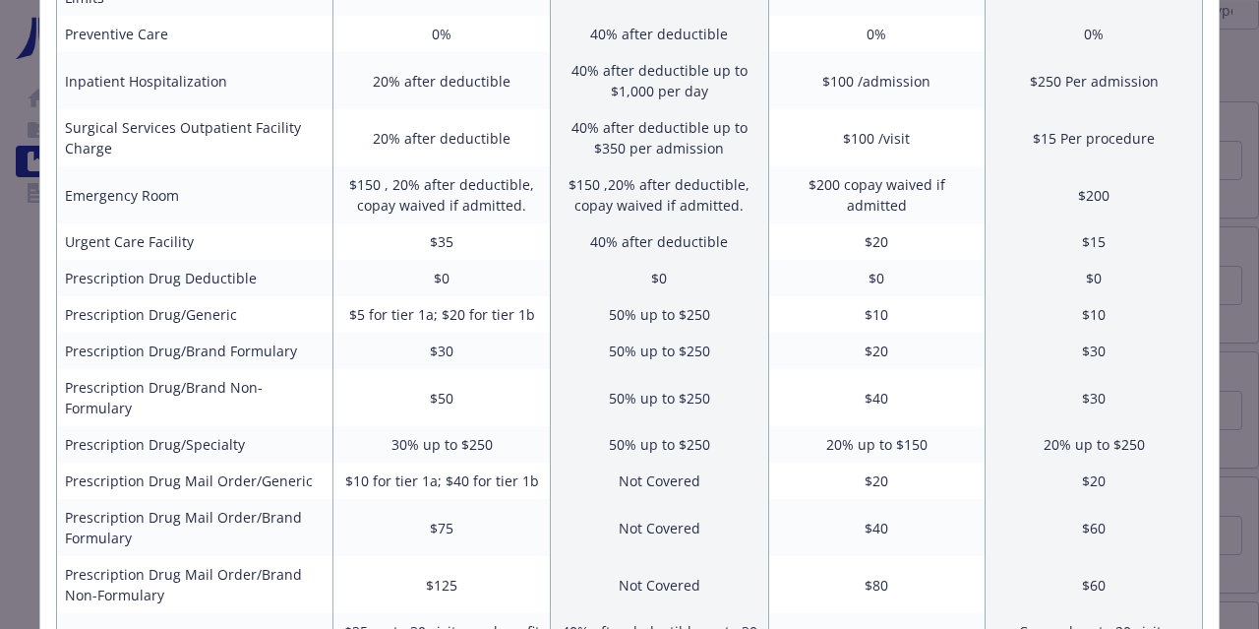
click at [873, 365] on td "$20" at bounding box center [876, 351] width 217 height 36
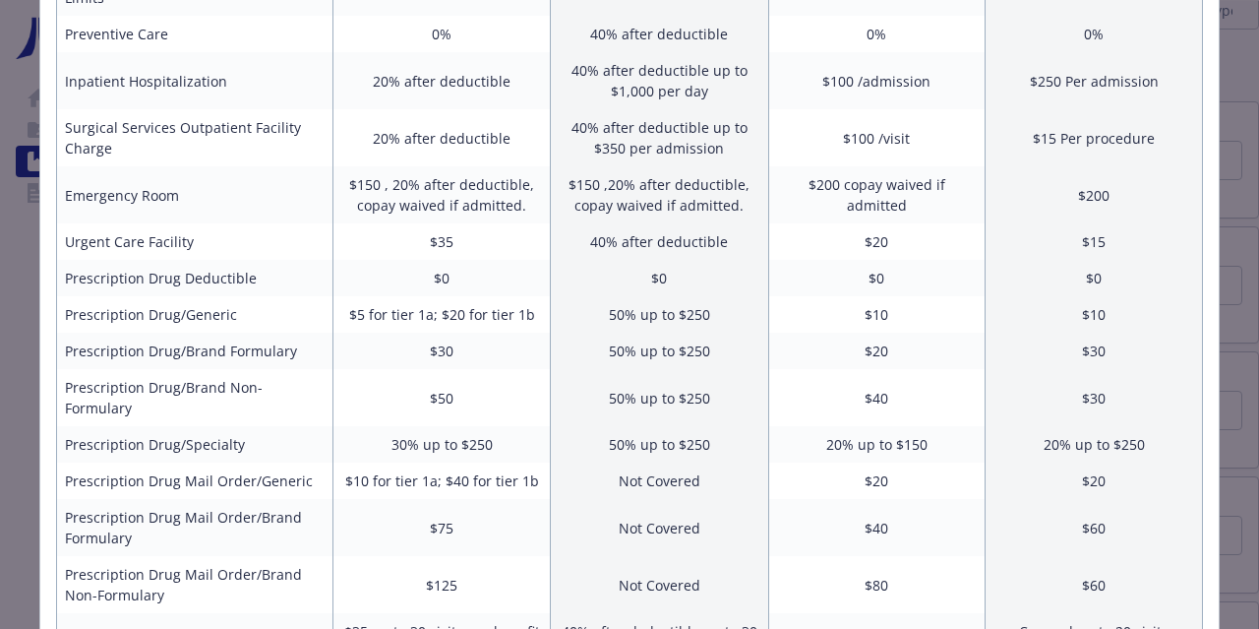
click at [873, 365] on td "$20" at bounding box center [876, 351] width 217 height 36
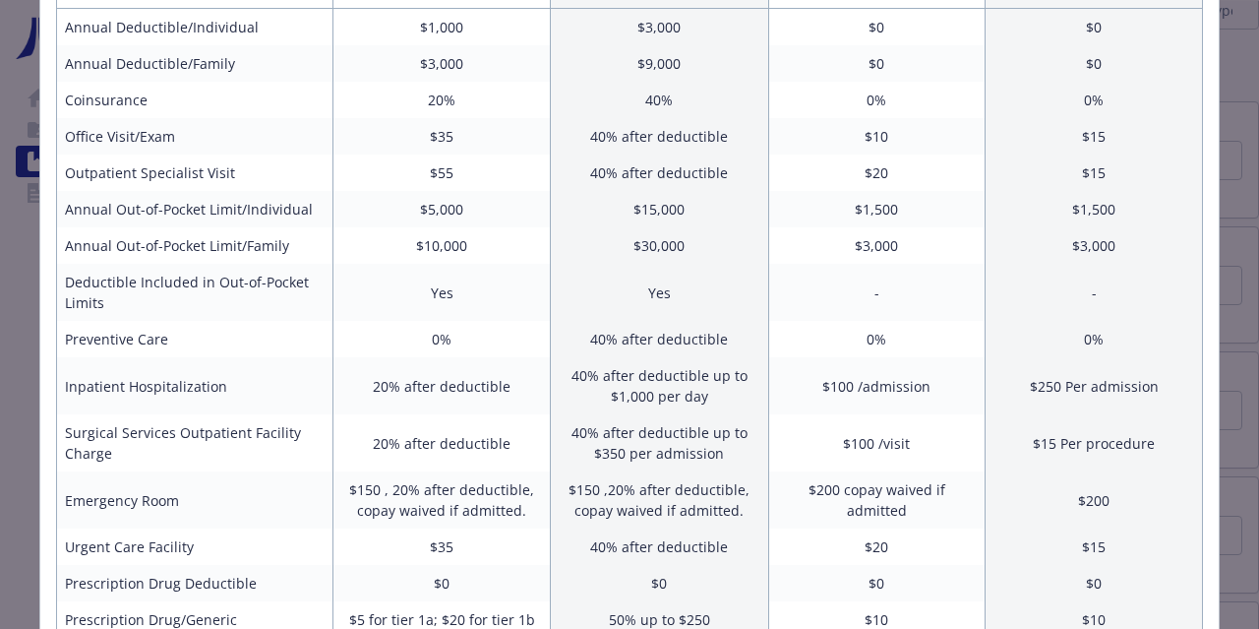
scroll to position [378, 0]
click at [511, 249] on td "$10,000" at bounding box center [442, 247] width 217 height 36
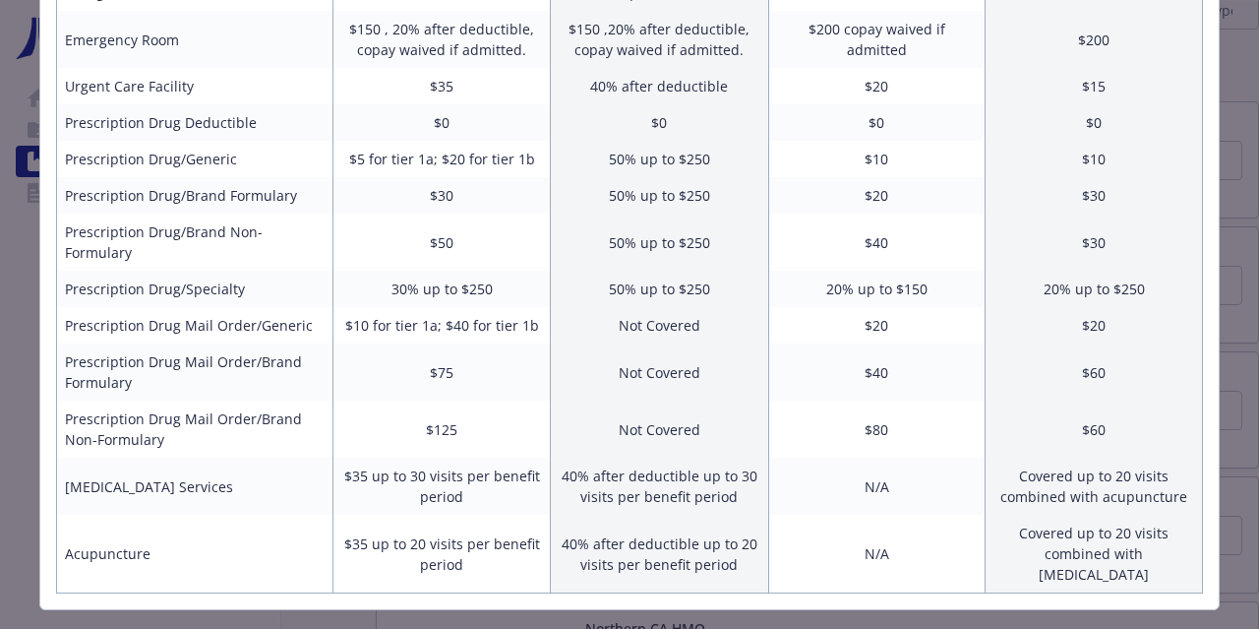
scroll to position [0, 0]
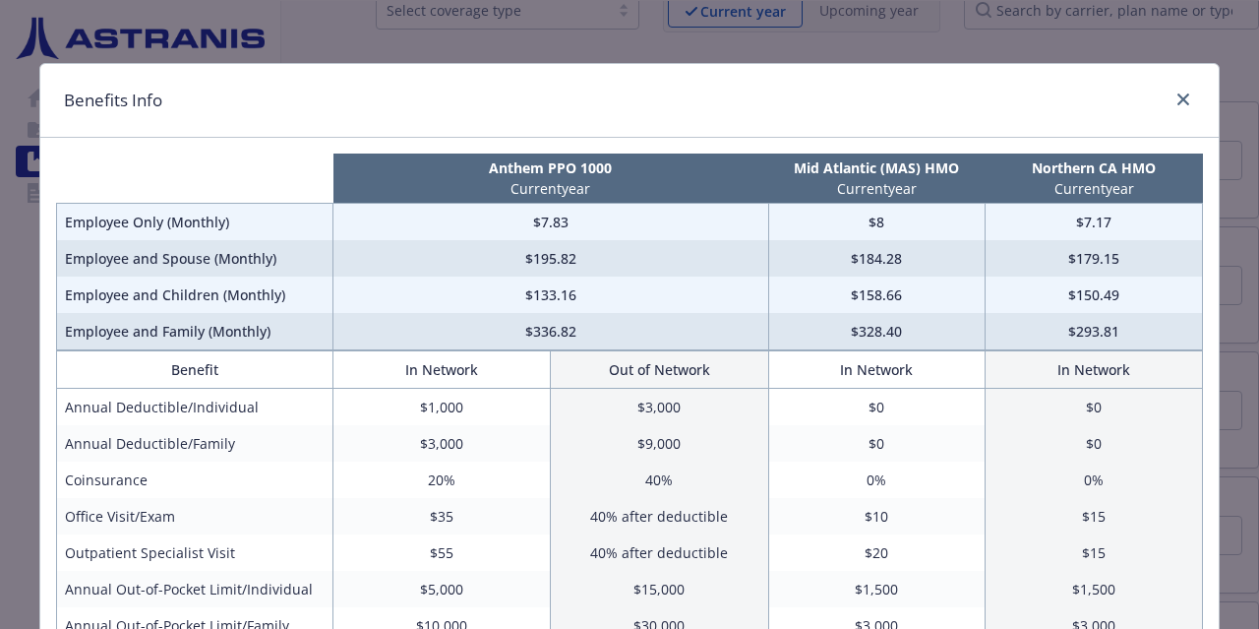
click at [1129, 162] on p "Northern CA HMO" at bounding box center [1095, 167] width 210 height 21
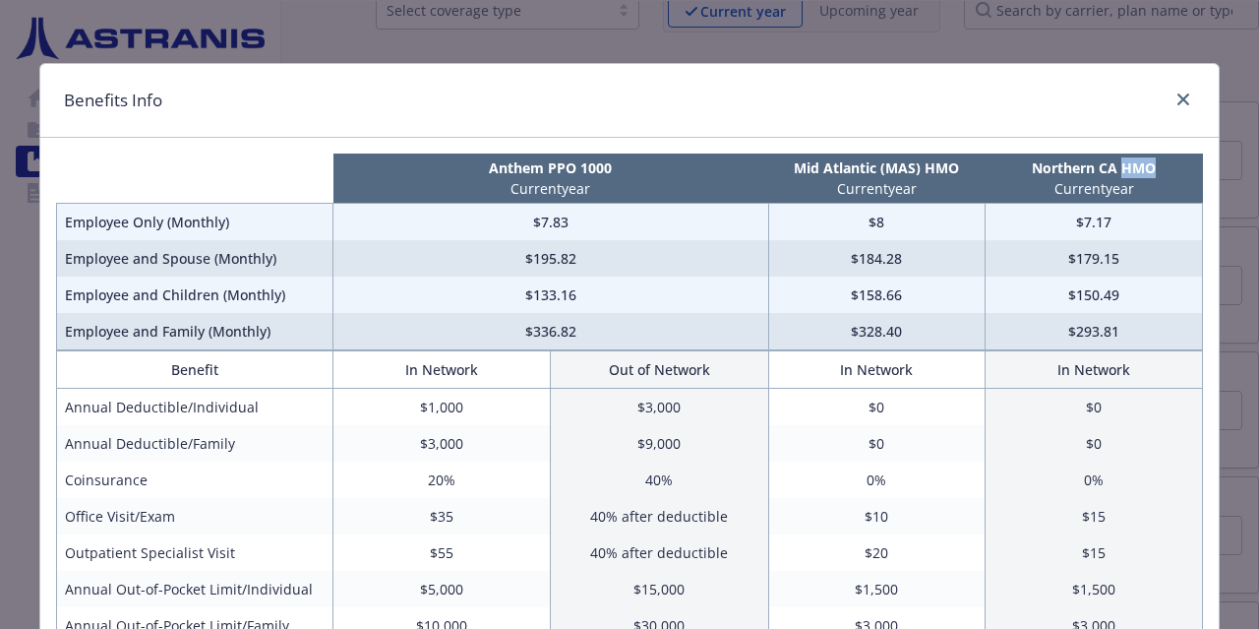
click at [1129, 162] on p "Northern CA HMO" at bounding box center [1095, 167] width 210 height 21
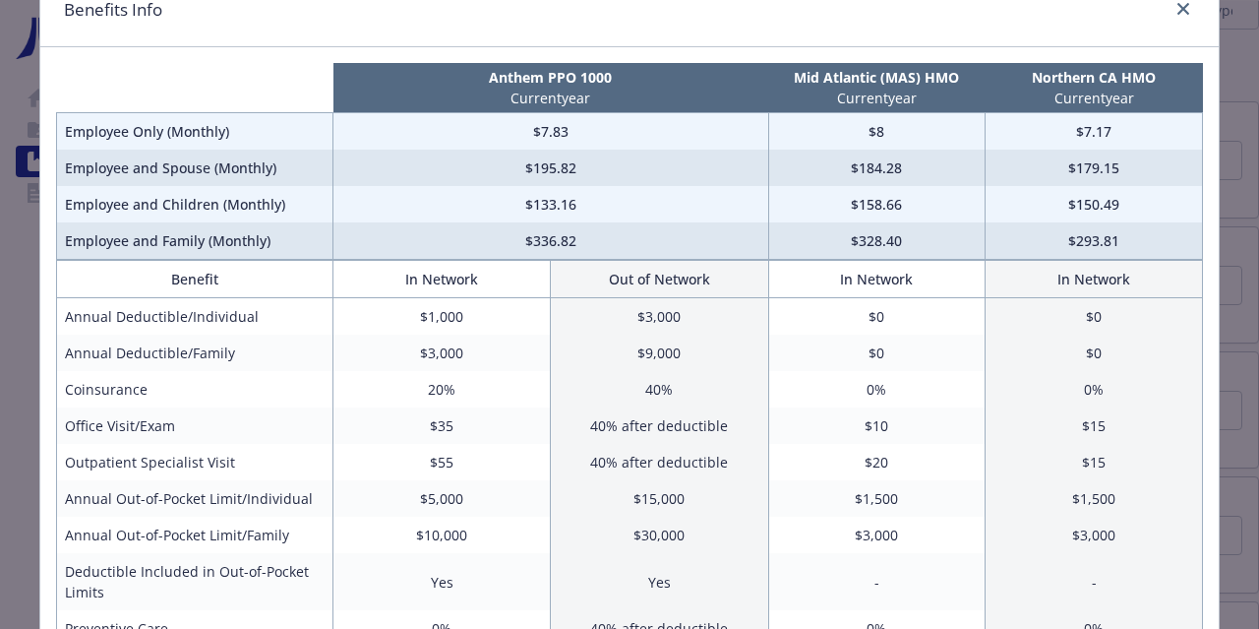
scroll to position [89, 0]
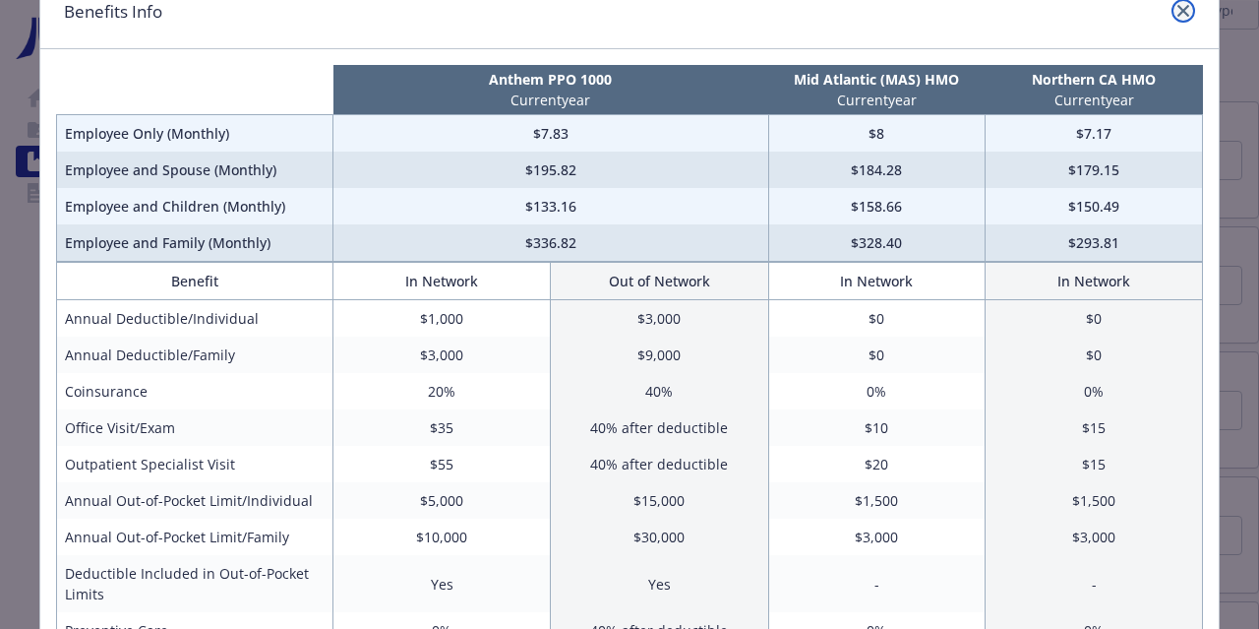
click at [1181, 6] on icon "close" at bounding box center [1184, 11] width 12 height 12
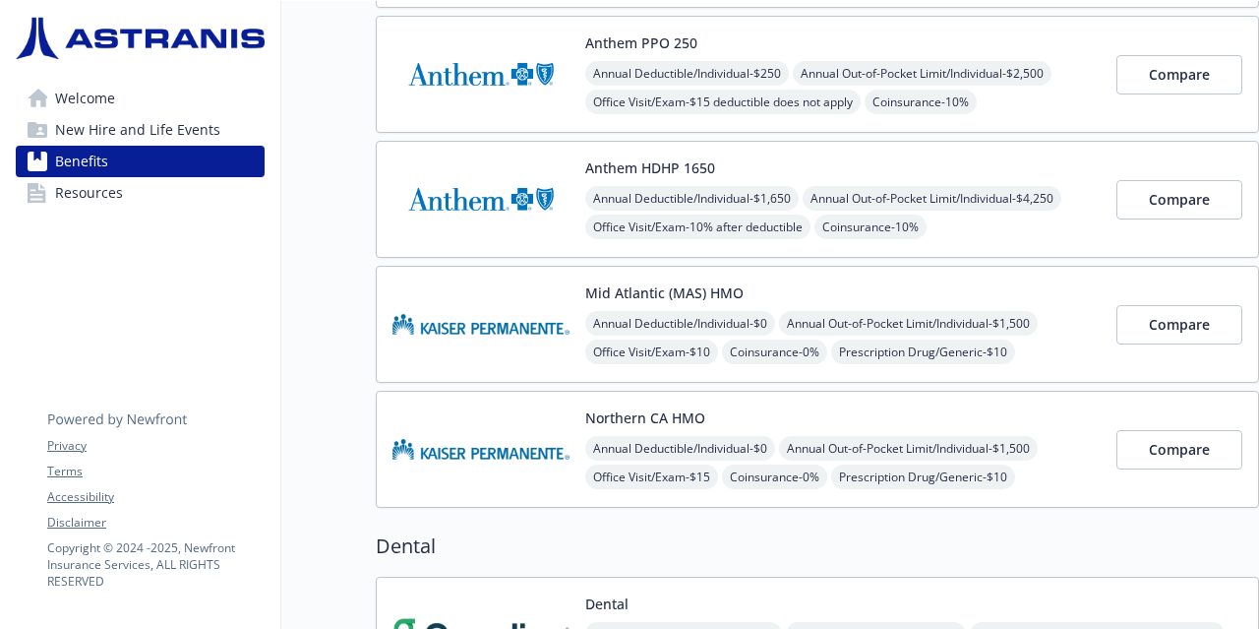
scroll to position [413, 0]
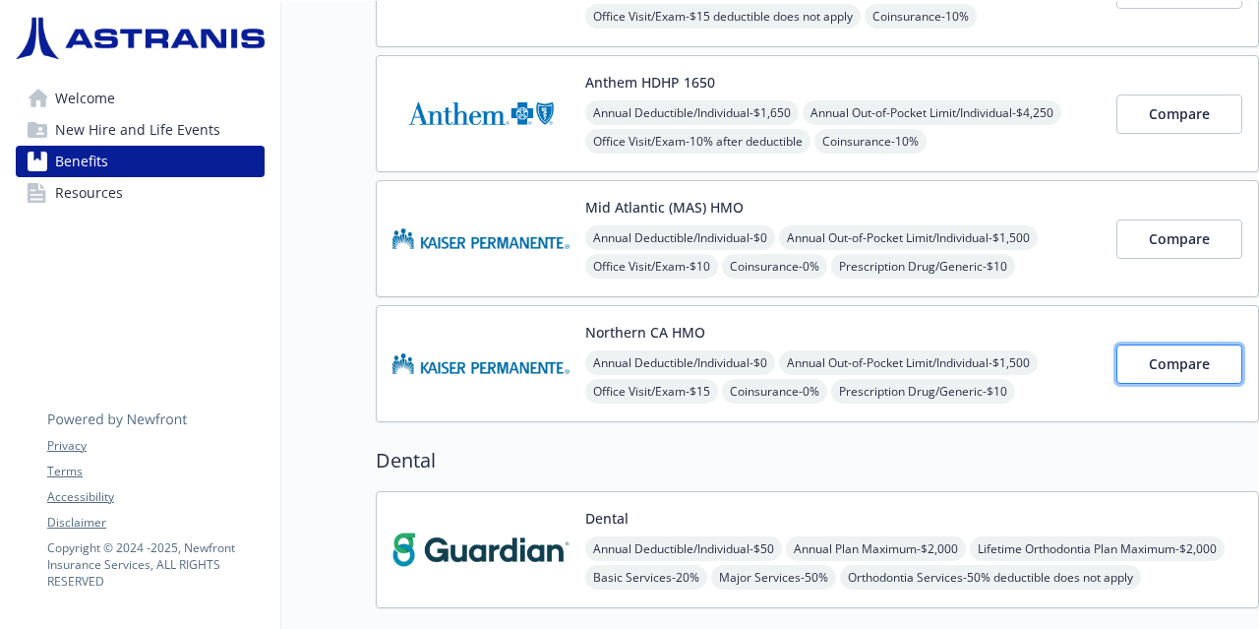
click at [1196, 375] on button "Compare" at bounding box center [1180, 363] width 126 height 39
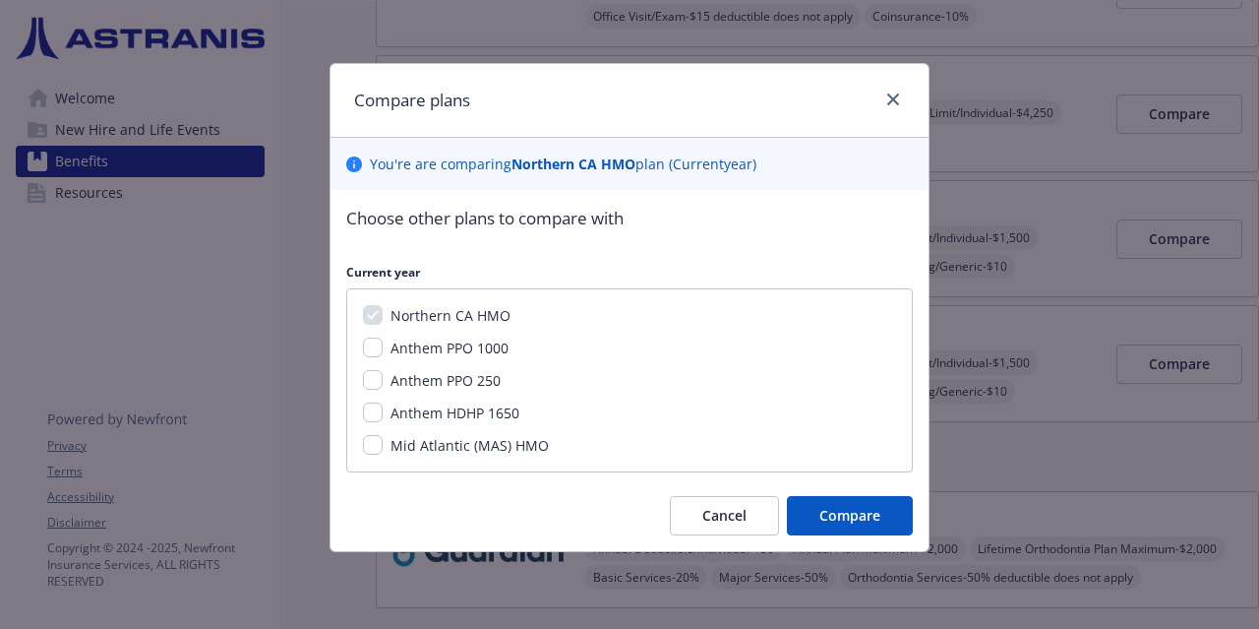
click at [436, 370] on div "Anthem PPO 250" at bounding box center [444, 380] width 122 height 21
click at [434, 343] on span "Anthem PPO 1000" at bounding box center [450, 347] width 118 height 19
click at [383, 343] on input "Anthem PPO 1000" at bounding box center [373, 347] width 20 height 20
checkbox input "true"
click at [446, 383] on span "Anthem PPO 250" at bounding box center [446, 380] width 110 height 19
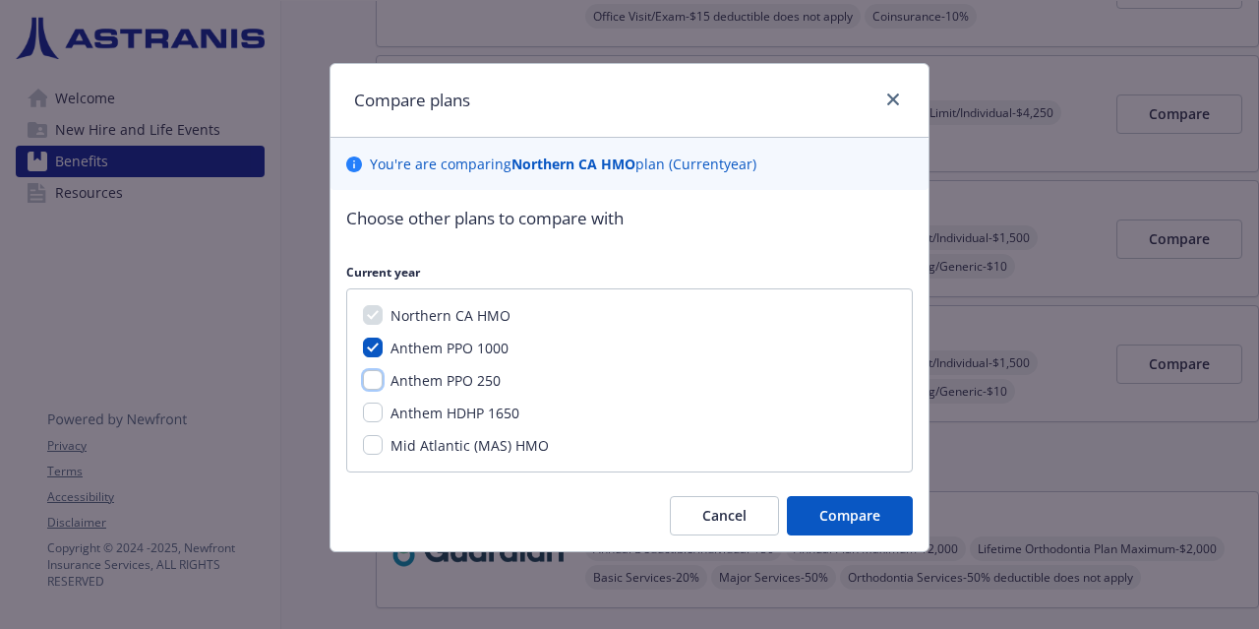
click at [383, 383] on input "Anthem PPO 250" at bounding box center [373, 380] width 20 height 20
checkbox input "true"
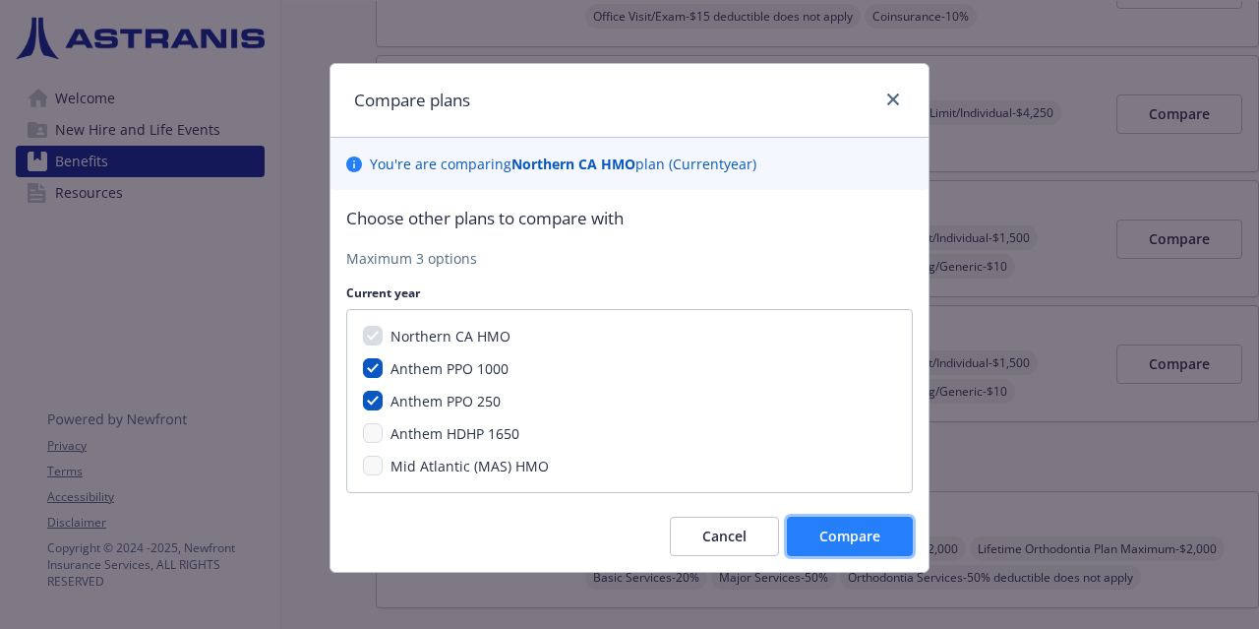
click at [853, 548] on button "Compare" at bounding box center [850, 536] width 126 height 39
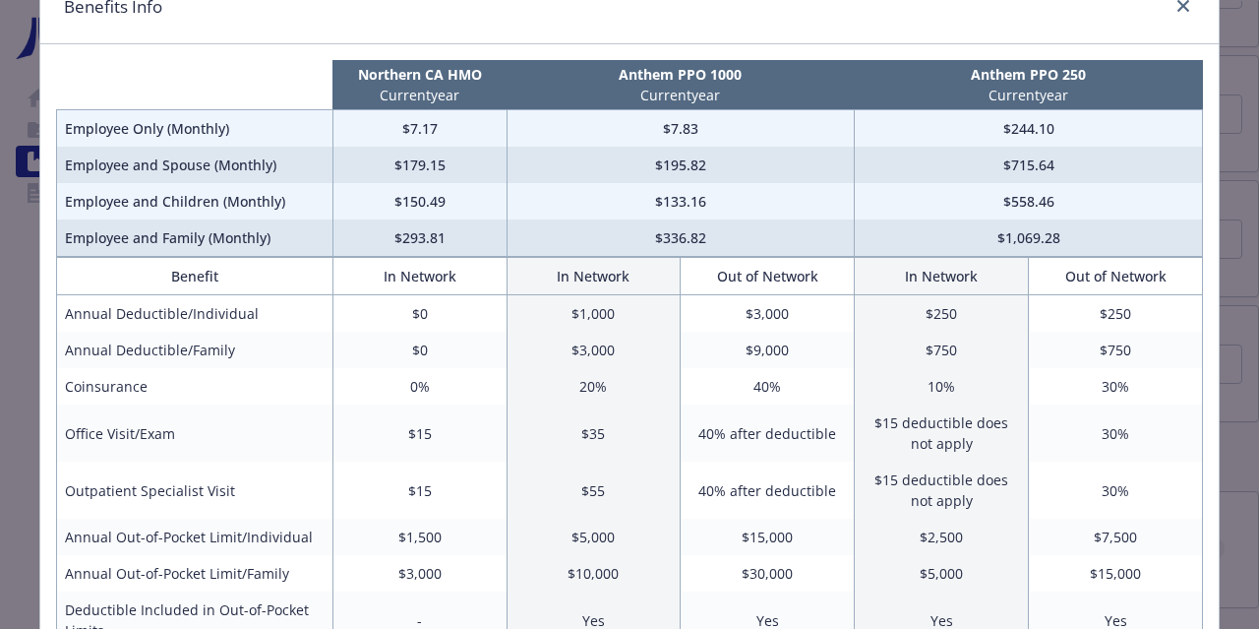
scroll to position [143, 0]
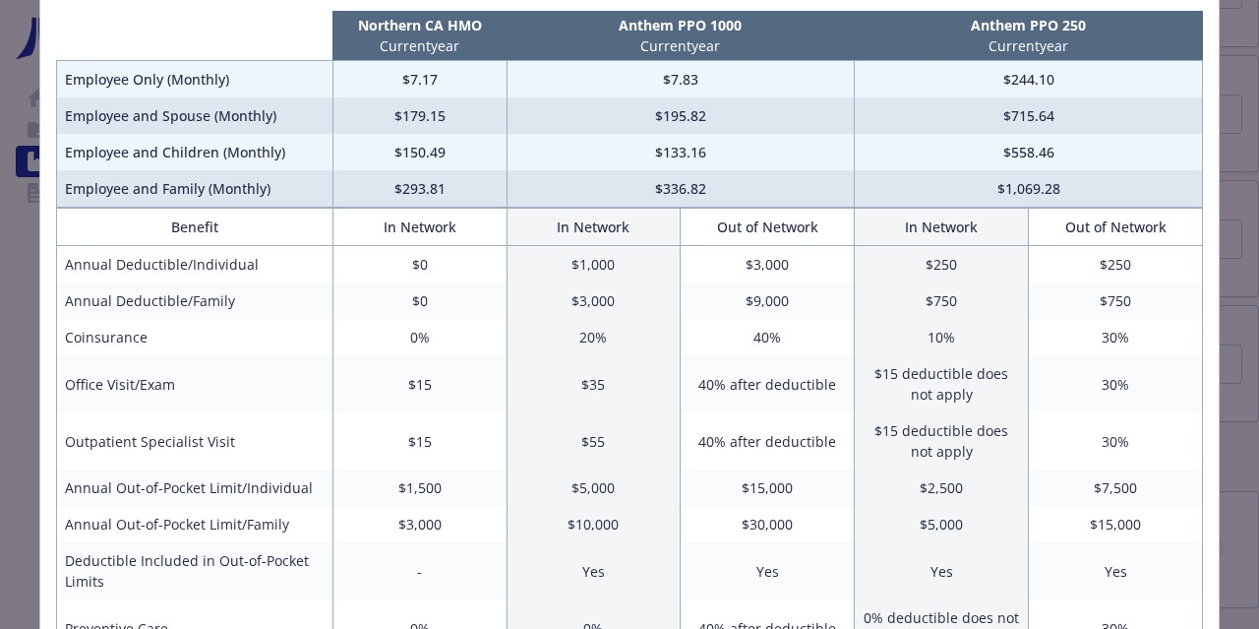
click at [428, 393] on td "$15" at bounding box center [420, 383] width 174 height 57
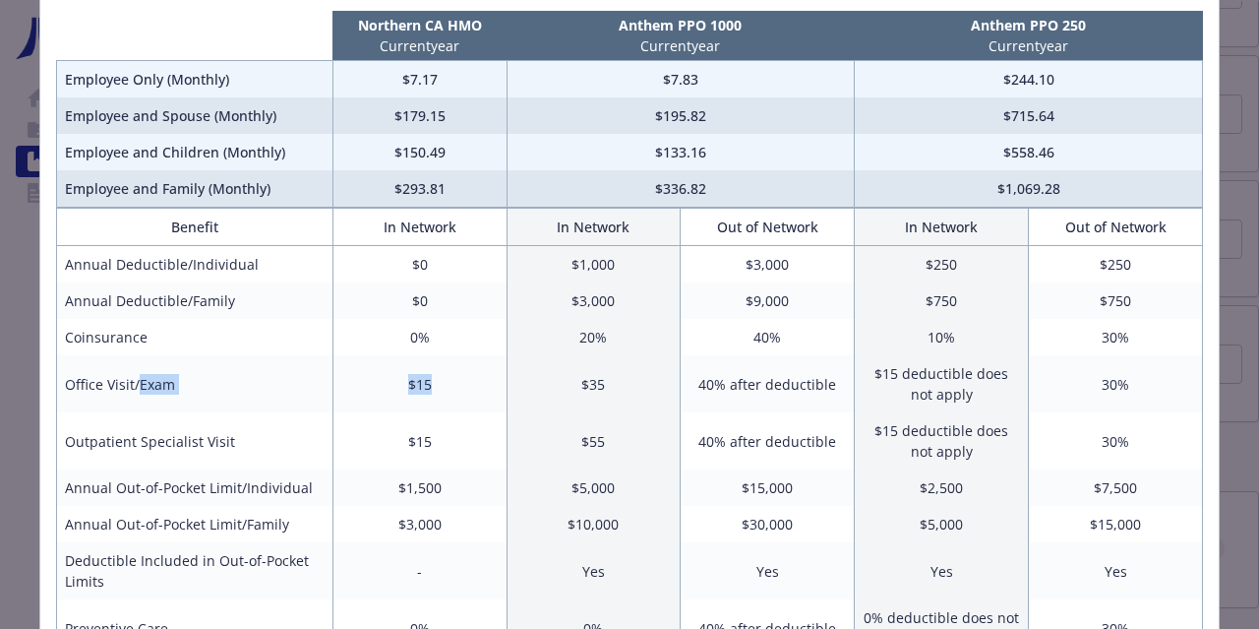
drag, startPoint x: 428, startPoint y: 393, endPoint x: 195, endPoint y: 392, distance: 233.2
click at [195, 392] on tr "Office Visit/Exam $15 $35 40% after deductible $15 deductible does not apply 30%" at bounding box center [630, 383] width 1146 height 57
click at [195, 392] on td "Office Visit/Exam" at bounding box center [195, 383] width 276 height 57
drag, startPoint x: 195, startPoint y: 392, endPoint x: 419, endPoint y: 371, distance: 225.3
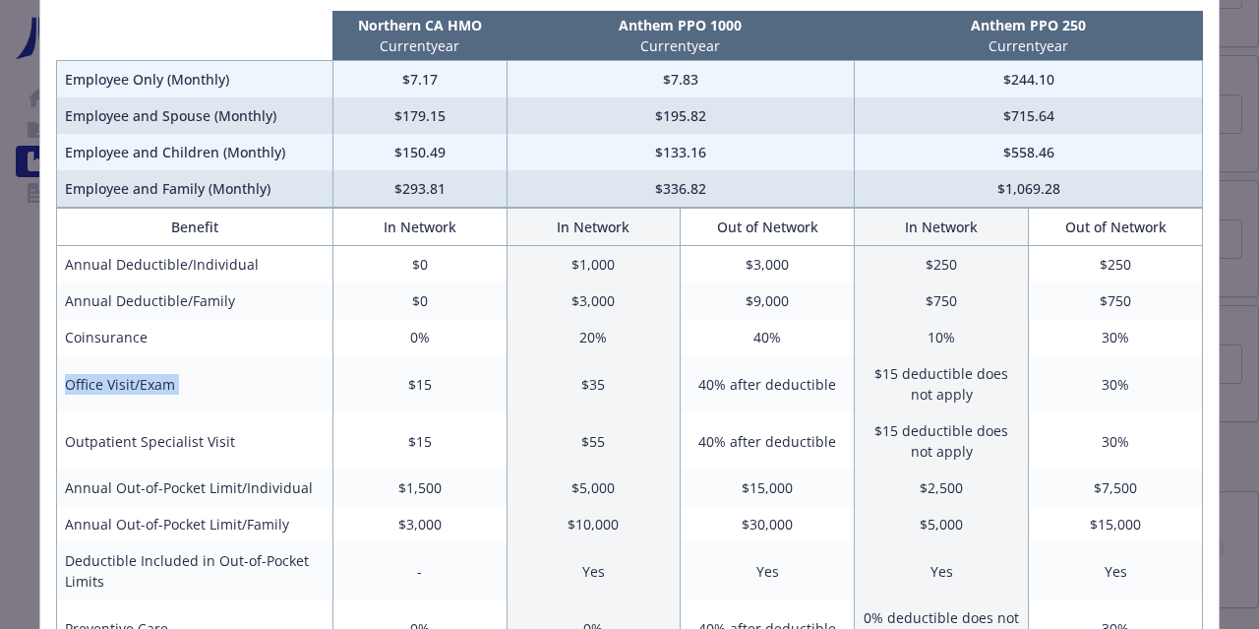
click at [419, 371] on tr "Office Visit/Exam $15 $35 40% after deductible $15 deductible does not apply 30%" at bounding box center [630, 383] width 1146 height 57
drag, startPoint x: 419, startPoint y: 371, endPoint x: 302, endPoint y: 408, distance: 122.9
click at [302, 408] on tr "Office Visit/Exam $15 $35 40% after deductible $15 deductible does not apply 30%" at bounding box center [630, 383] width 1146 height 57
click at [302, 408] on td "Office Visit/Exam" at bounding box center [195, 383] width 276 height 57
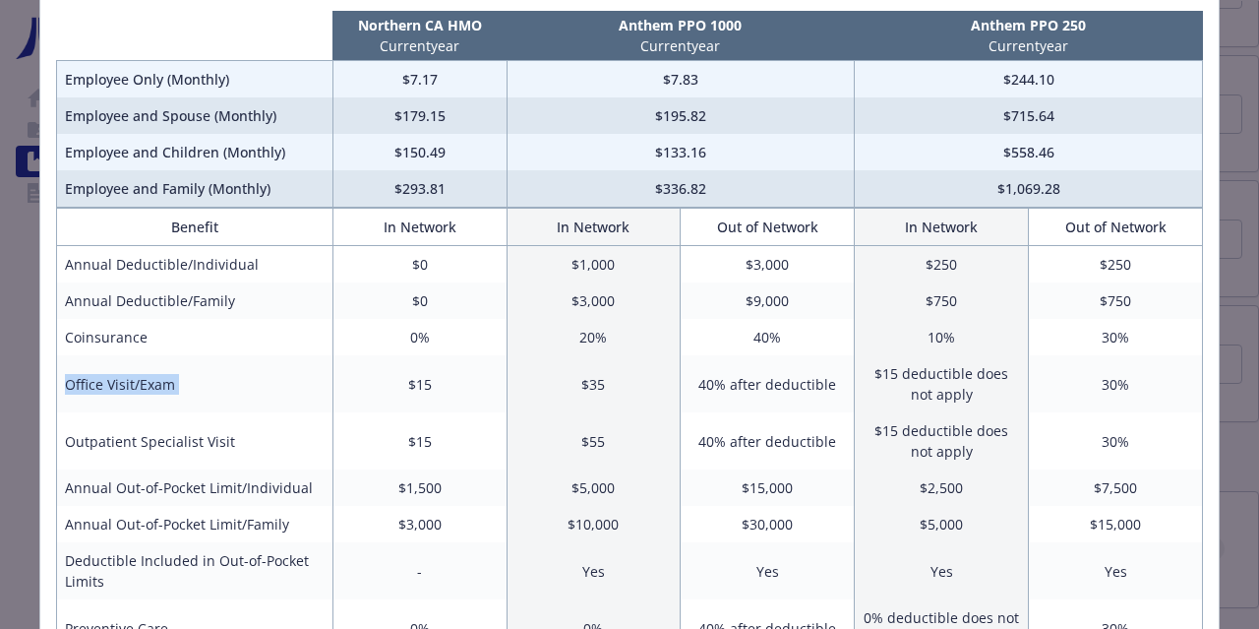
drag, startPoint x: 302, startPoint y: 408, endPoint x: 336, endPoint y: 406, distance: 33.5
click at [336, 406] on tr "Office Visit/Exam $15 $35 40% after deductible $15 deductible does not apply 30%" at bounding box center [630, 383] width 1146 height 57
click at [336, 406] on td "$15" at bounding box center [420, 383] width 174 height 57
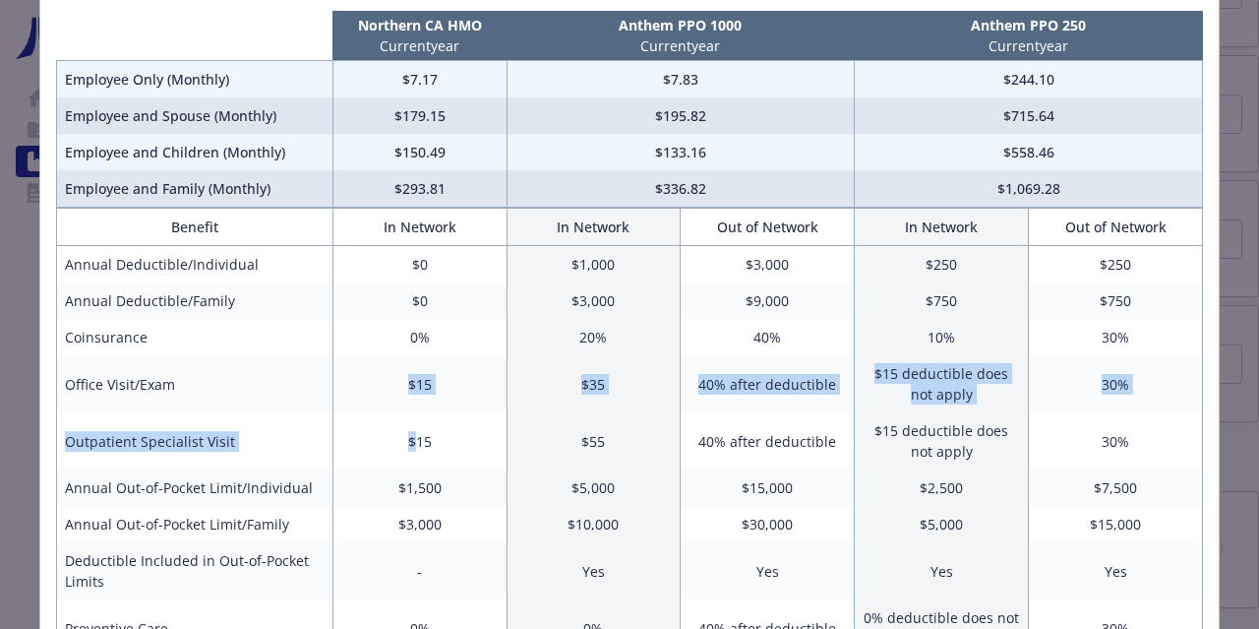
drag, startPoint x: 336, startPoint y: 406, endPoint x: 405, endPoint y: 447, distance: 80.7
click at [405, 447] on td "$15" at bounding box center [420, 440] width 174 height 57
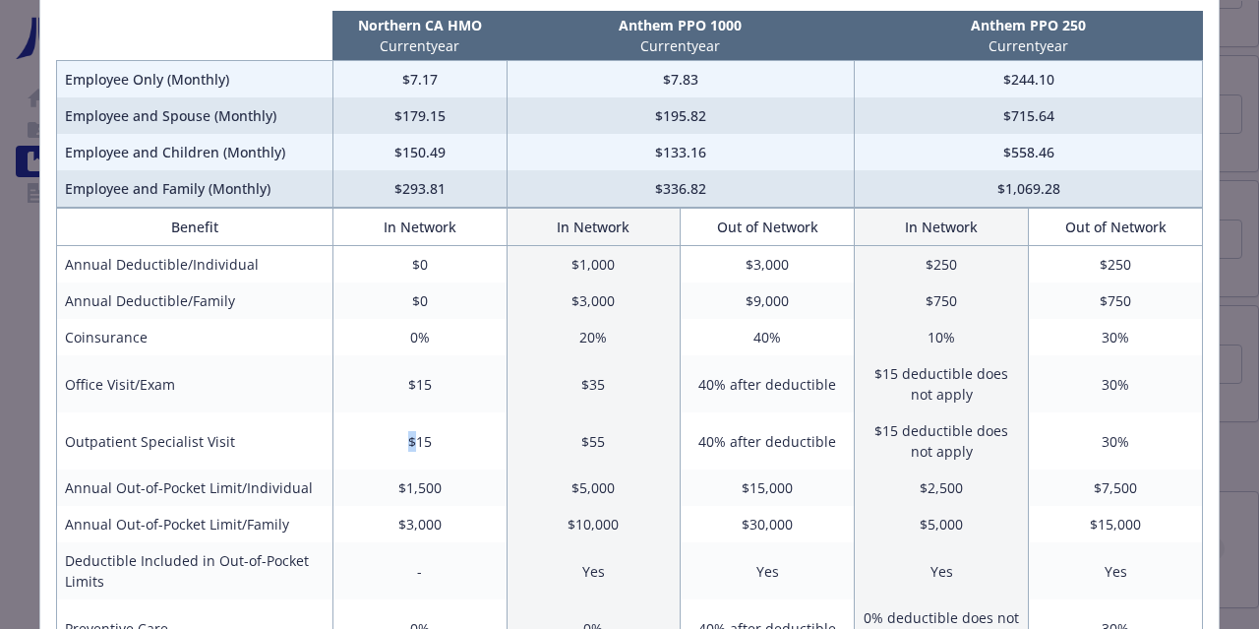
click at [405, 447] on td "$15" at bounding box center [420, 440] width 174 height 57
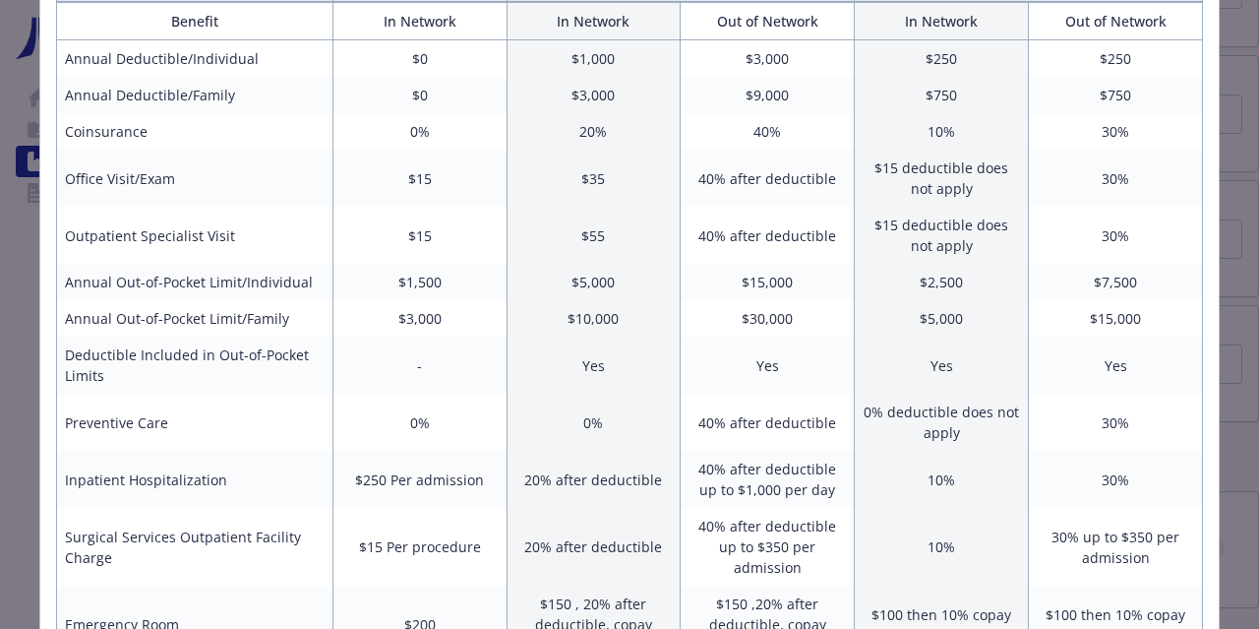
scroll to position [350, 0]
click at [432, 485] on td "$250 Per admission" at bounding box center [420, 477] width 174 height 57
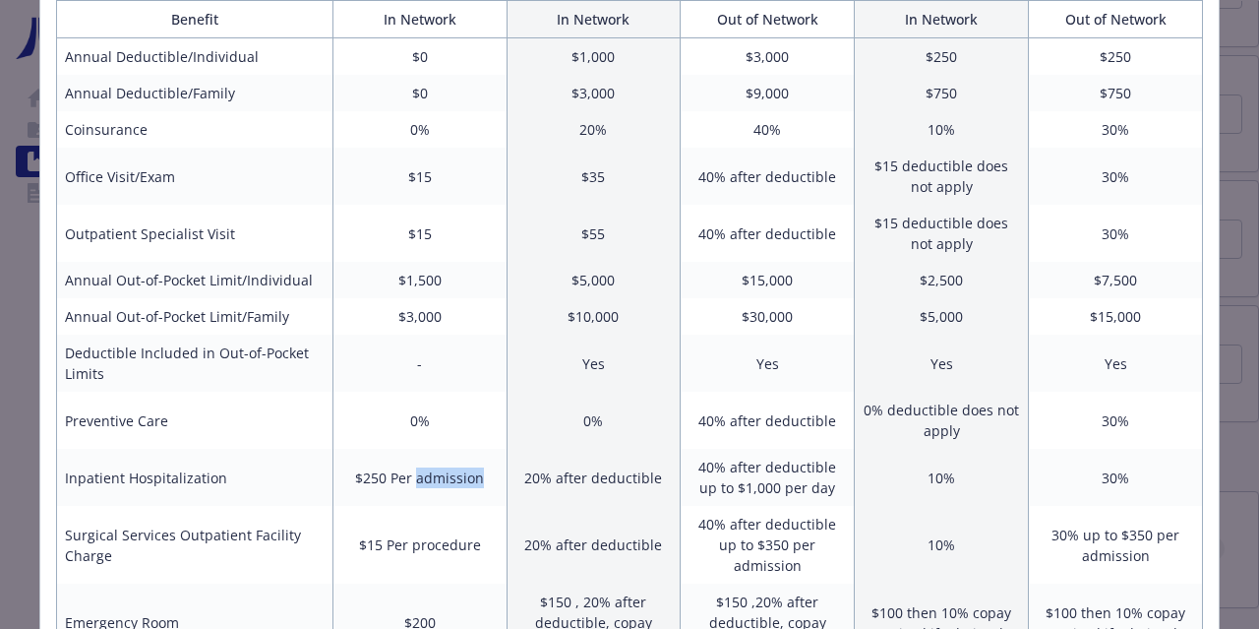
click at [432, 485] on td "$250 Per admission" at bounding box center [420, 477] width 174 height 57
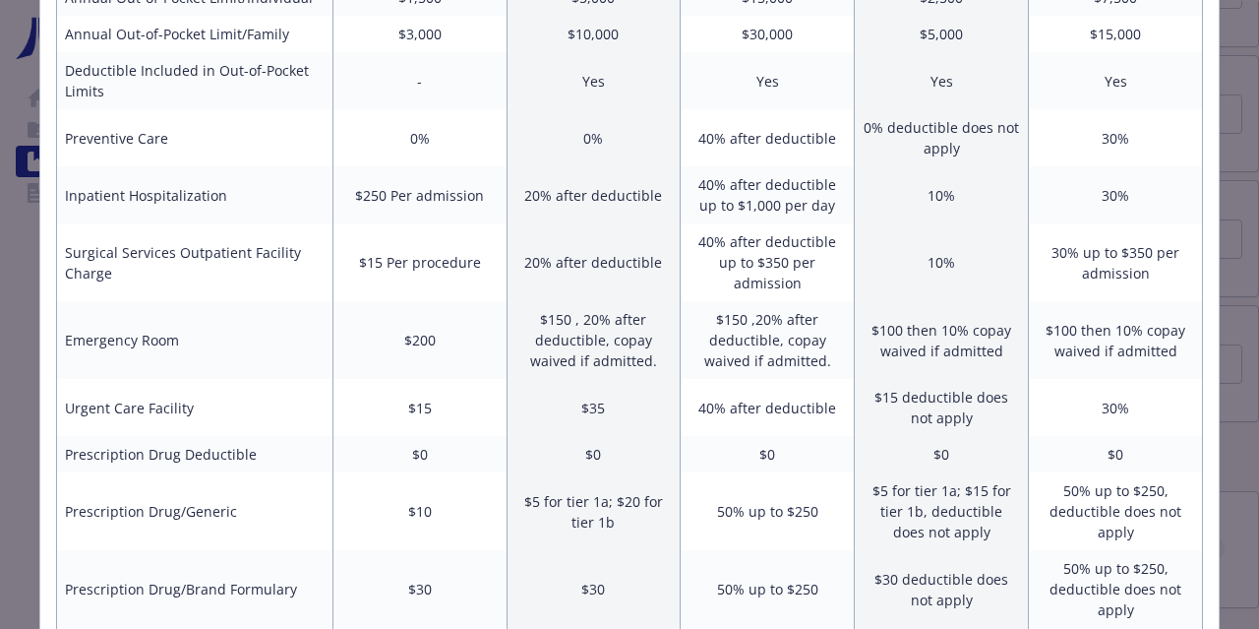
scroll to position [661, 0]
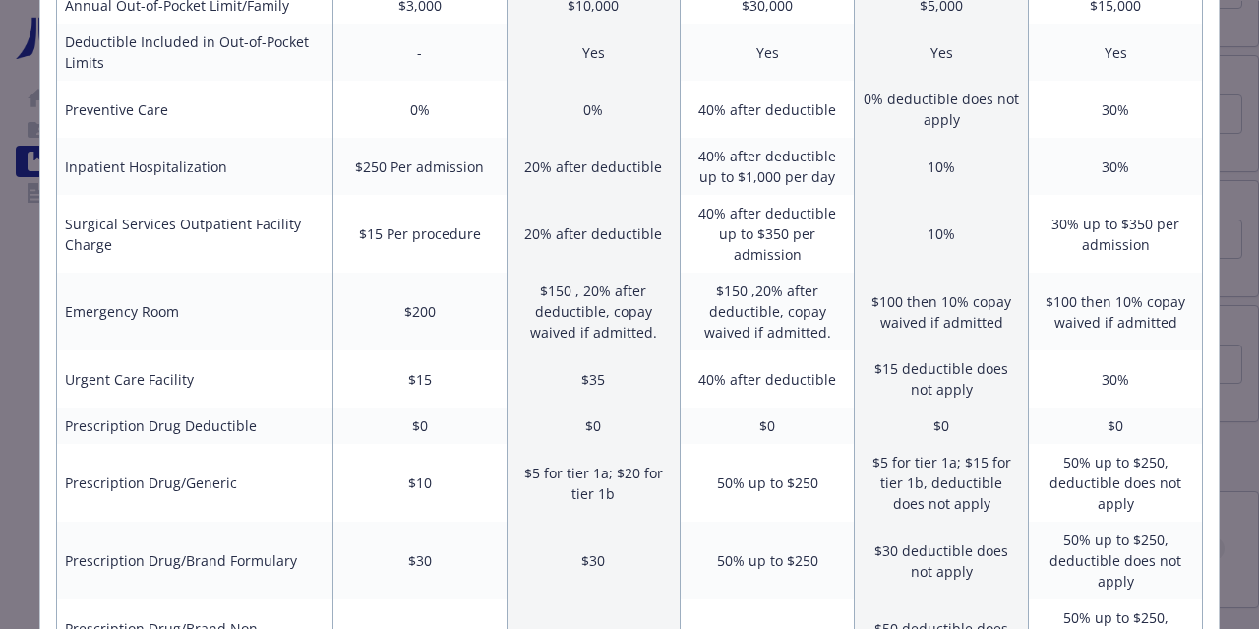
click at [457, 292] on td "$200" at bounding box center [420, 312] width 174 height 78
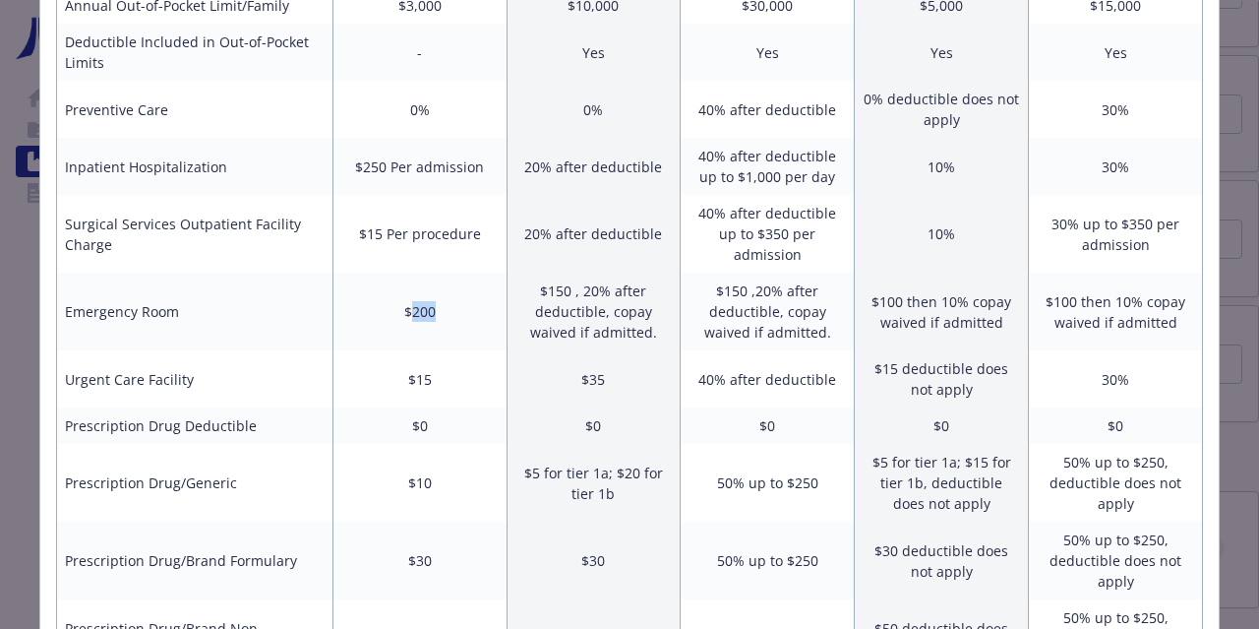
click at [457, 292] on td "$200" at bounding box center [420, 312] width 174 height 78
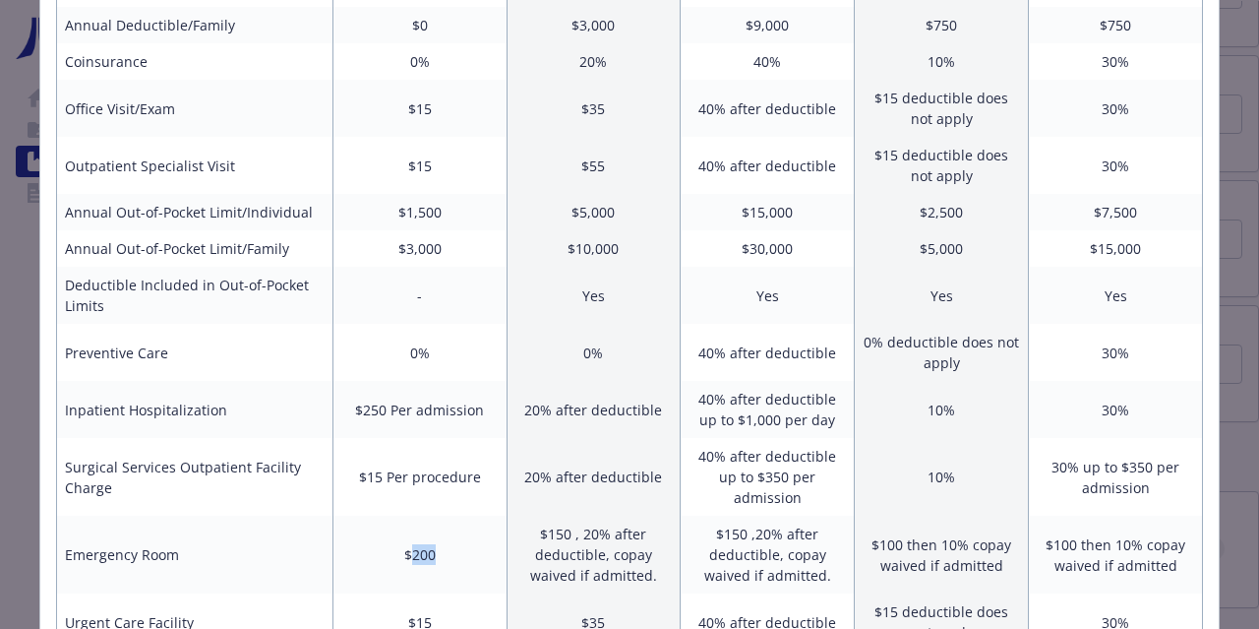
scroll to position [371, 0]
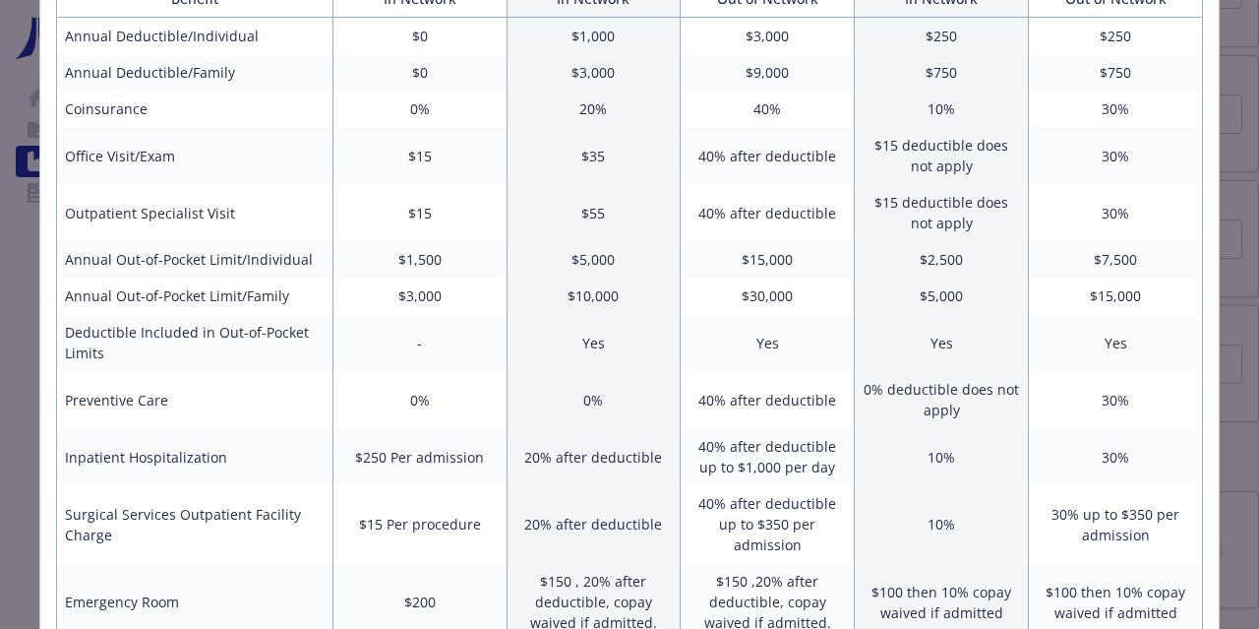
click at [457, 292] on td "$3,000" at bounding box center [420, 295] width 174 height 36
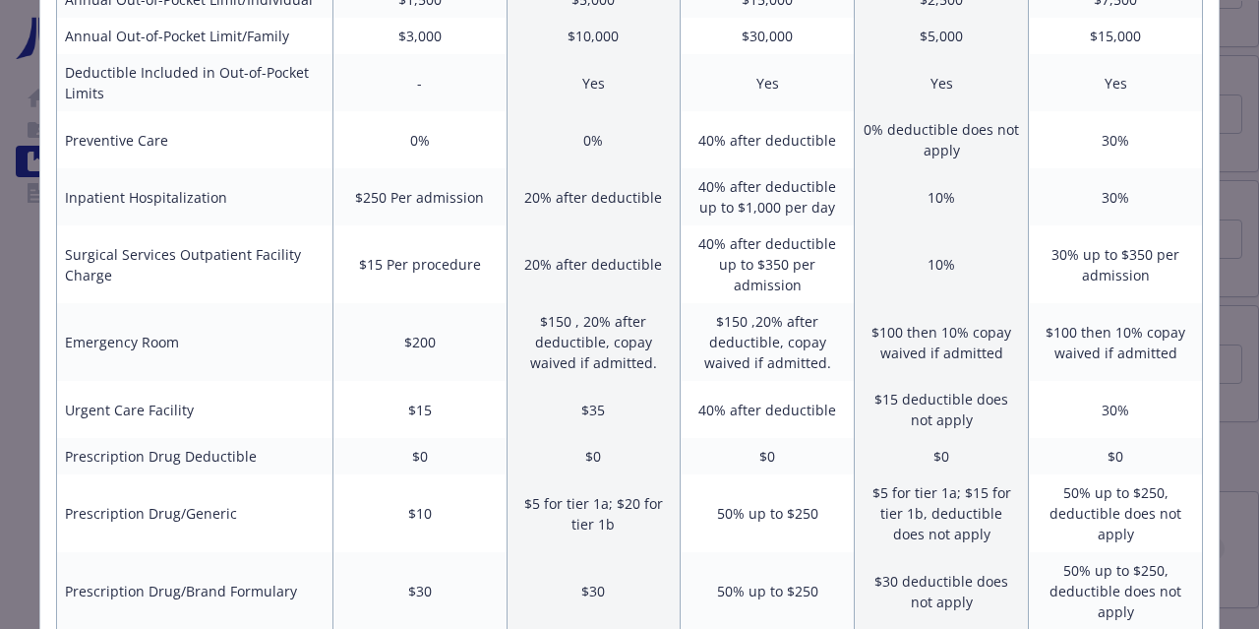
scroll to position [634, 0]
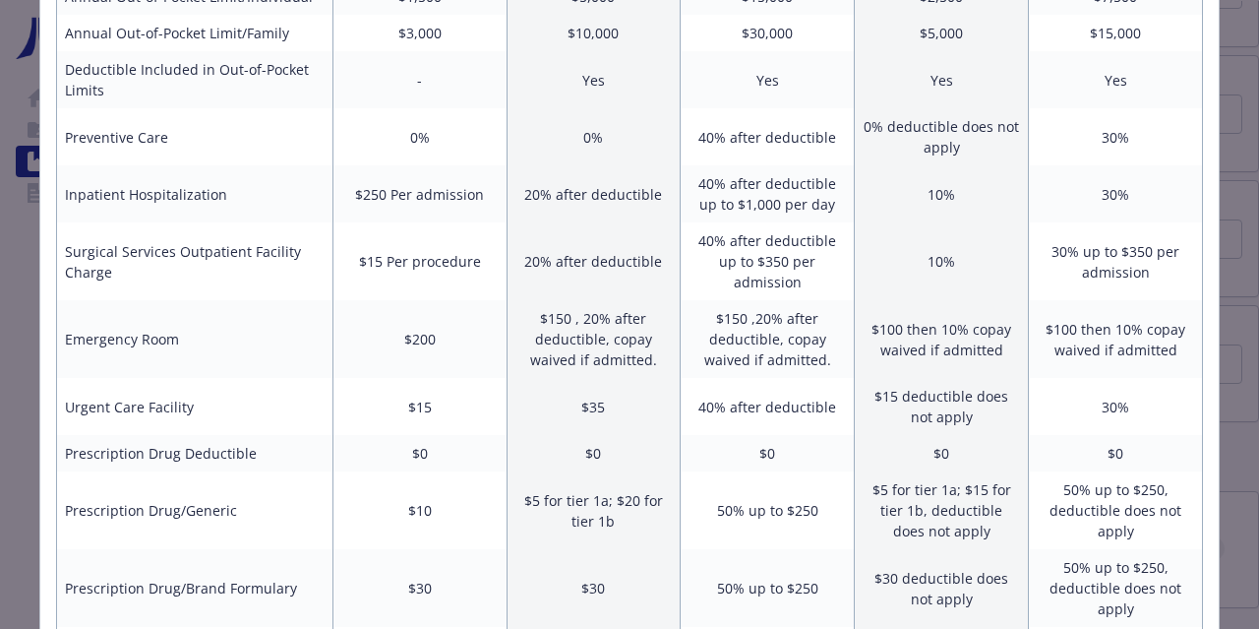
click at [646, 182] on td "20% after deductible" at bounding box center [594, 193] width 174 height 57
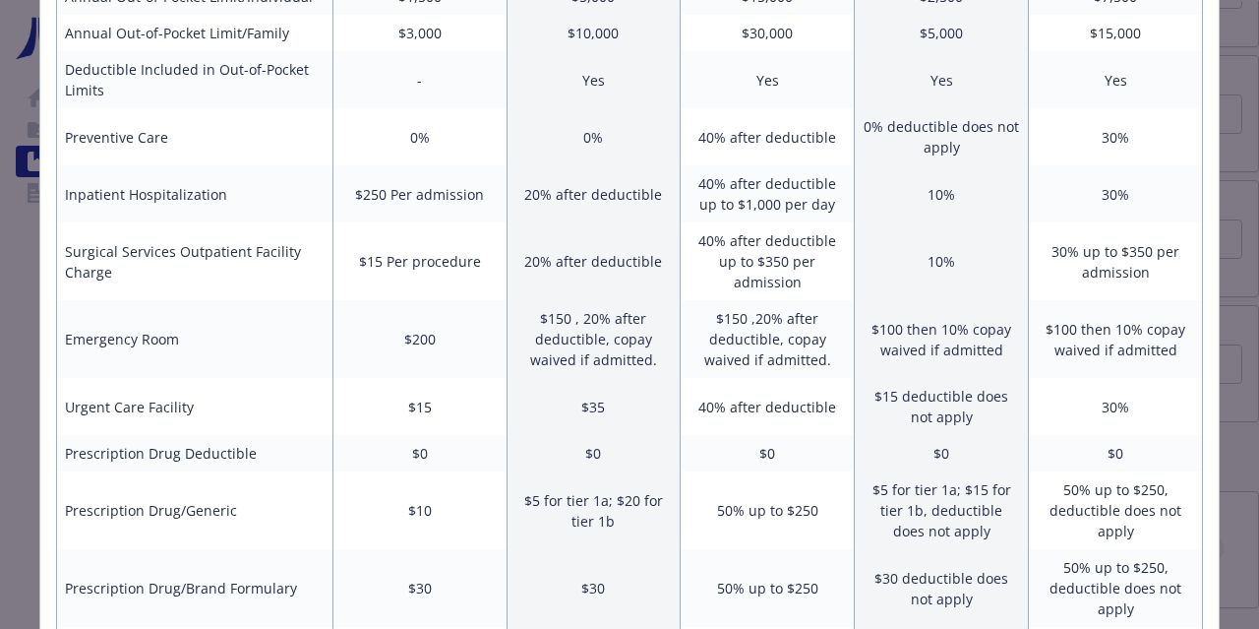
click at [646, 182] on td "20% after deductible" at bounding box center [594, 193] width 174 height 57
click at [614, 251] on td "20% after deductible" at bounding box center [594, 261] width 174 height 78
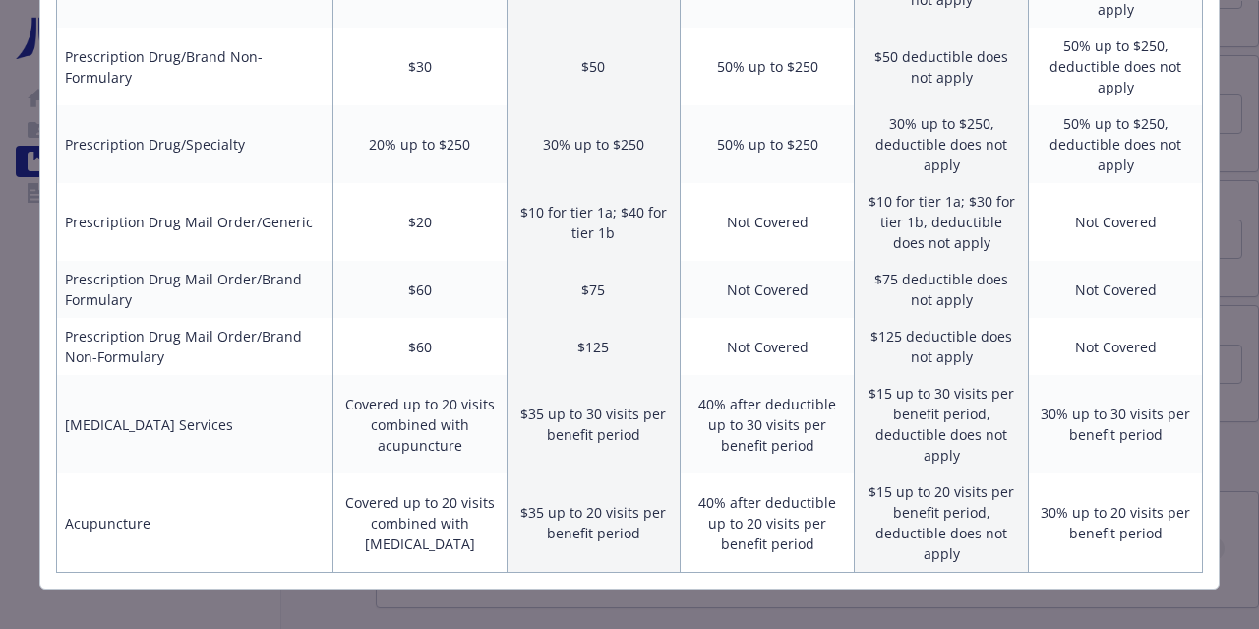
scroll to position [1113, 0]
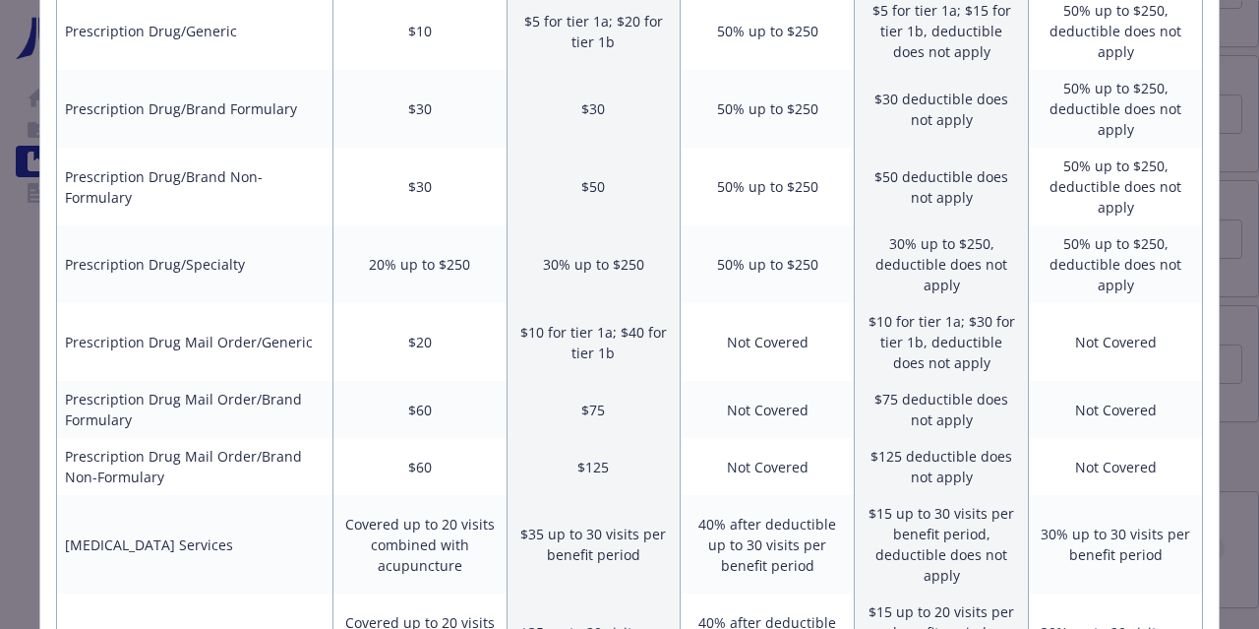
click at [538, 303] on td "$10 for tier 1a; $40 for tier 1b" at bounding box center [594, 342] width 174 height 78
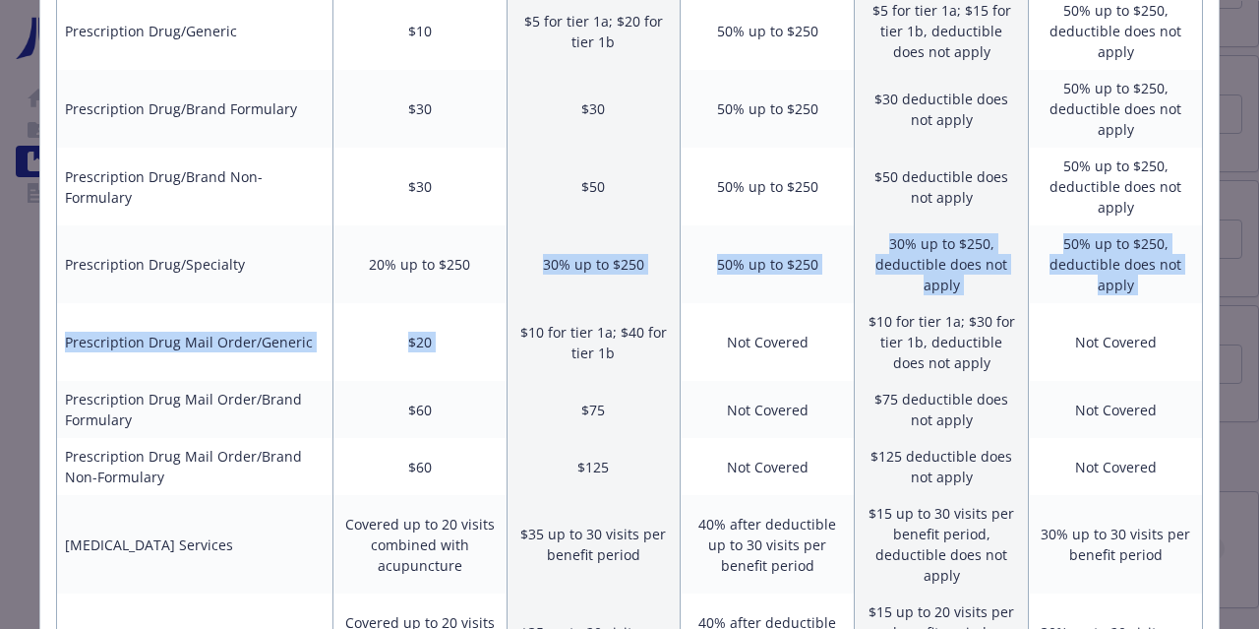
drag, startPoint x: 538, startPoint y: 289, endPoint x: 526, endPoint y: 274, distance: 19.7
click at [526, 274] on td "30% up to $250" at bounding box center [594, 264] width 174 height 78
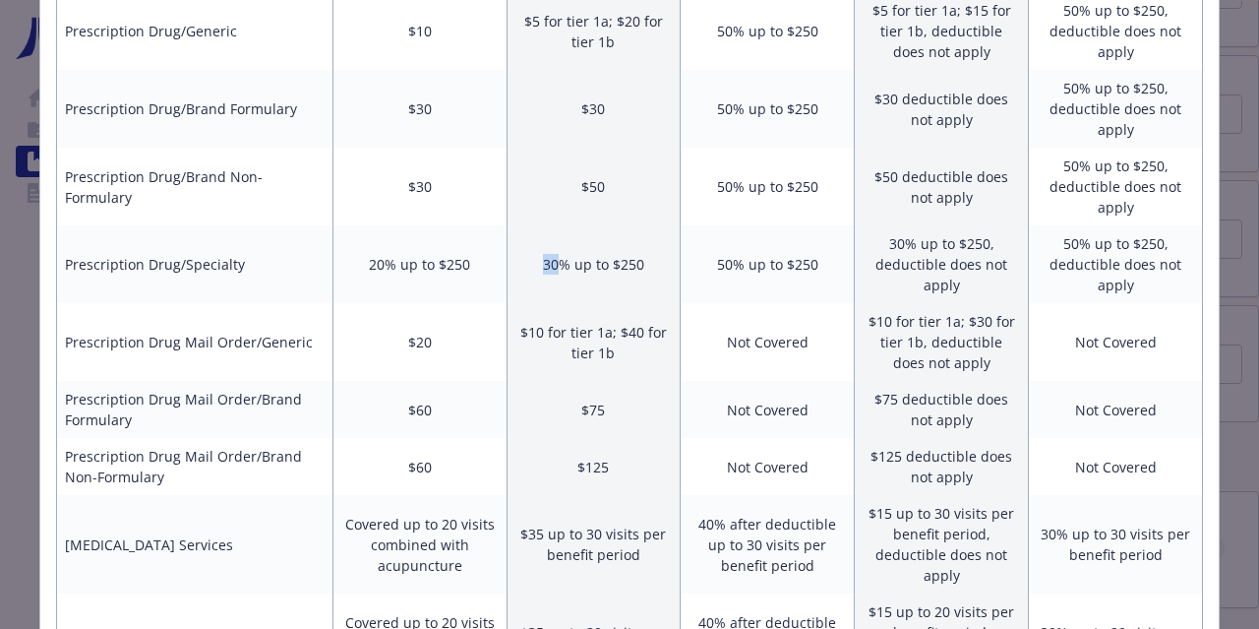
click at [526, 274] on td "30% up to $250" at bounding box center [594, 264] width 174 height 78
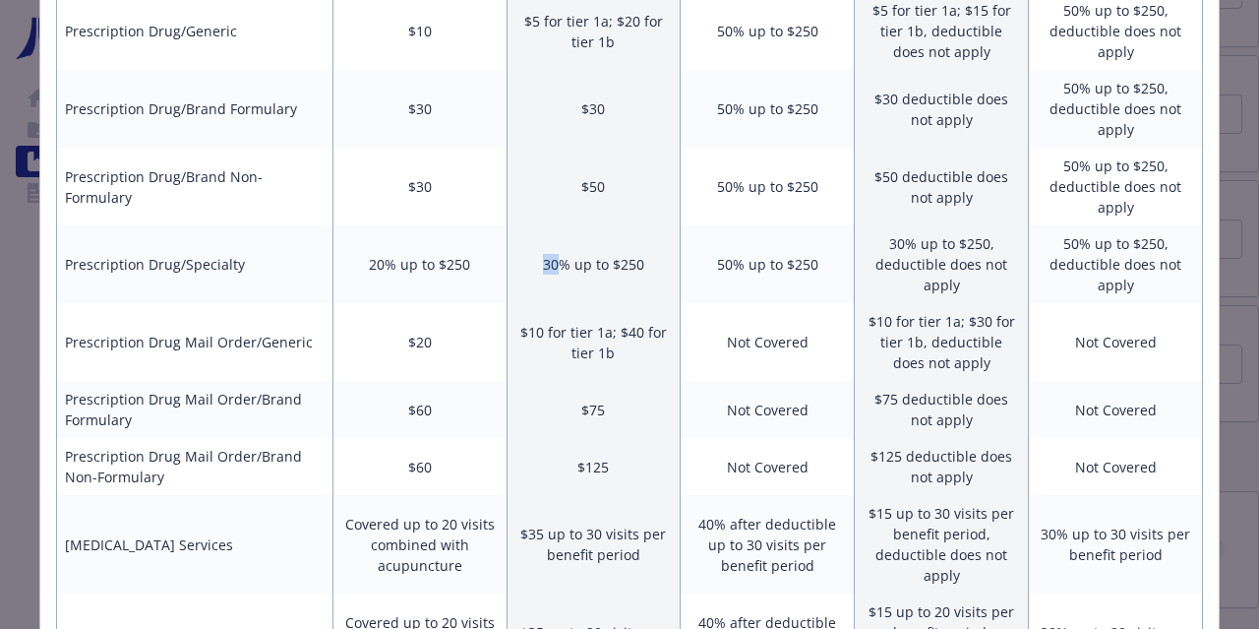
click at [526, 274] on td "30% up to $250" at bounding box center [594, 264] width 174 height 78
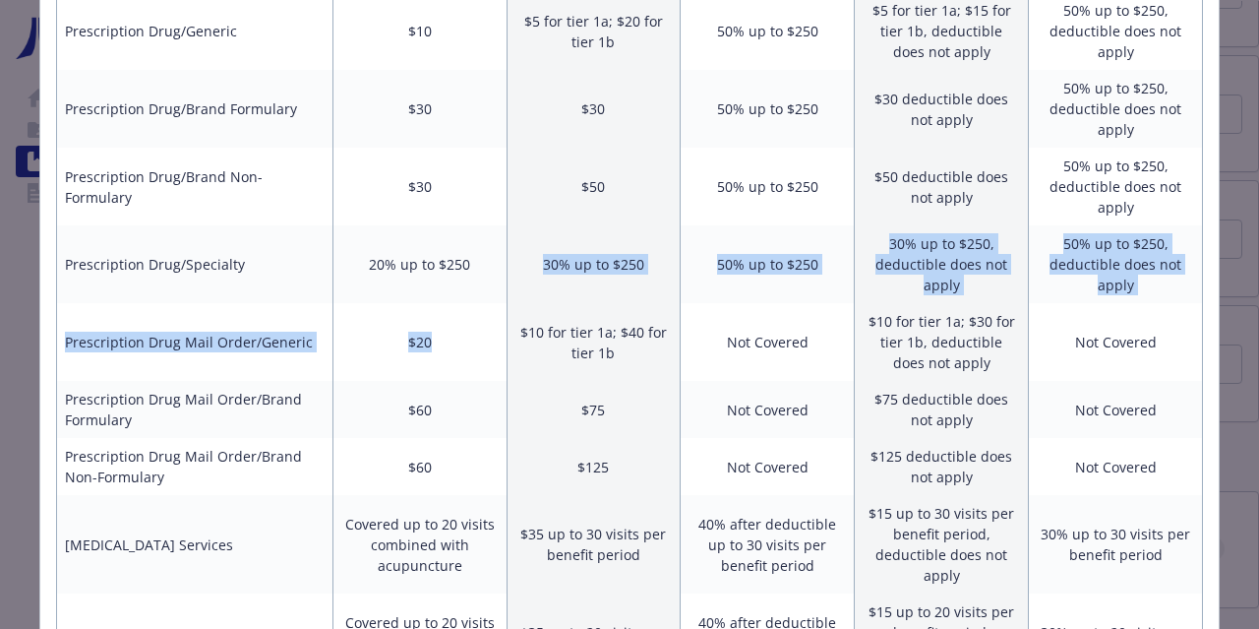
drag, startPoint x: 509, startPoint y: 276, endPoint x: 487, endPoint y: 281, distance: 22.2
click at [487, 303] on td "$20" at bounding box center [420, 342] width 174 height 78
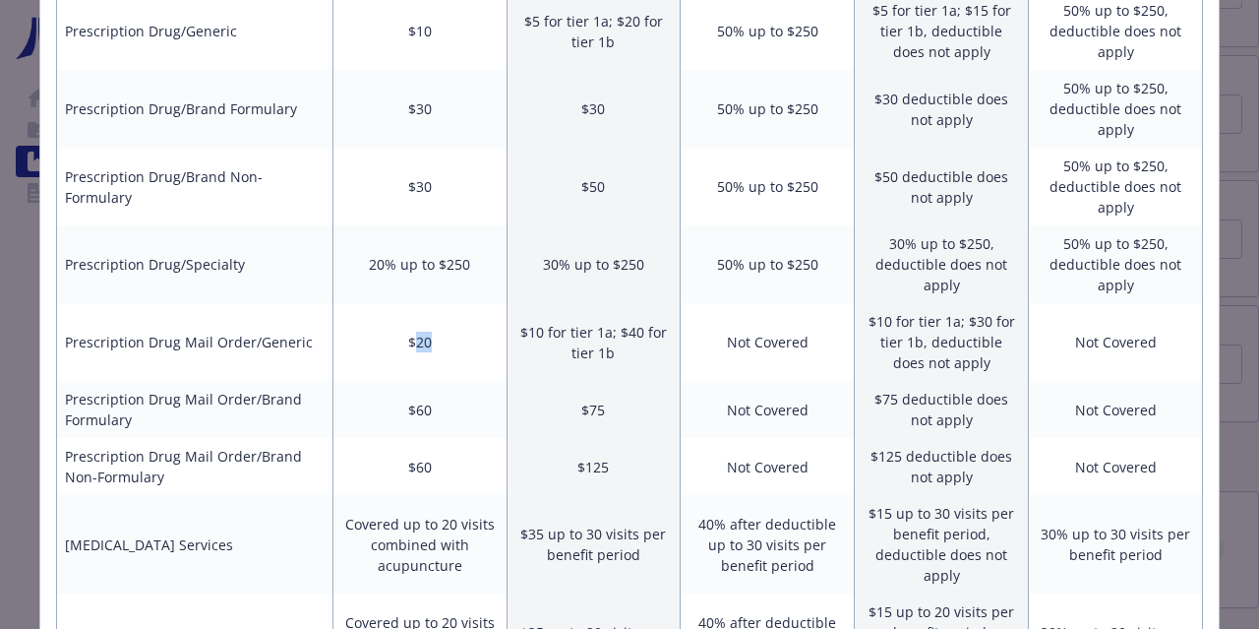
click at [487, 303] on td "$20" at bounding box center [420, 342] width 174 height 78
click at [486, 257] on td "20% up to $250" at bounding box center [420, 264] width 174 height 78
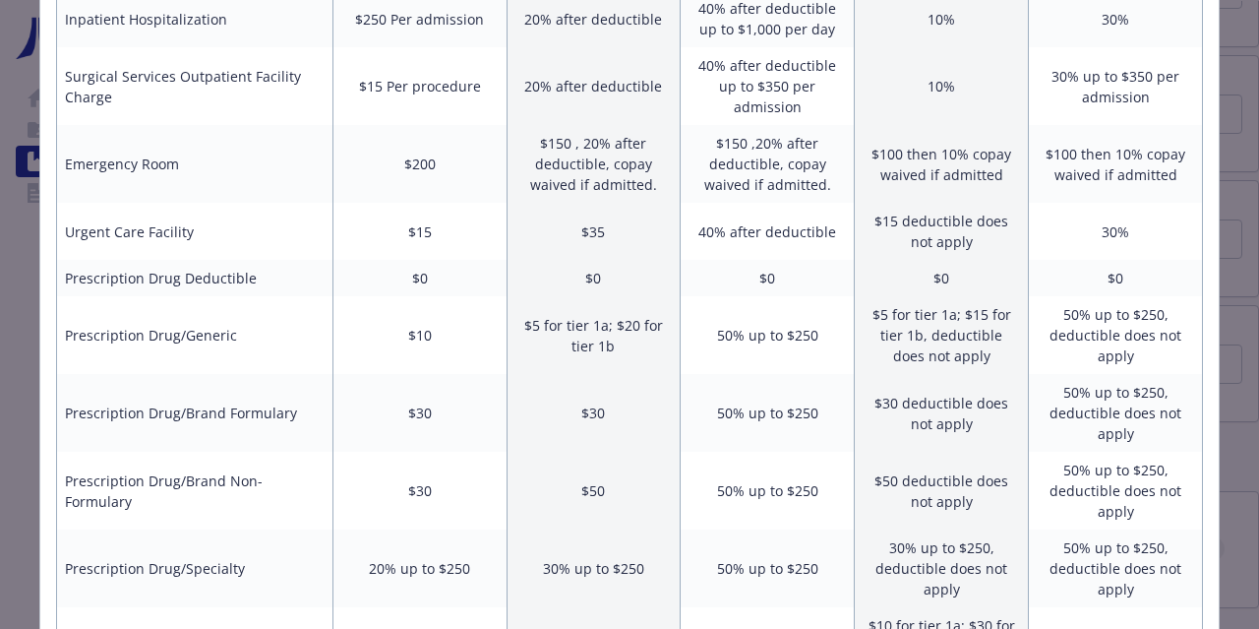
scroll to position [811, 0]
click at [412, 152] on td "$200" at bounding box center [420, 162] width 174 height 78
click at [641, 123] on td "$150 , 20% after deductible, copay waived if admitted." at bounding box center [594, 162] width 174 height 78
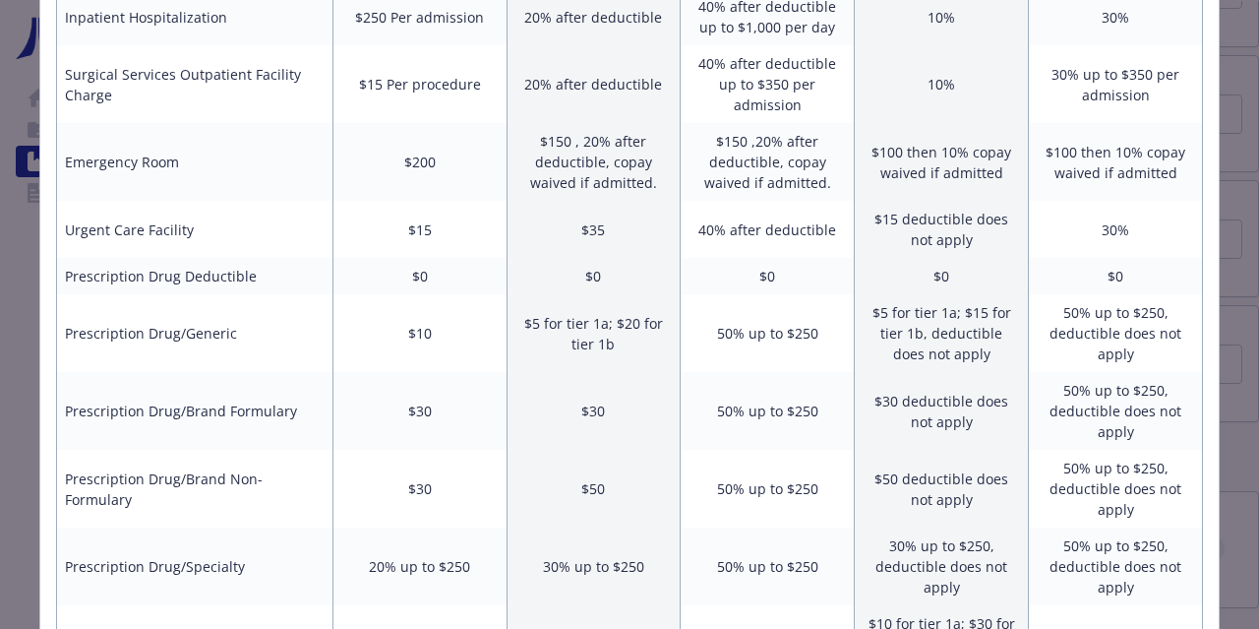
click at [641, 123] on td "$150 , 20% after deductible, copay waived if admitted." at bounding box center [594, 162] width 174 height 78
click at [616, 151] on td "$150 , 20% after deductible, copay waived if admitted." at bounding box center [594, 162] width 174 height 78
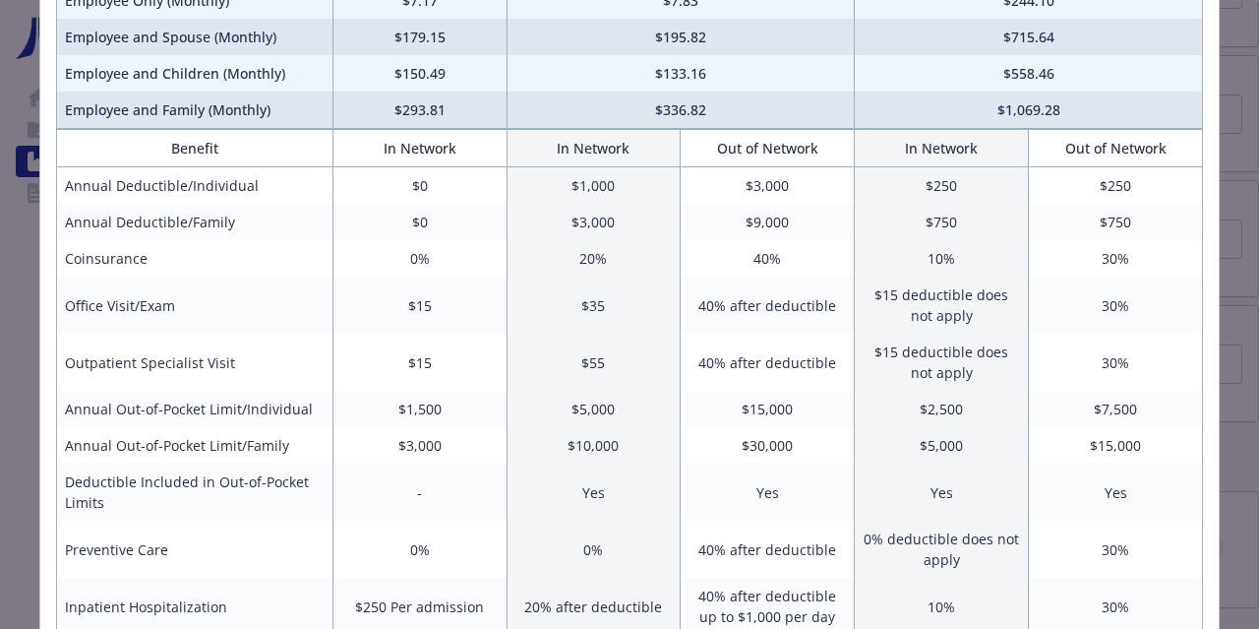
scroll to position [0, 0]
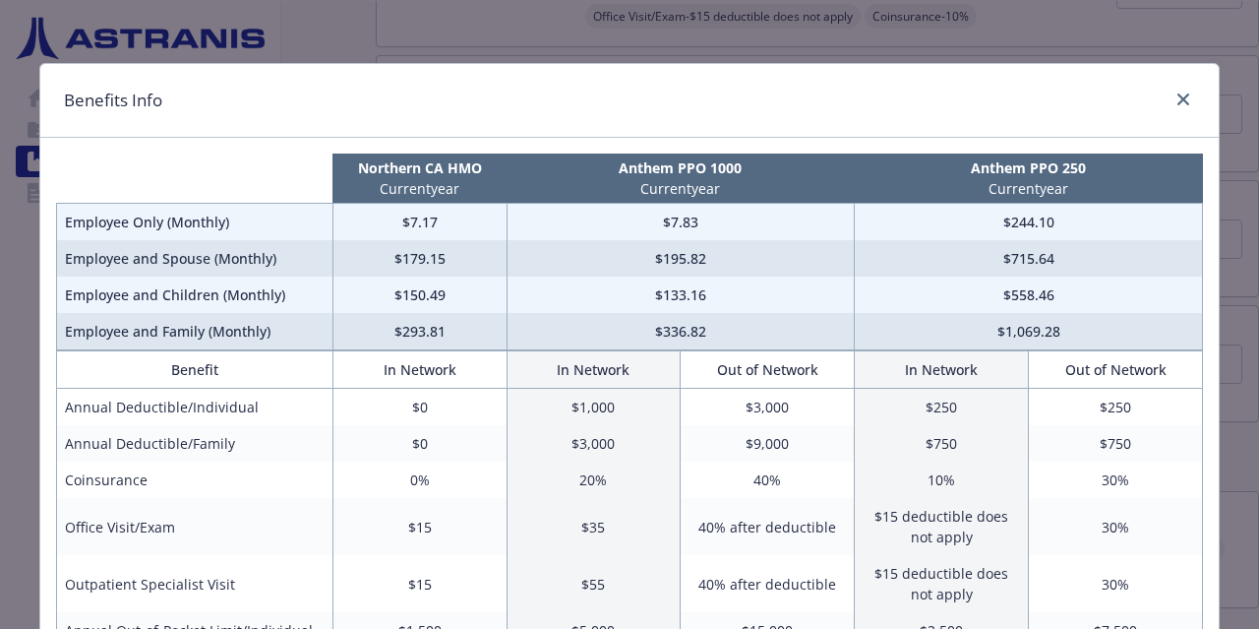
click at [440, 264] on td "$179.15" at bounding box center [420, 258] width 174 height 36
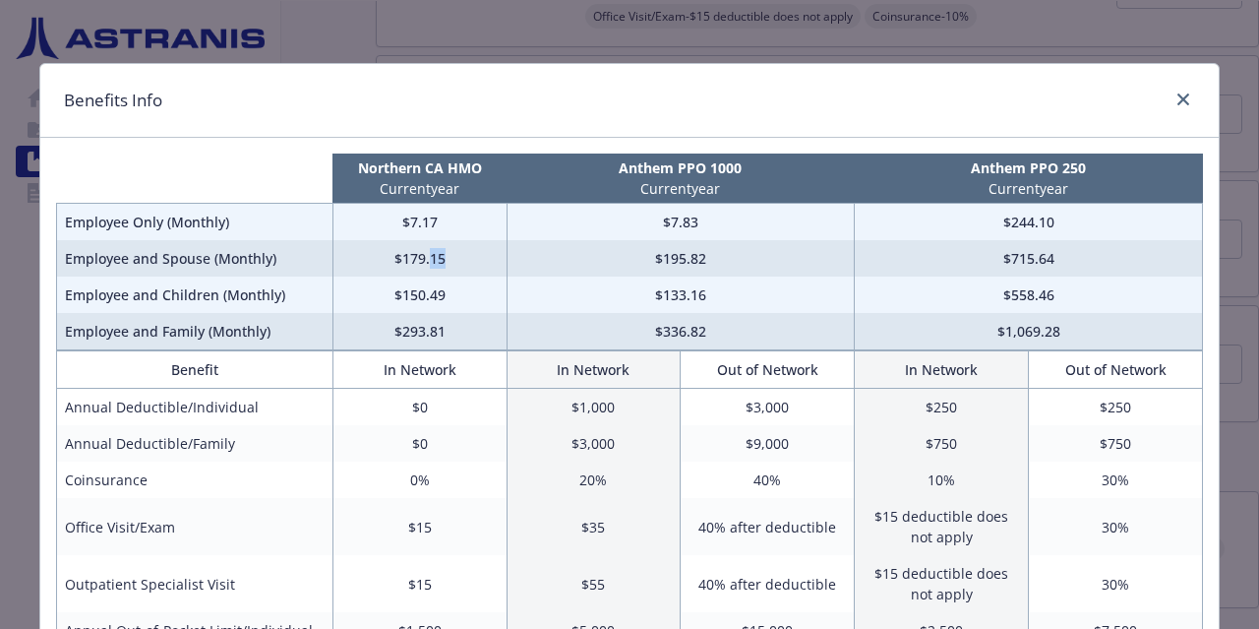
click at [440, 264] on td "$179.15" at bounding box center [420, 258] width 174 height 36
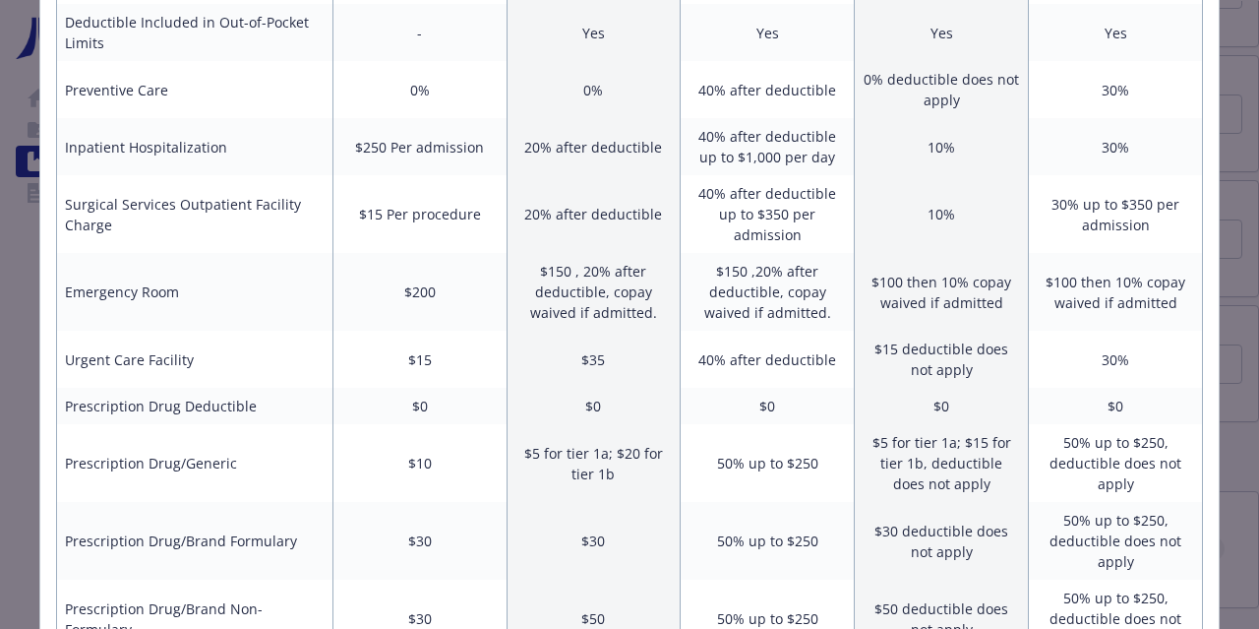
scroll to position [683, 0]
click at [739, 203] on td "40% after deductible up to $350 per admission" at bounding box center [768, 212] width 174 height 78
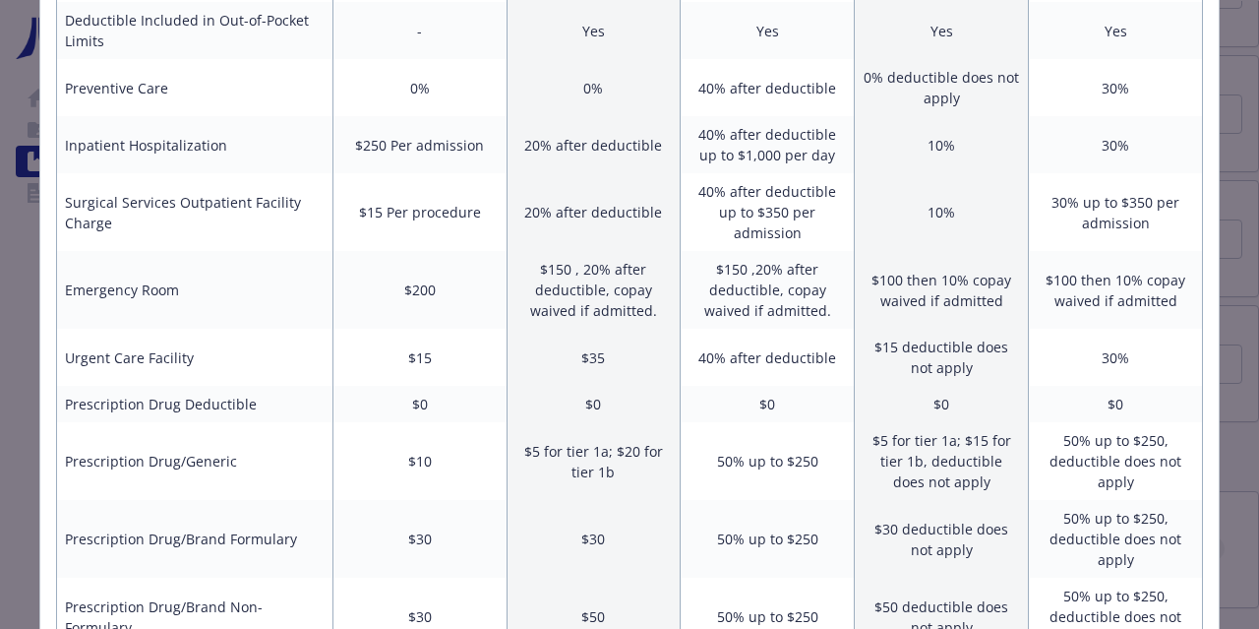
click at [739, 203] on td "40% after deductible up to $350 per admission" at bounding box center [768, 212] width 174 height 78
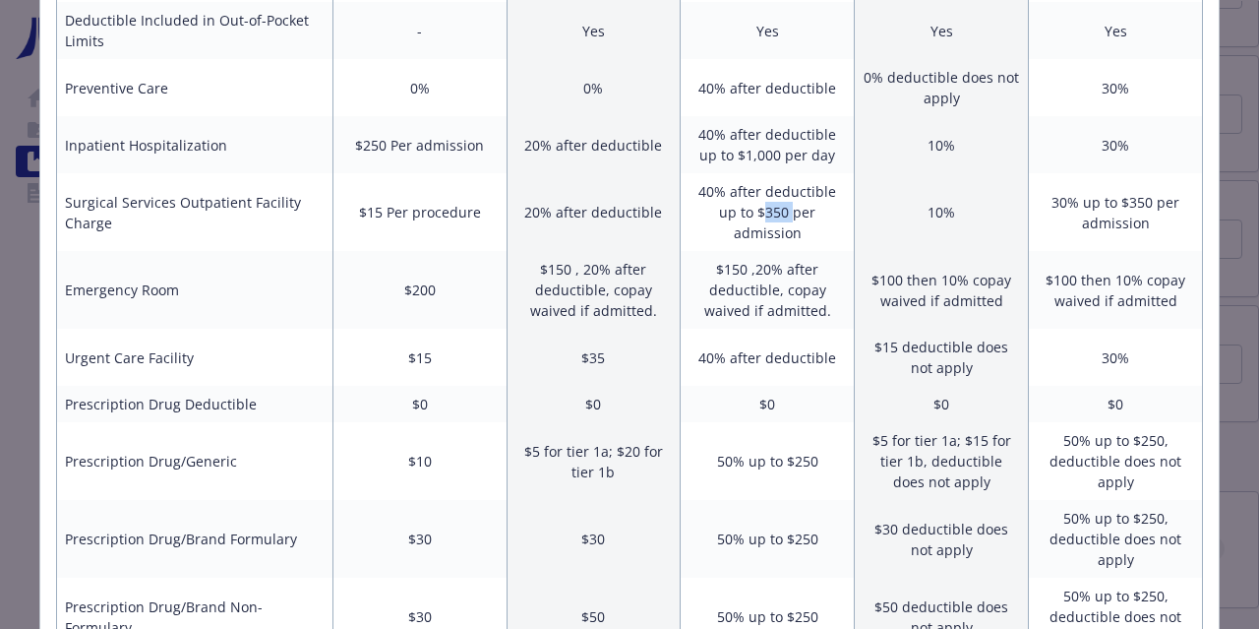
click at [739, 203] on td "40% after deductible up to $350 per admission" at bounding box center [768, 212] width 174 height 78
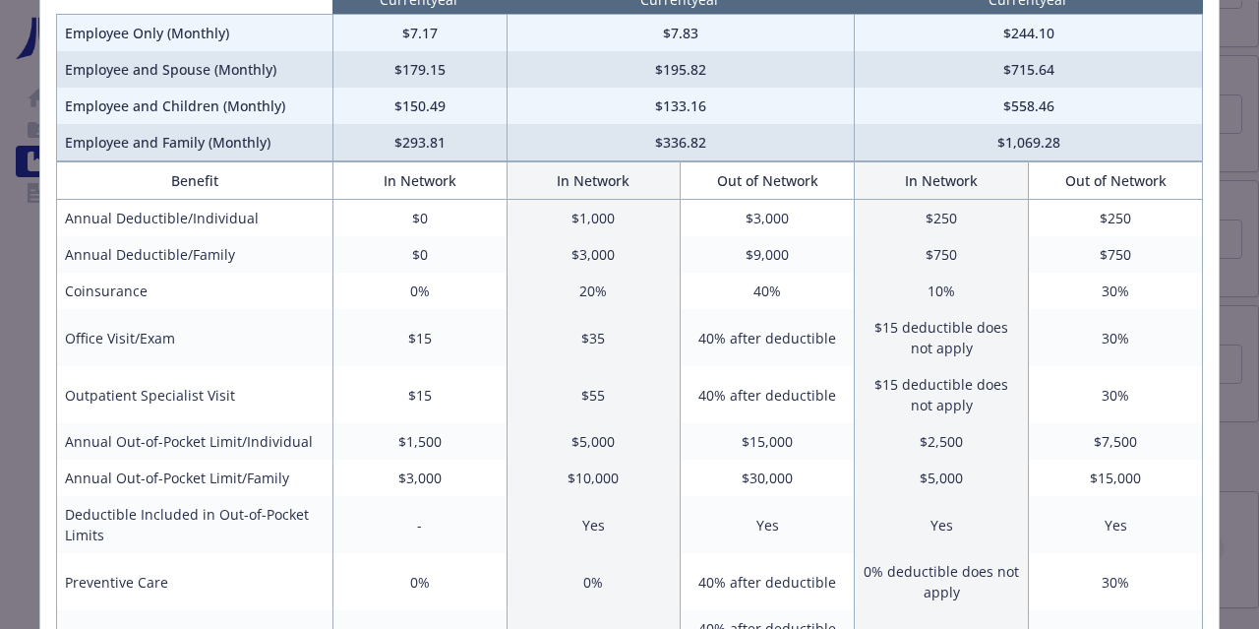
scroll to position [183, 0]
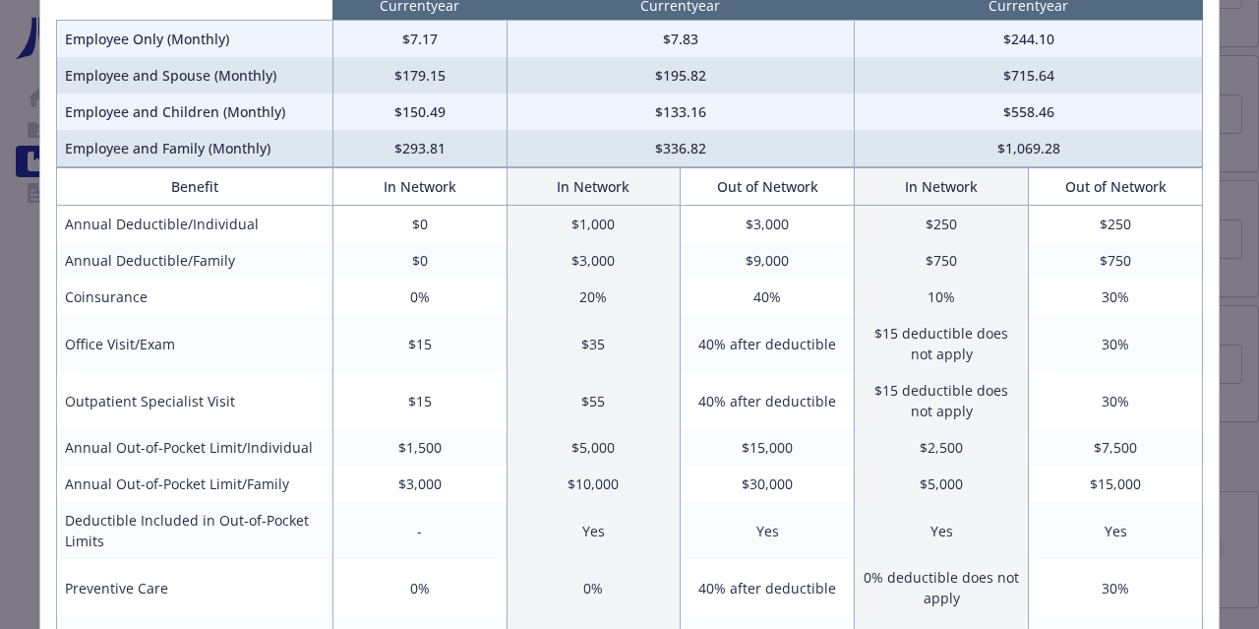
click at [739, 202] on th "Out of Network" at bounding box center [768, 186] width 174 height 37
click at [743, 226] on td "$3,000" at bounding box center [768, 224] width 174 height 37
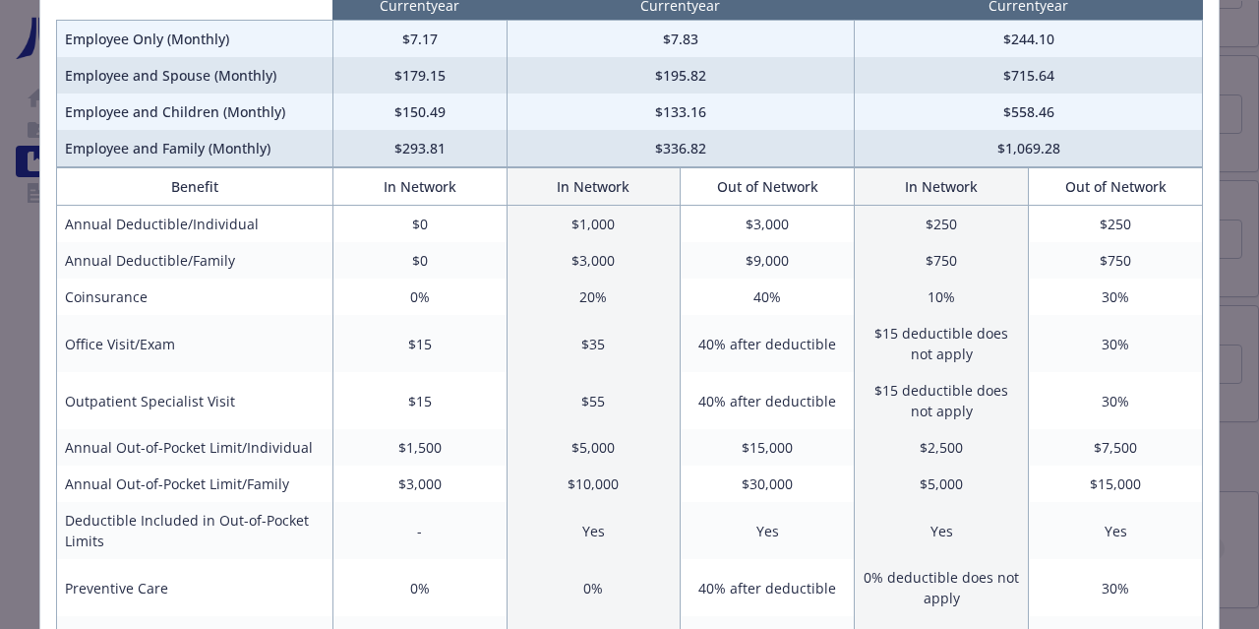
click at [743, 226] on td "$3,000" at bounding box center [768, 224] width 174 height 37
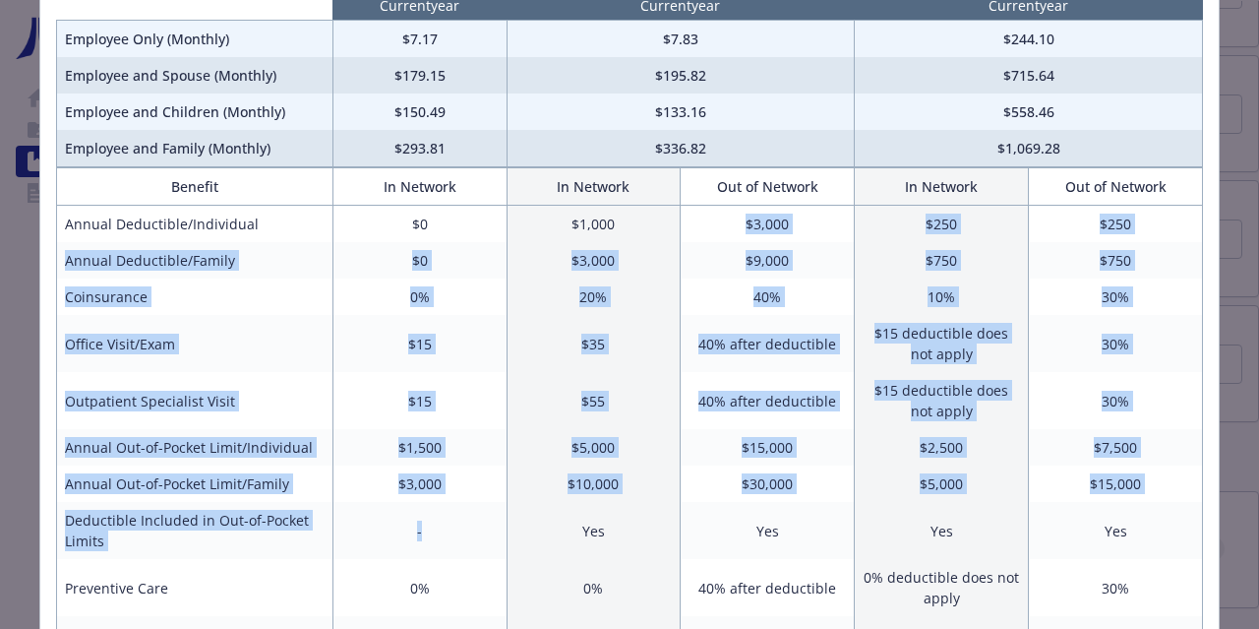
drag, startPoint x: 743, startPoint y: 226, endPoint x: 493, endPoint y: 541, distance: 402.0
click at [633, 246] on td "$3,000" at bounding box center [594, 260] width 174 height 36
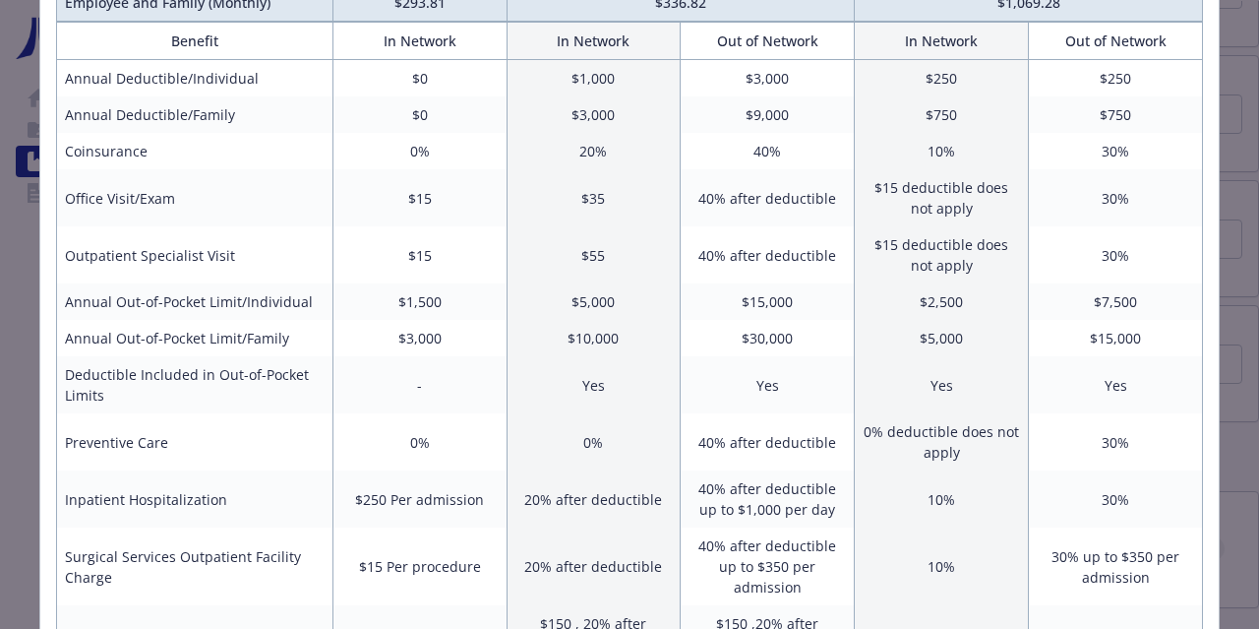
scroll to position [331, 0]
click at [973, 191] on td "$15 deductible does not apply" at bounding box center [942, 195] width 174 height 57
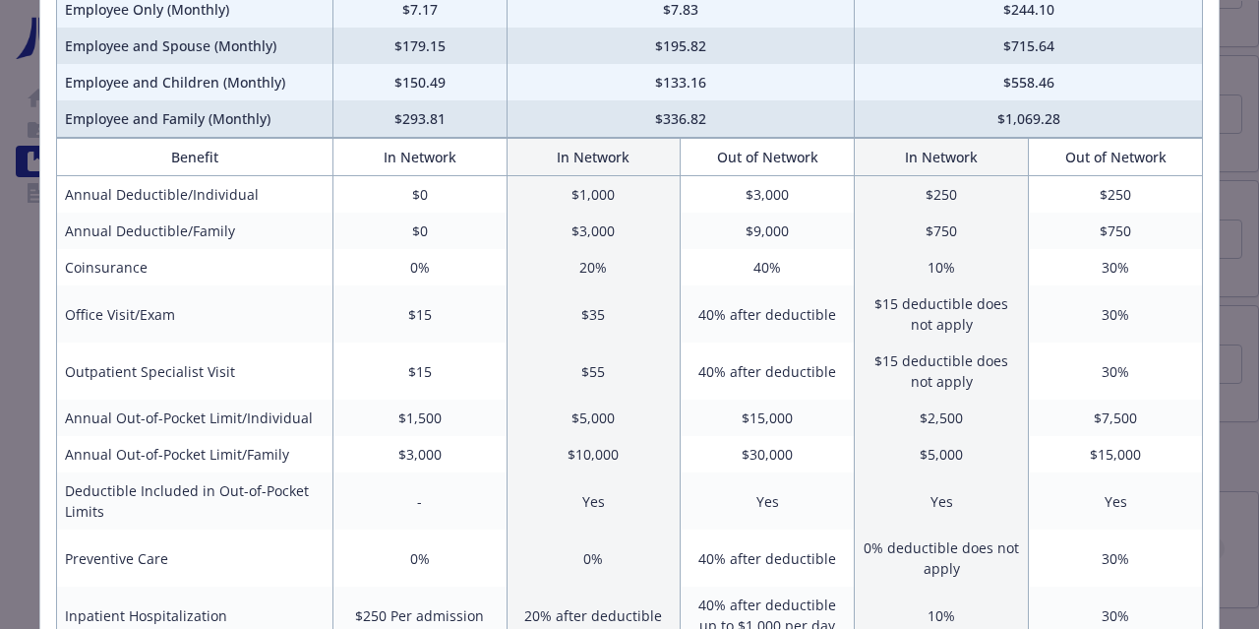
scroll to position [0, 0]
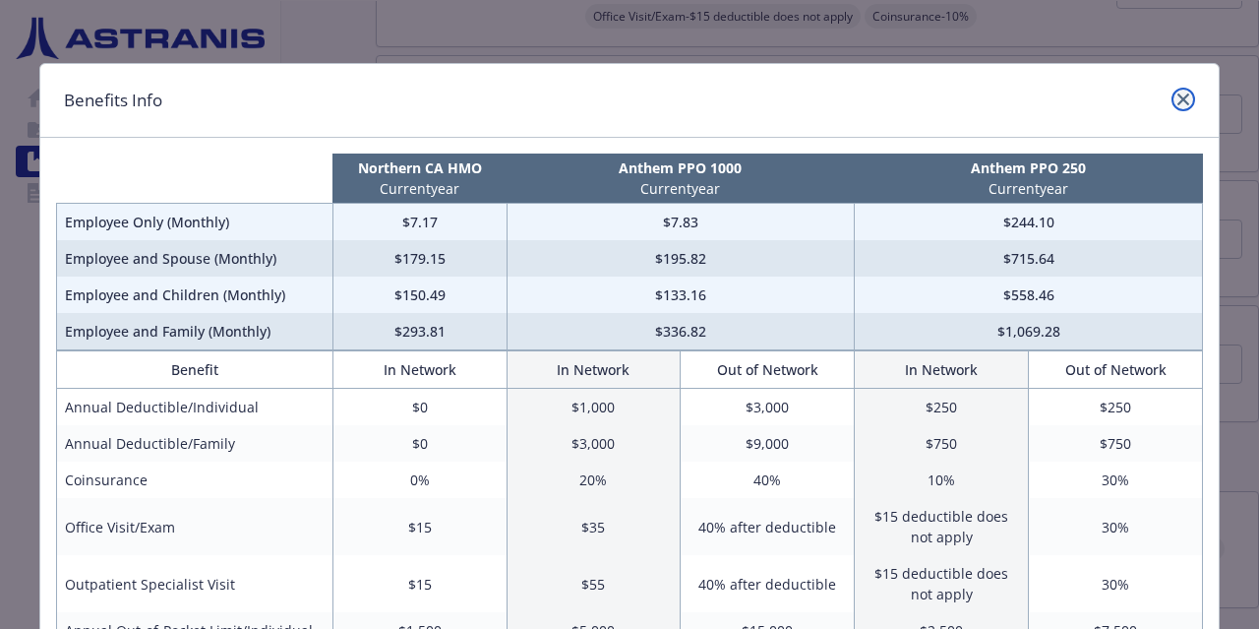
click at [1186, 96] on icon "close" at bounding box center [1184, 99] width 12 height 12
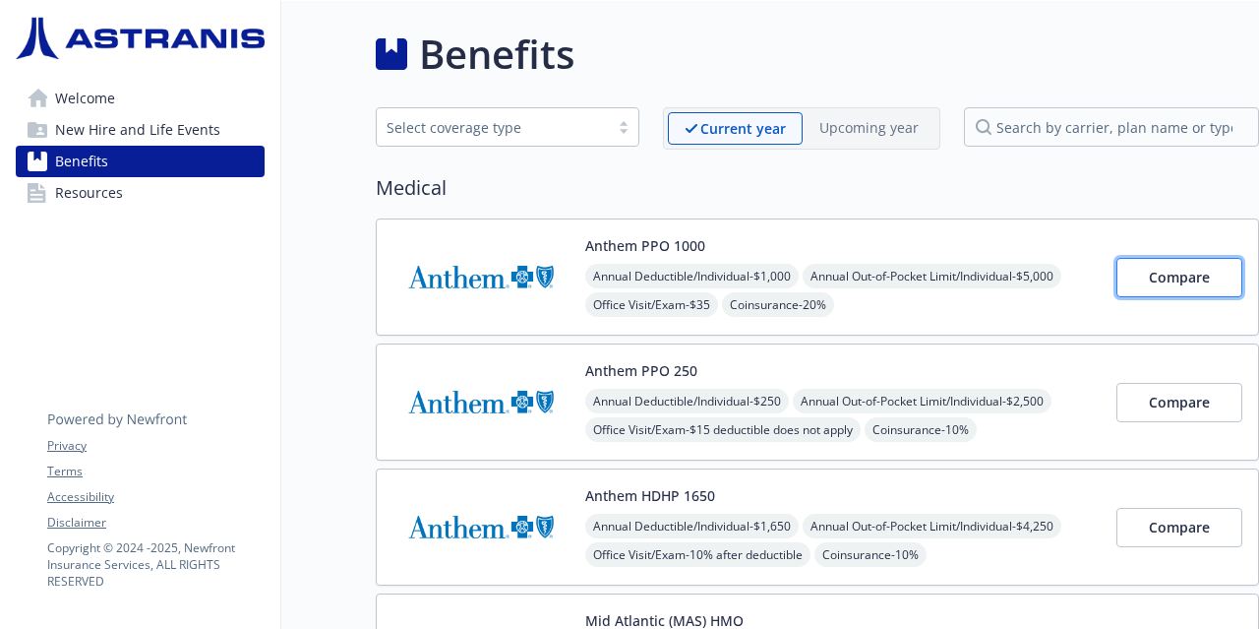
click at [1170, 276] on span "Compare" at bounding box center [1179, 277] width 61 height 19
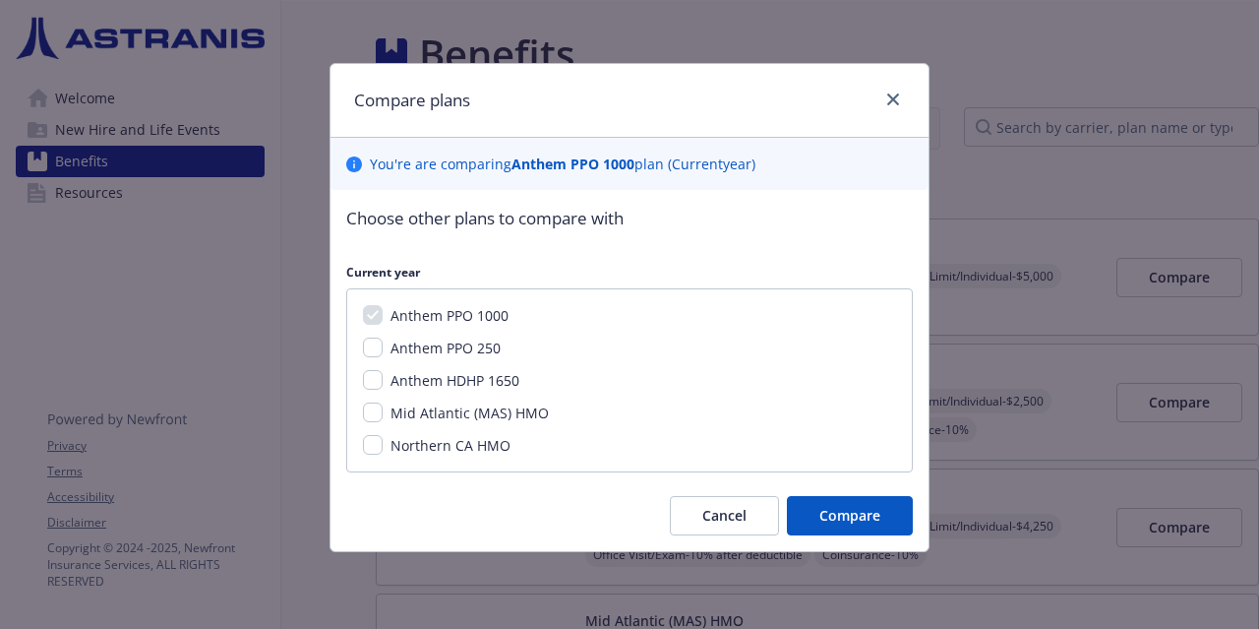
click at [439, 351] on span "Anthem PPO 250" at bounding box center [446, 347] width 110 height 19
click at [383, 351] on input "Anthem PPO 250" at bounding box center [373, 347] width 20 height 20
checkbox input "true"
click at [446, 446] on span "Northern CA HMO" at bounding box center [451, 445] width 120 height 19
click at [383, 446] on input "Northern CA HMO" at bounding box center [373, 445] width 20 height 20
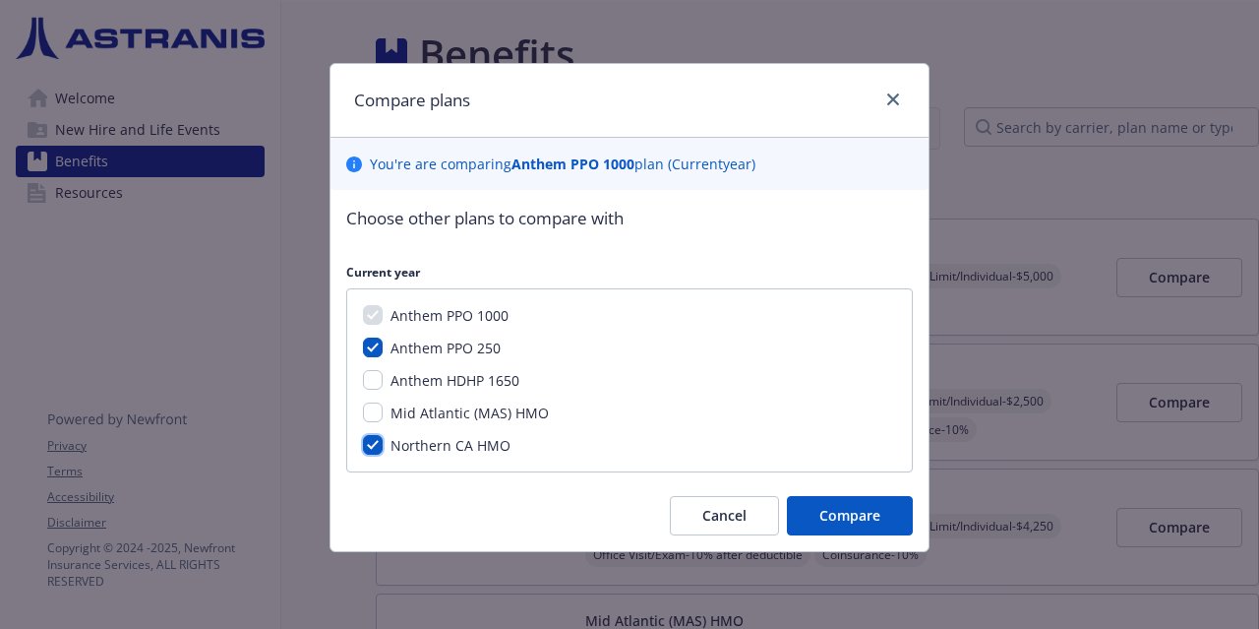
checkbox input "true"
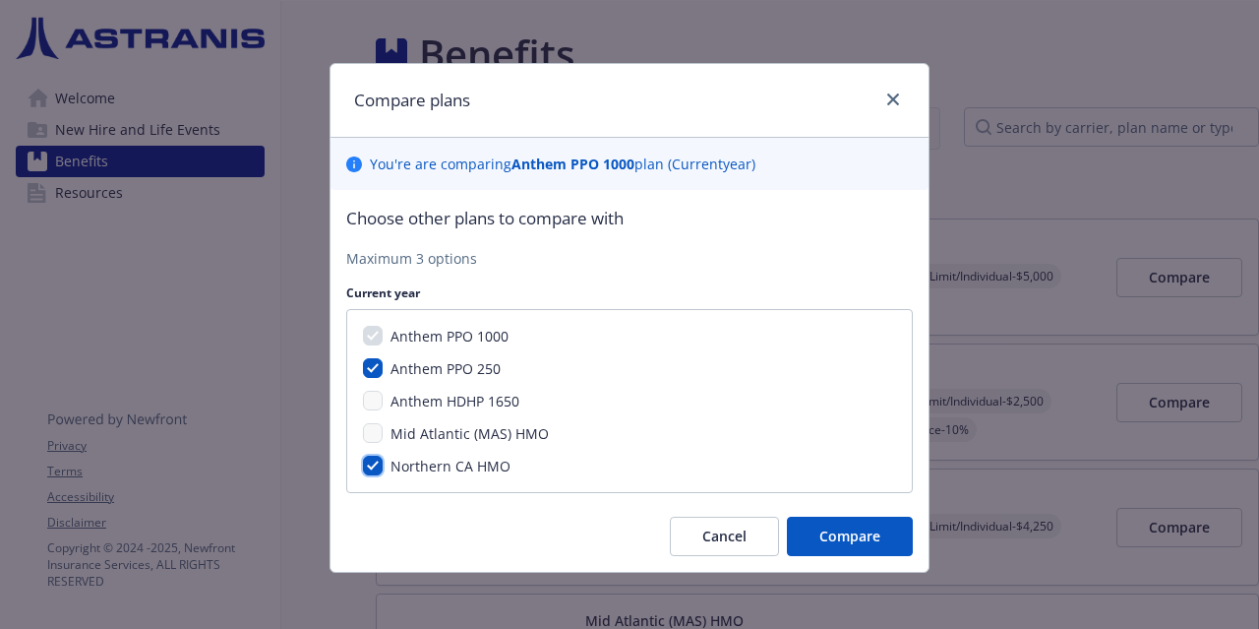
scroll to position [5, 0]
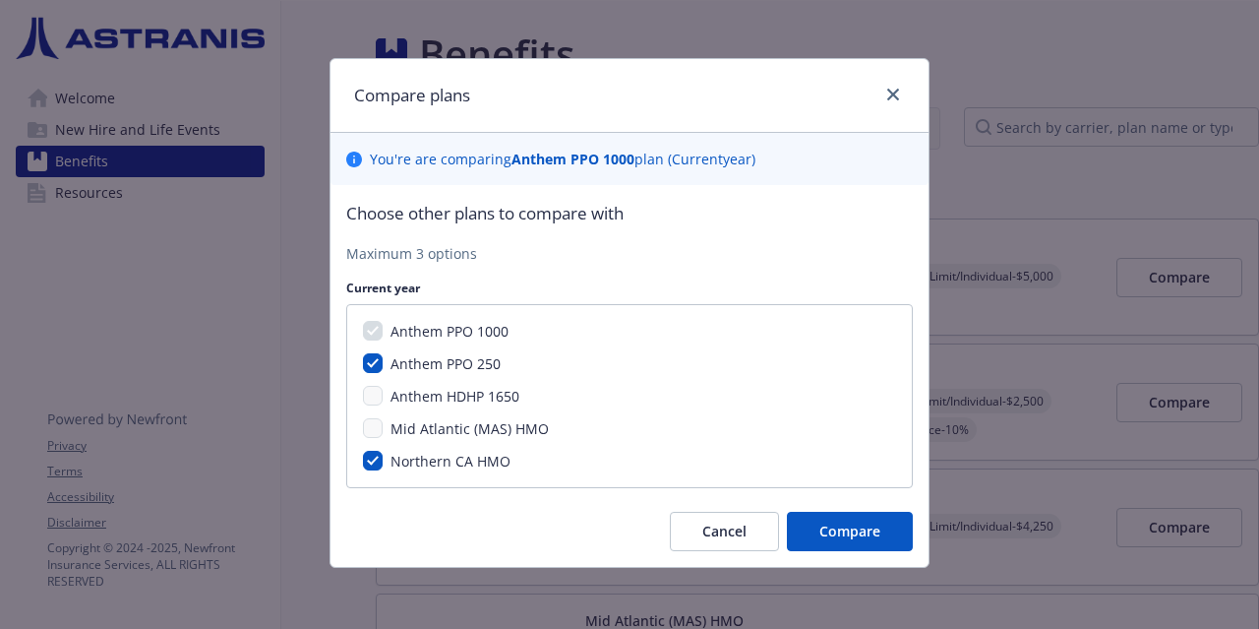
click at [869, 503] on div "Choose other plans to compare with Maximum 3 options Current year Anthem PPO 10…" at bounding box center [630, 376] width 598 height 382
click at [863, 512] on button "Compare" at bounding box center [850, 531] width 126 height 39
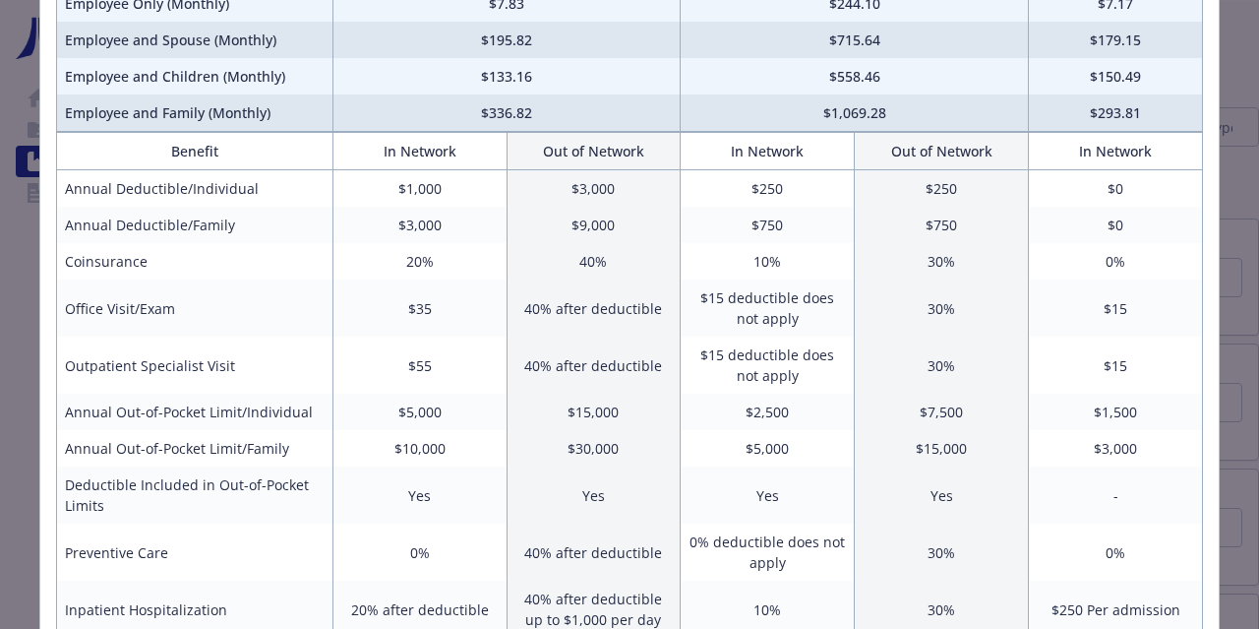
scroll to position [0, 0]
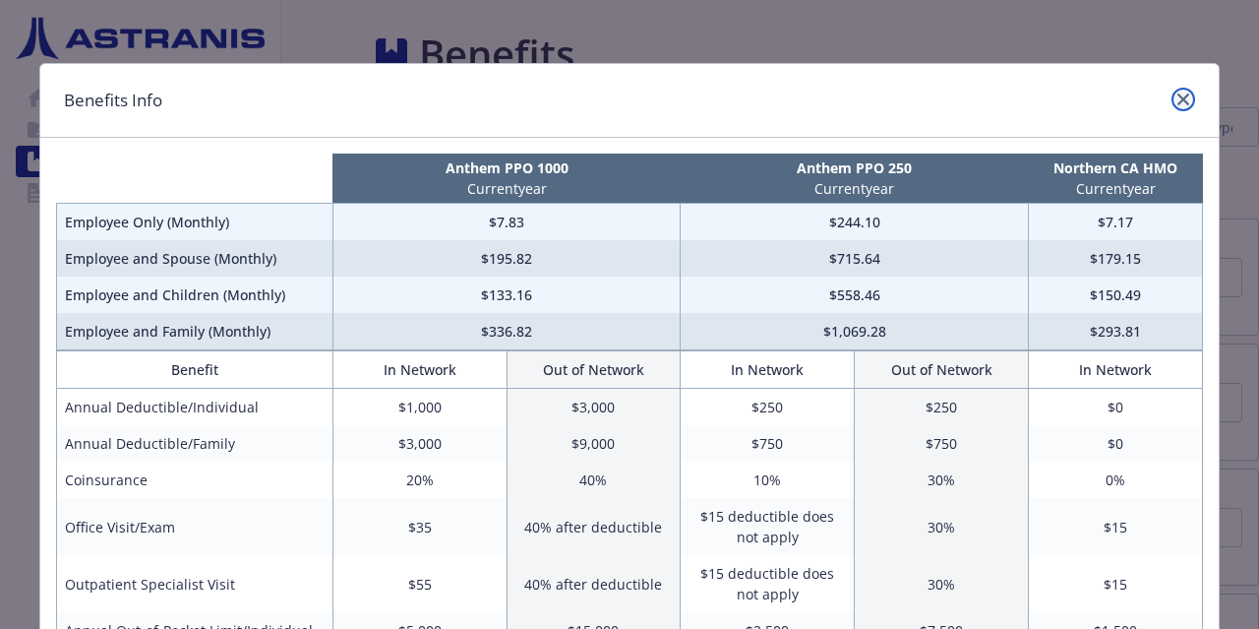
click at [1182, 99] on icon "close" at bounding box center [1184, 99] width 12 height 12
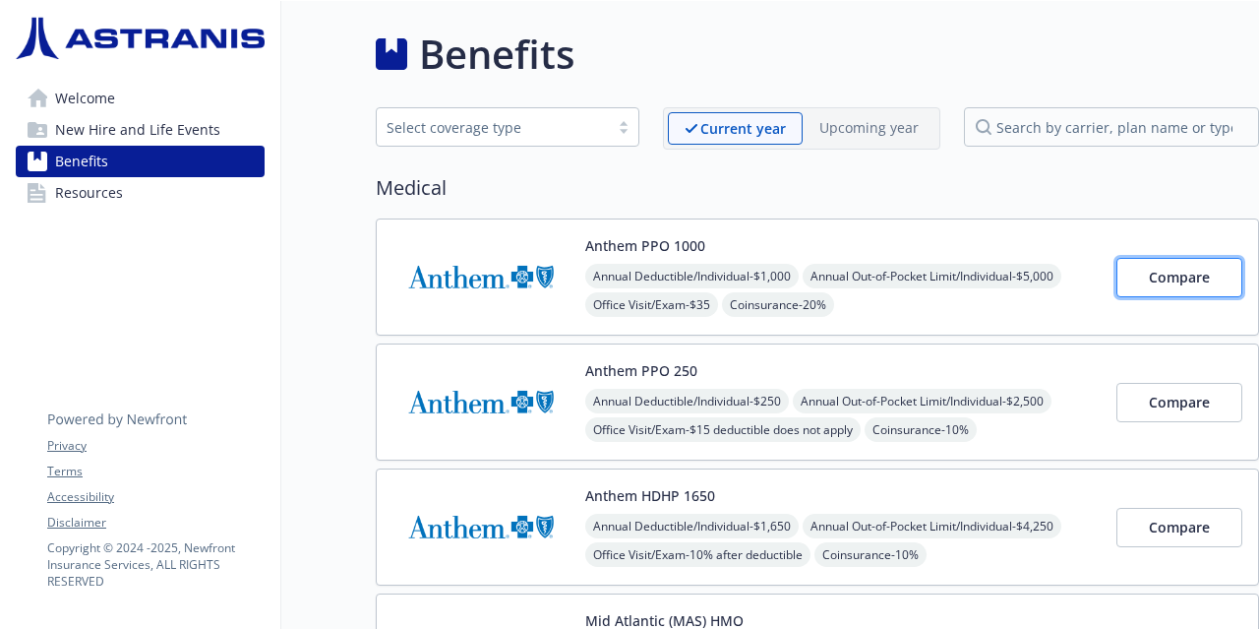
click at [1142, 263] on button "Compare" at bounding box center [1180, 277] width 126 height 39
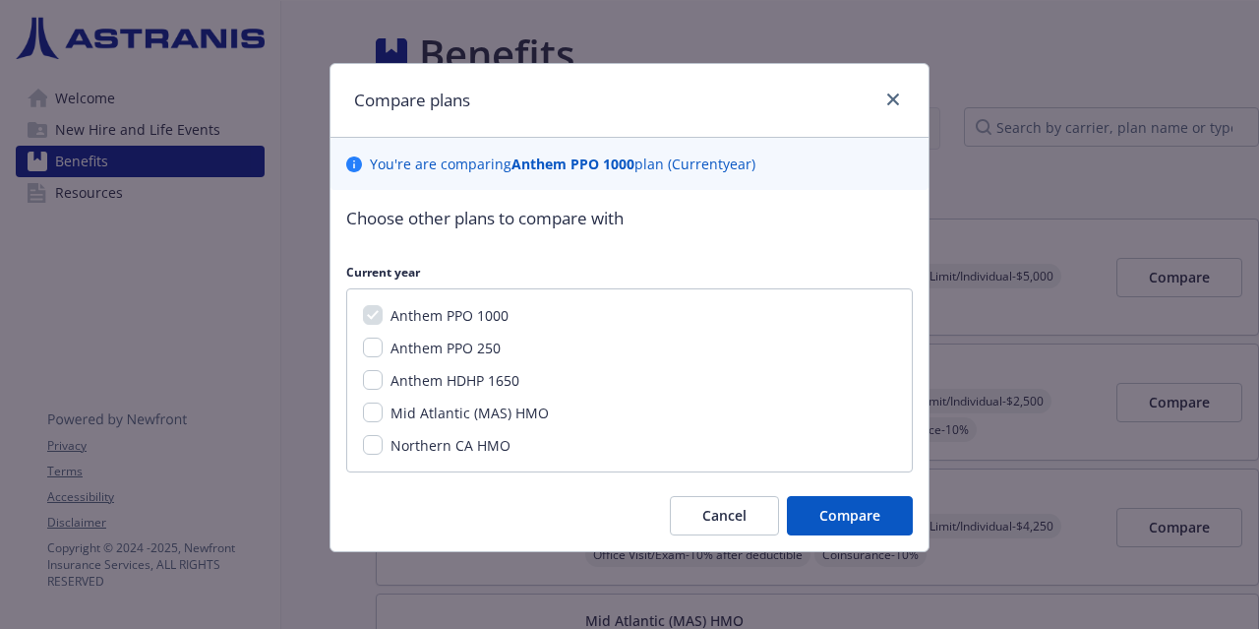
click at [452, 347] on span "Anthem PPO 250" at bounding box center [446, 347] width 110 height 19
click at [383, 347] on input "Anthem PPO 250" at bounding box center [373, 347] width 20 height 20
checkbox input "true"
click at [402, 381] on span "Anthem HDHP 1650" at bounding box center [455, 380] width 129 height 19
click at [383, 381] on input "Anthem HDHP 1650" at bounding box center [373, 380] width 20 height 20
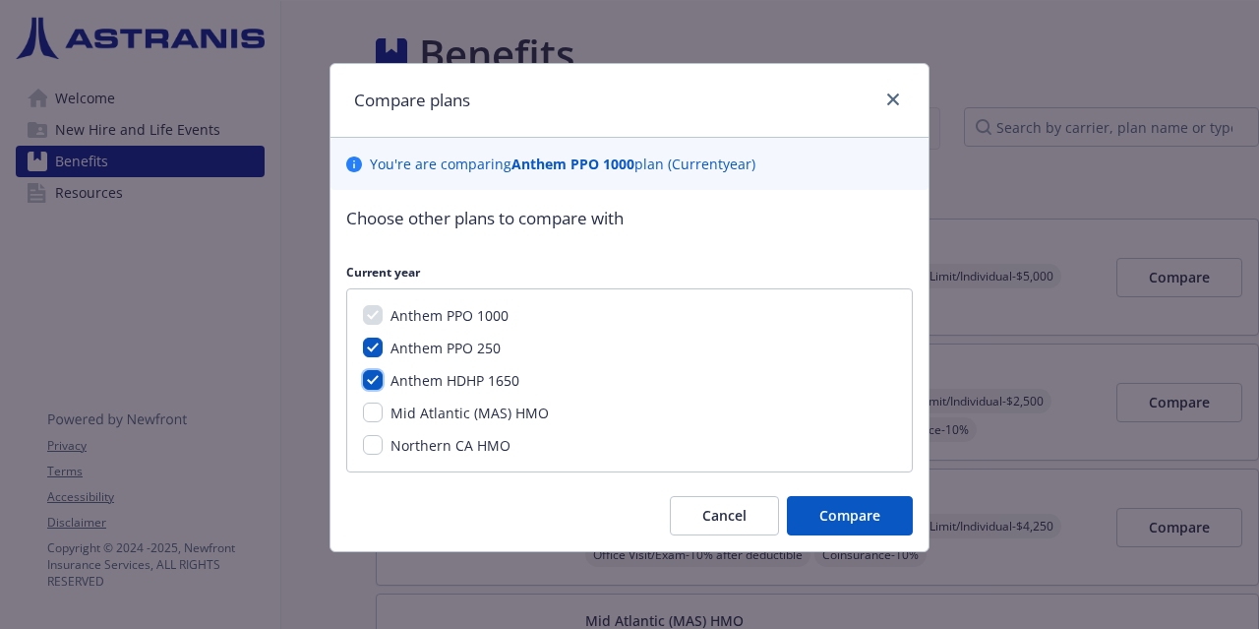
checkbox input "true"
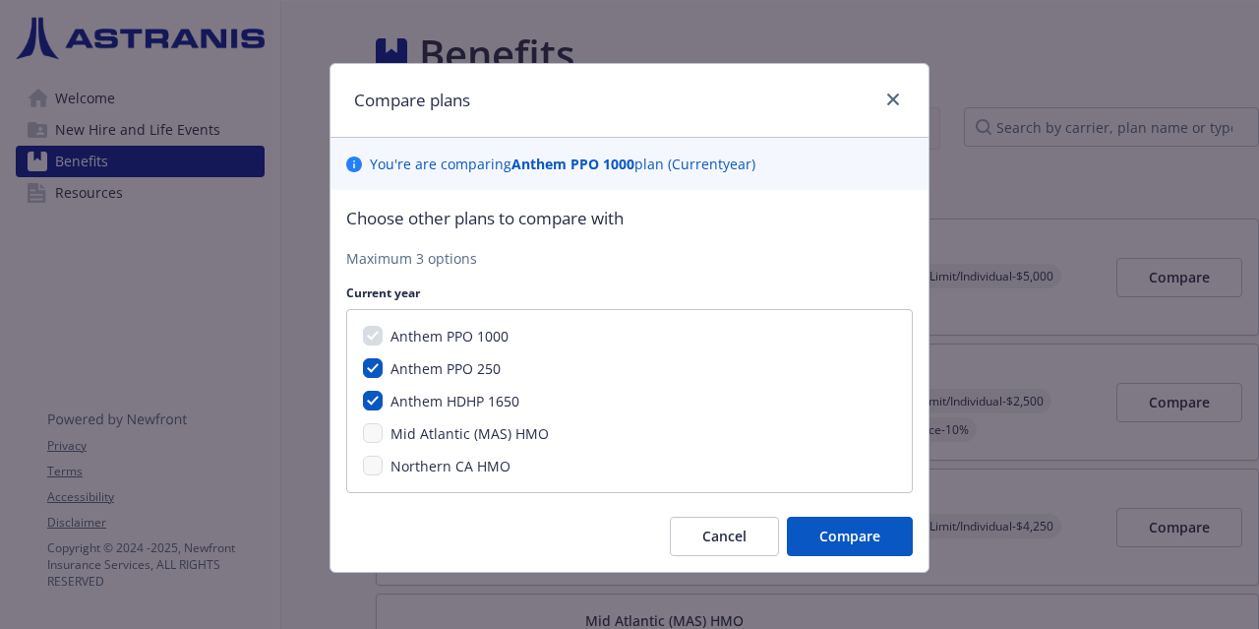
click at [867, 559] on div "Choose other plans to compare with Maximum 3 options Current year Anthem PPO 10…" at bounding box center [630, 381] width 598 height 382
click at [835, 543] on span "Compare" at bounding box center [850, 535] width 61 height 19
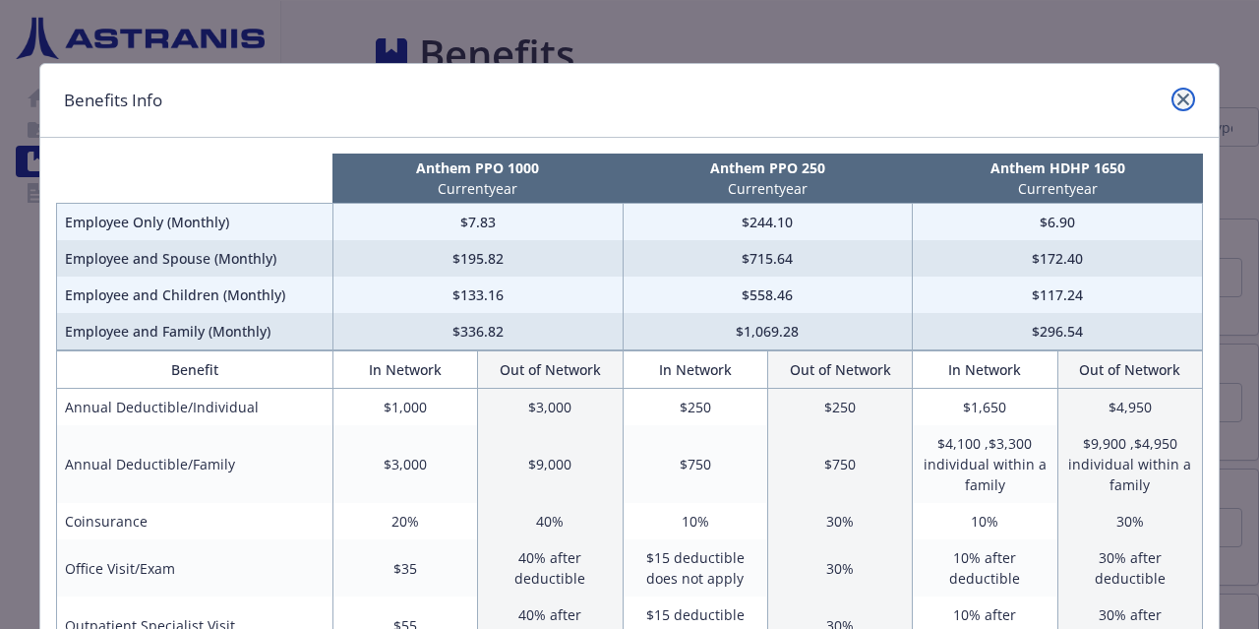
click at [1176, 105] on link "close" at bounding box center [1184, 100] width 24 height 24
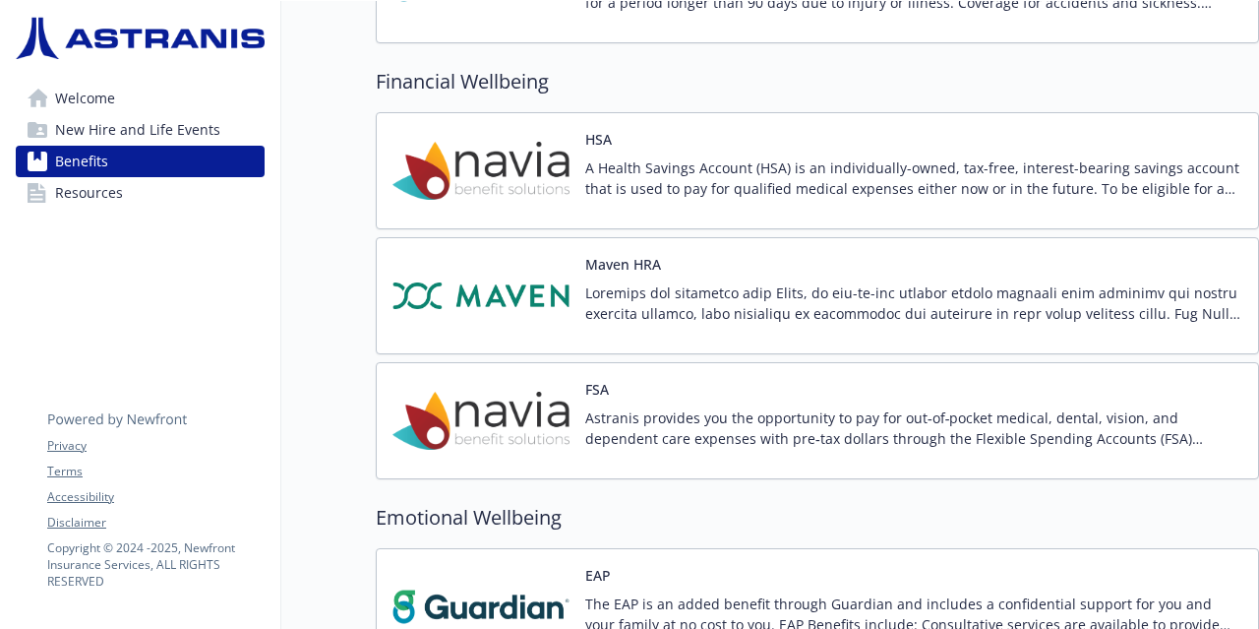
scroll to position [1641, 0]
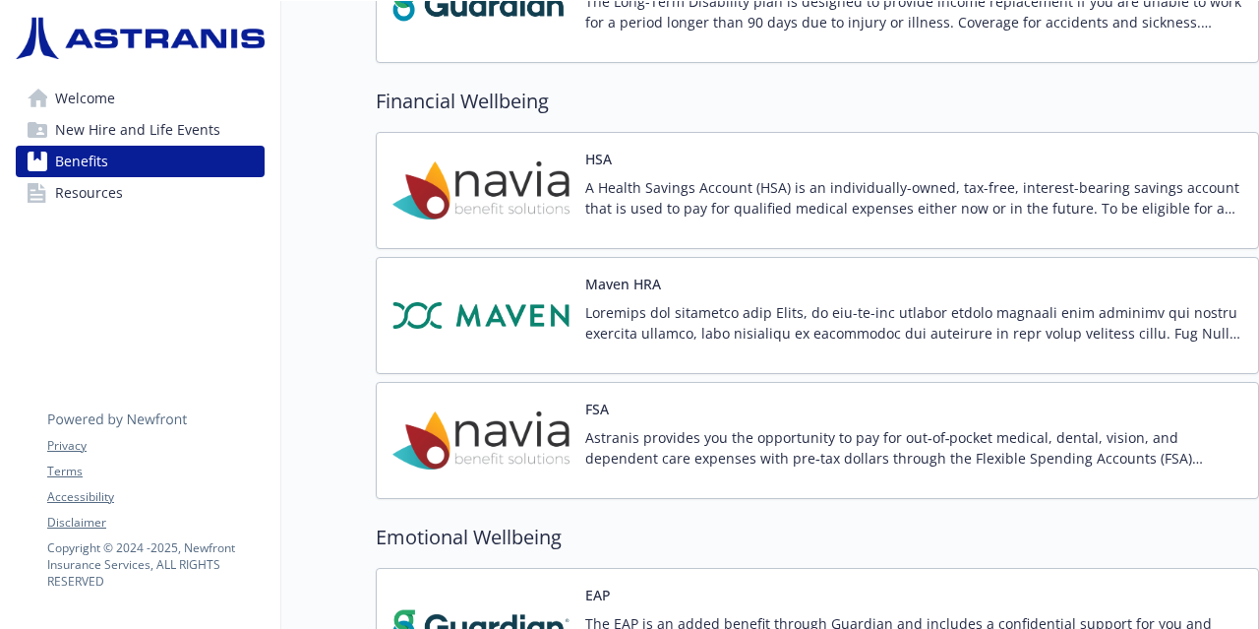
click at [612, 186] on p "A Health Savings Account (HSA) is an individually-owned, tax-free, interest-bea…" at bounding box center [913, 197] width 657 height 41
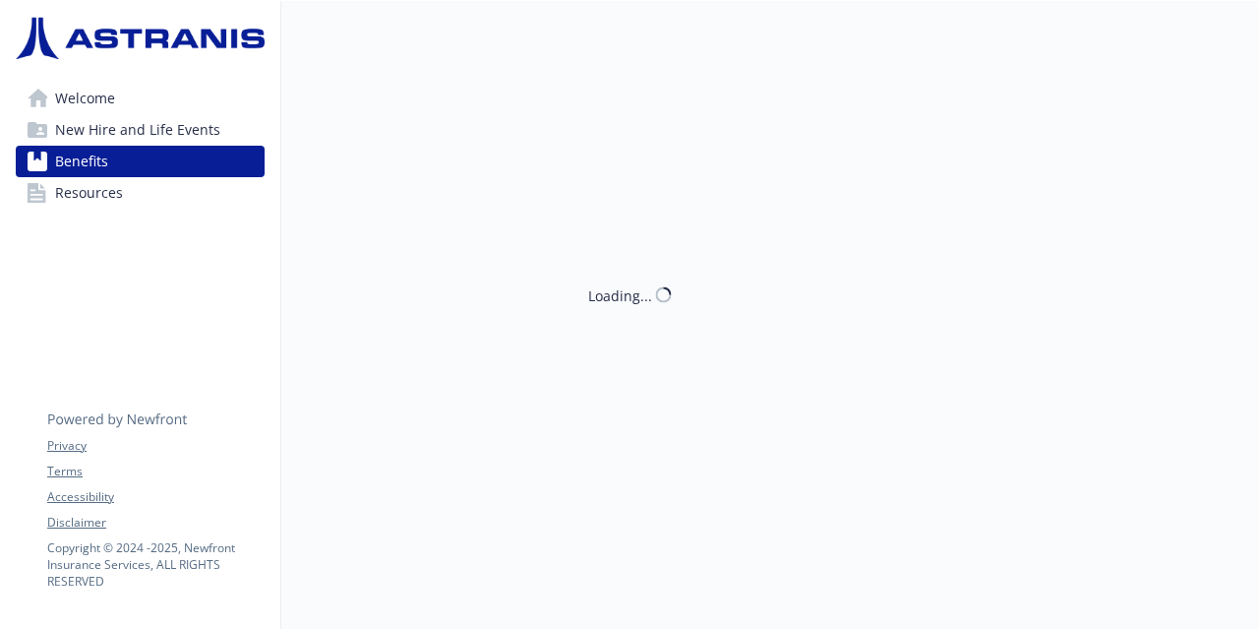
scroll to position [1, 0]
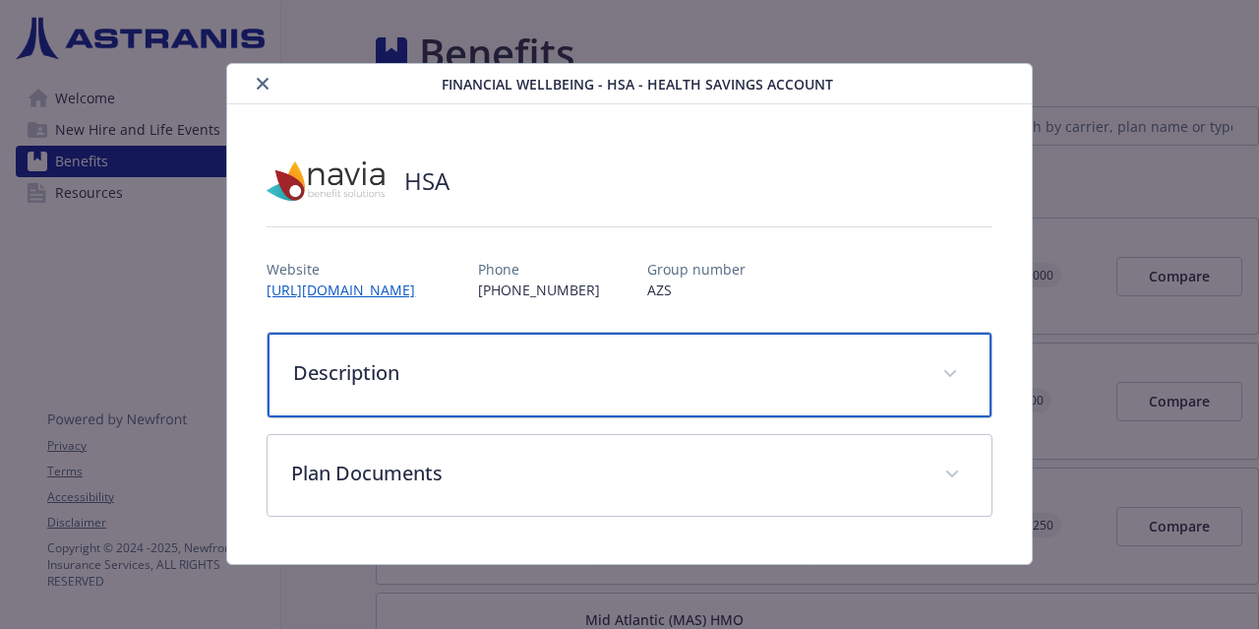
click at [687, 367] on p "Description" at bounding box center [605, 373] width 625 height 30
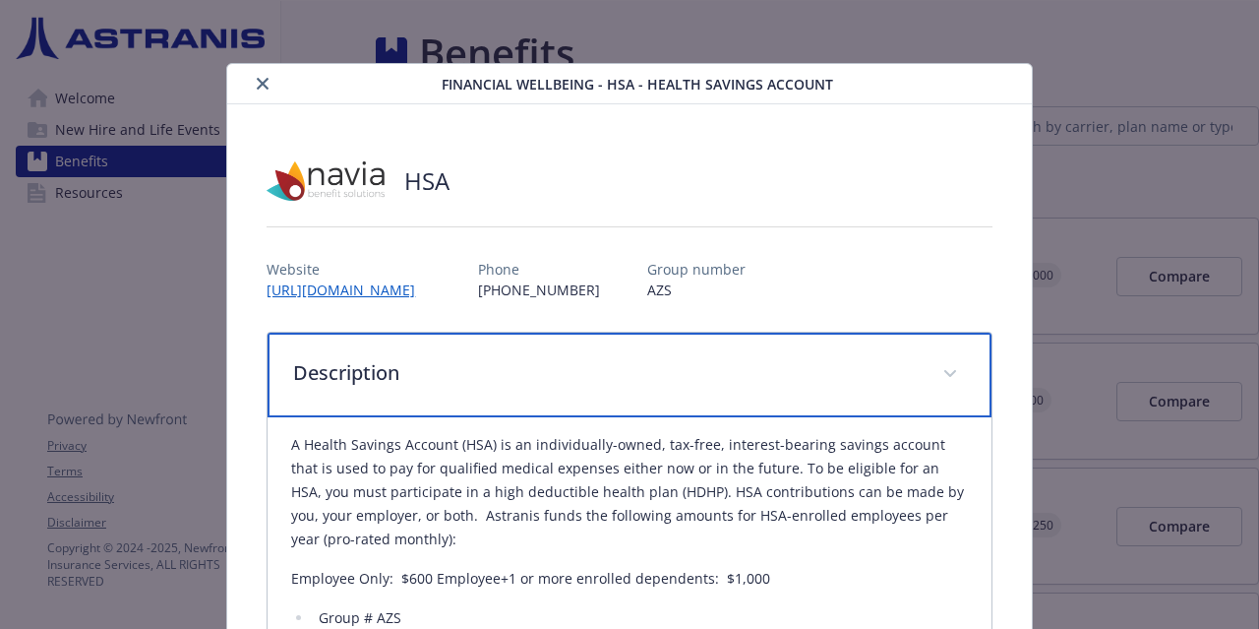
scroll to position [291, 0]
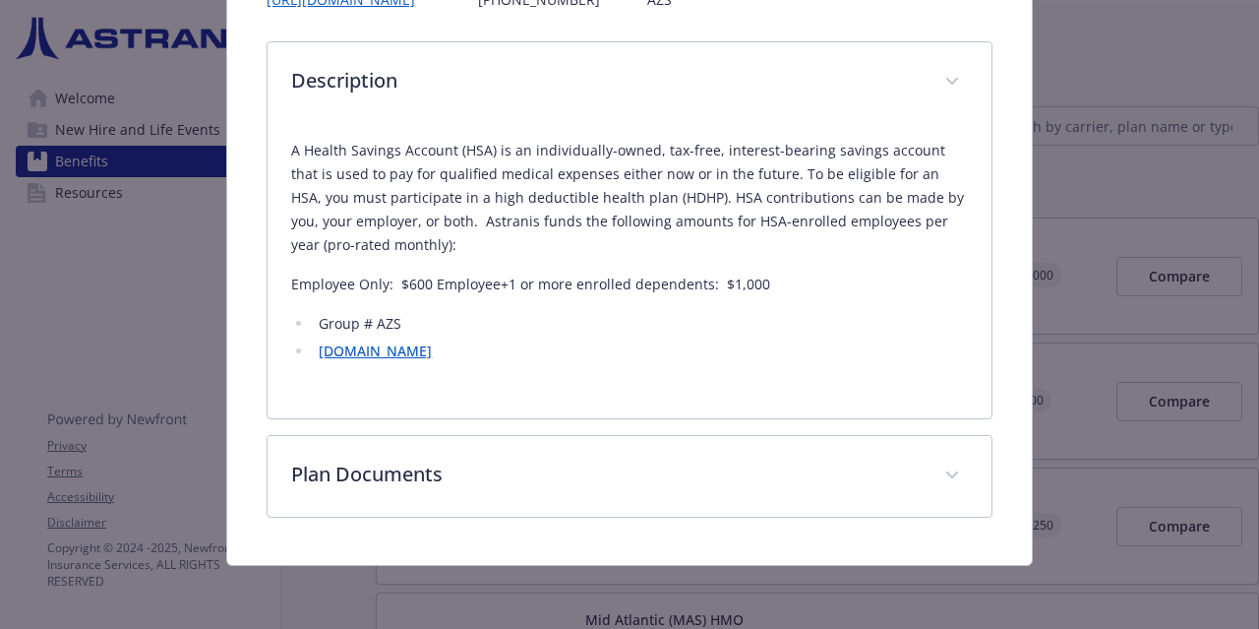
click at [368, 349] on link "www.naviabenefits.com" at bounding box center [375, 350] width 113 height 19
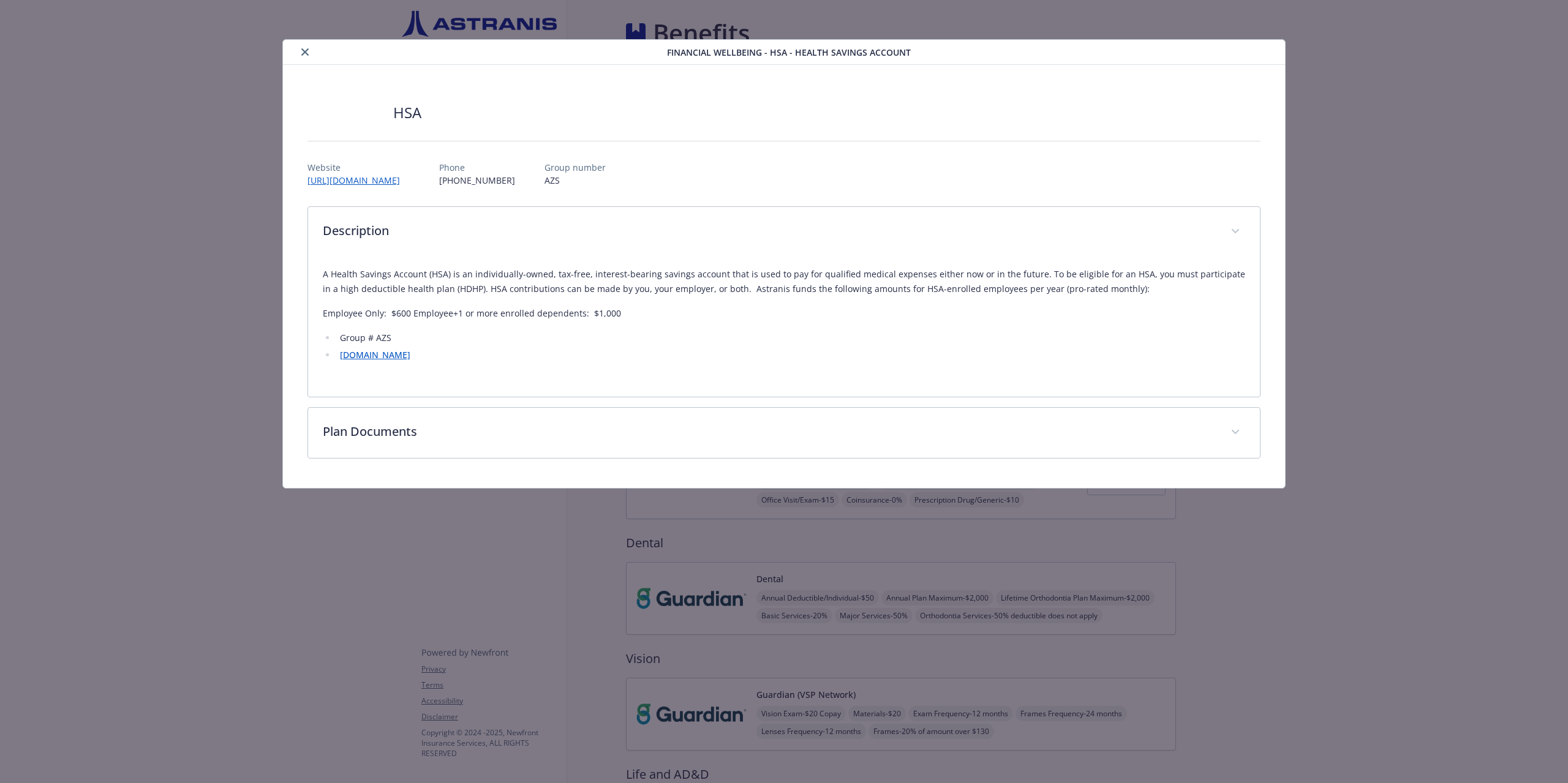
scroll to position [0, 0]
